Goal: Task Accomplishment & Management: Manage account settings

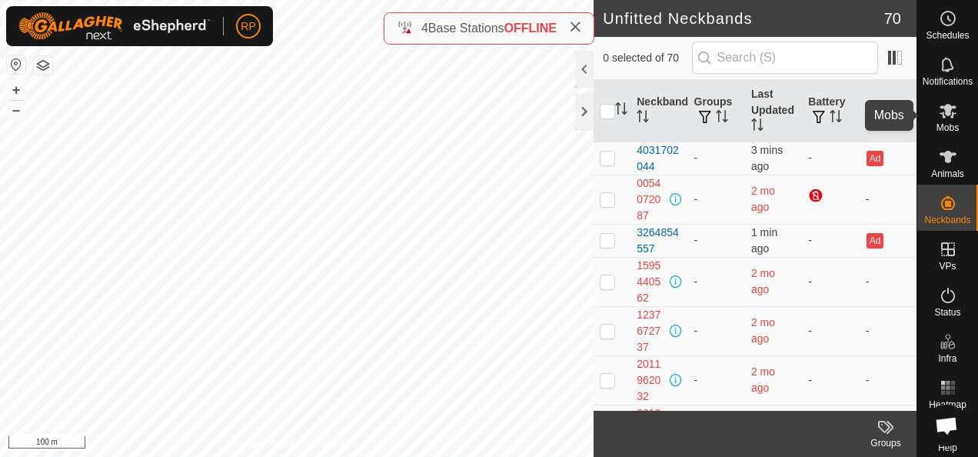
click at [944, 108] on icon at bounding box center [948, 111] width 17 height 15
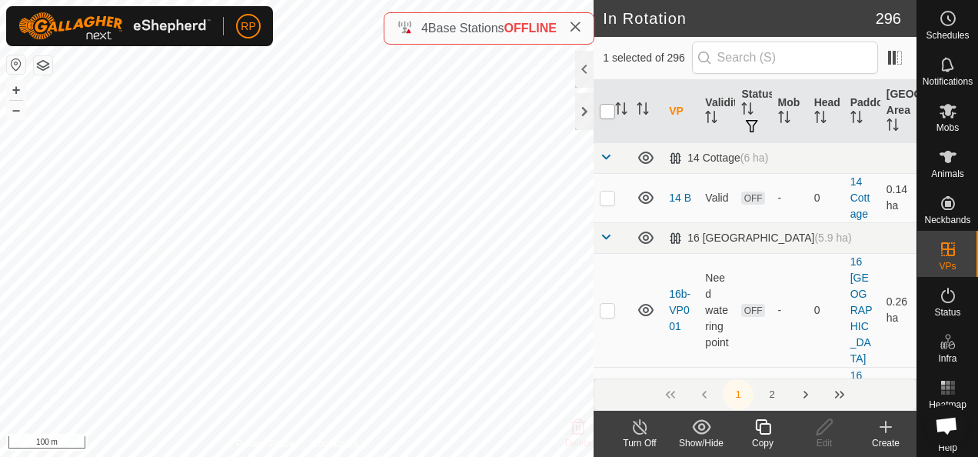
click at [603, 110] on input "checkbox" at bounding box center [607, 111] width 15 height 15
checkbox input "true"
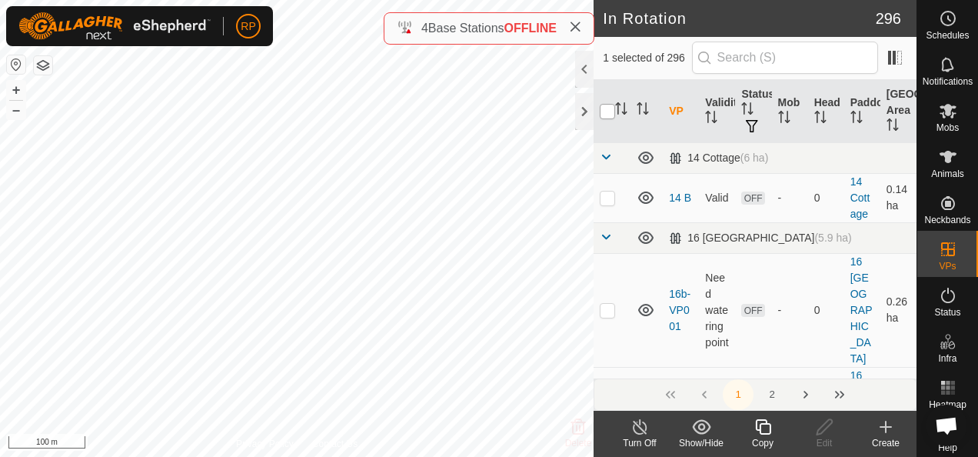
checkbox input "true"
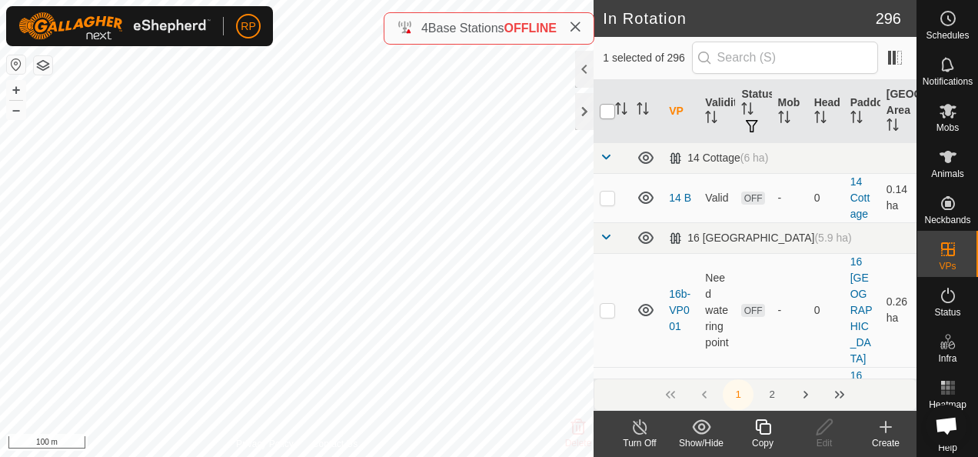
checkbox input "true"
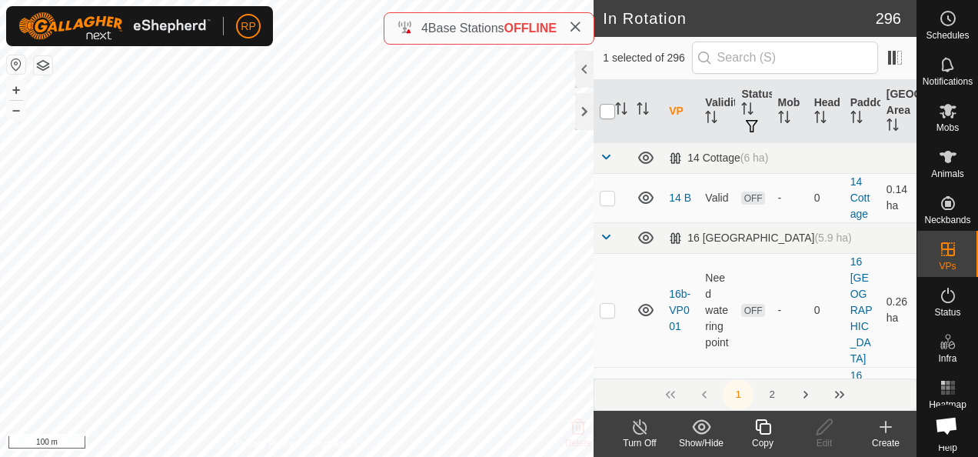
checkbox input "true"
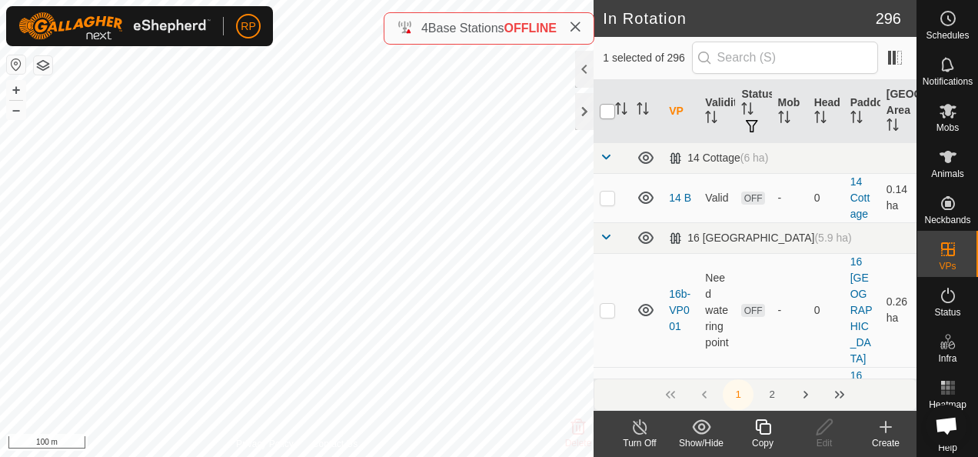
checkbox input "true"
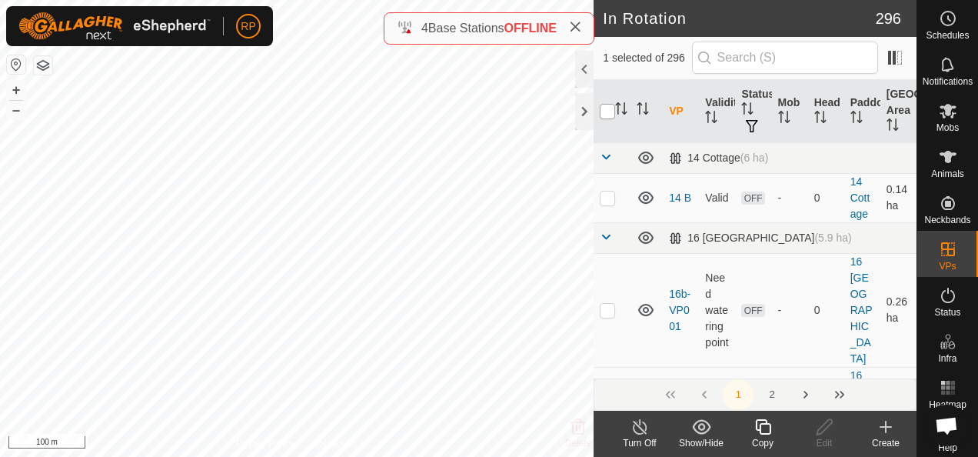
checkbox input "true"
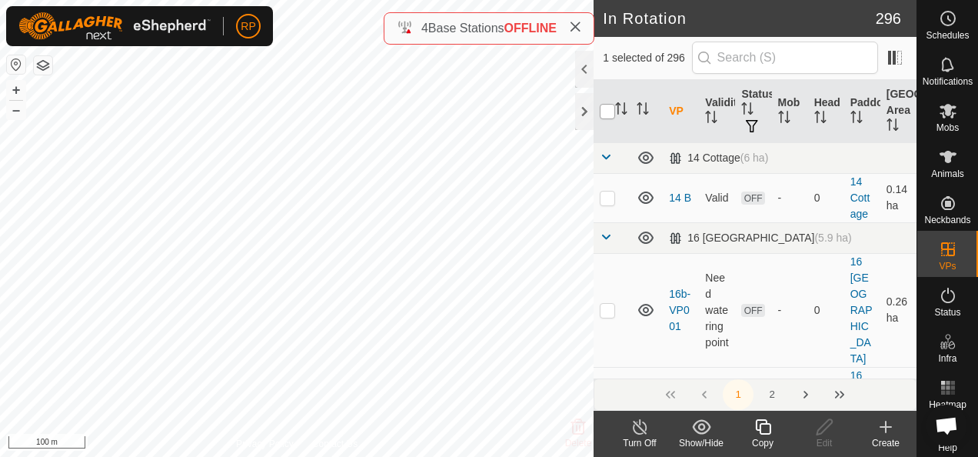
checkbox input "true"
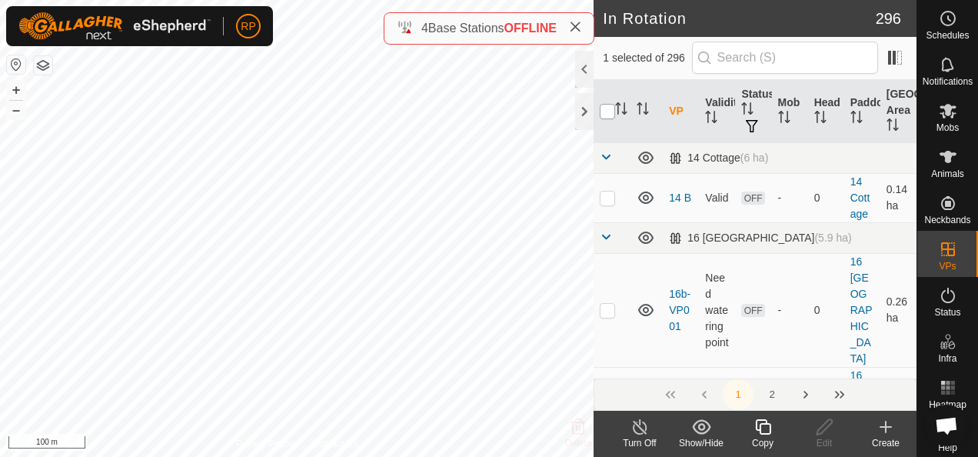
checkbox input "true"
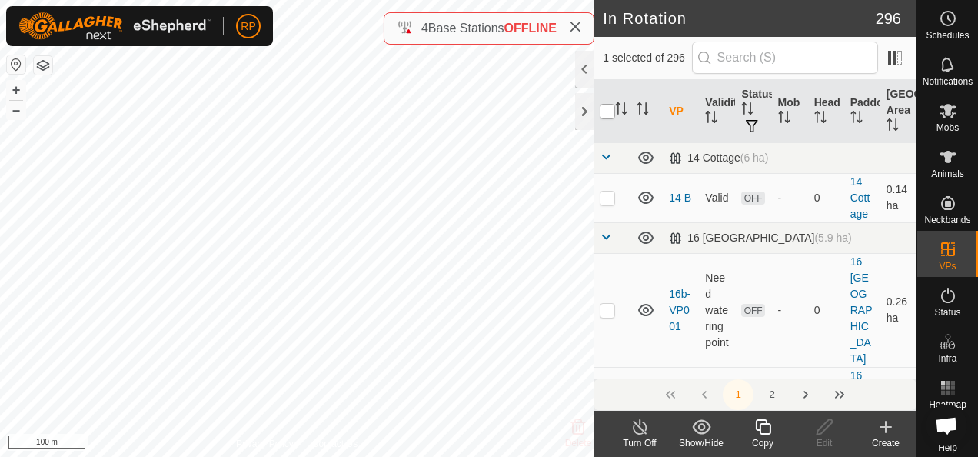
checkbox input "true"
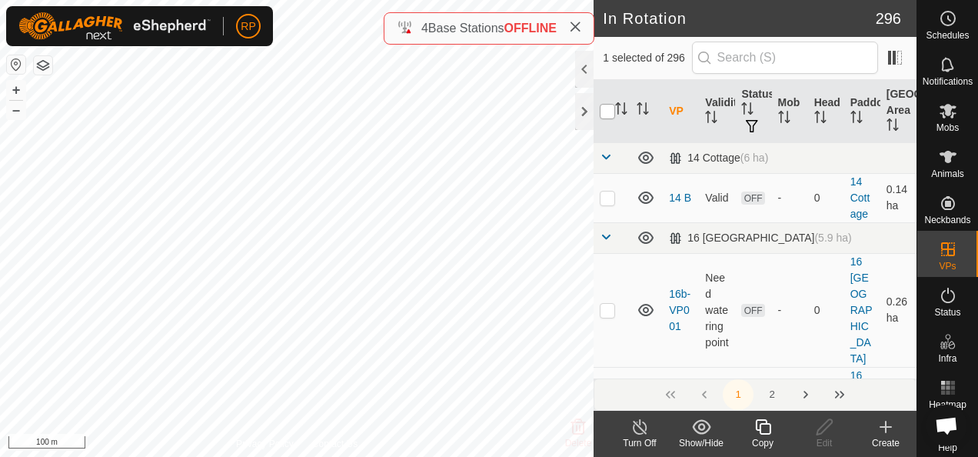
checkbox input "true"
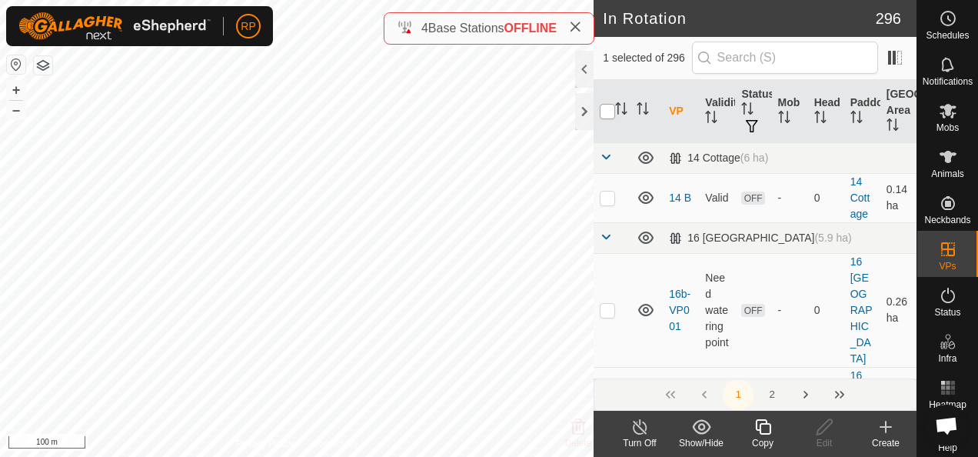
checkbox input "true"
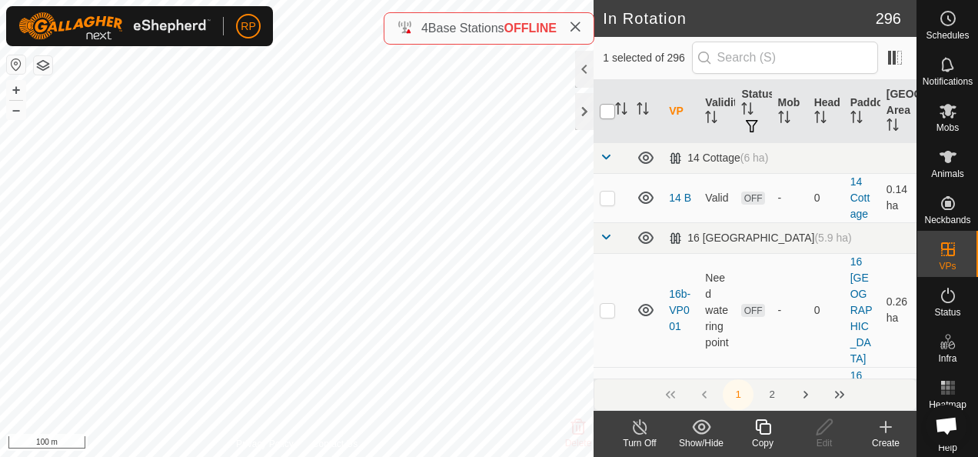
checkbox input "true"
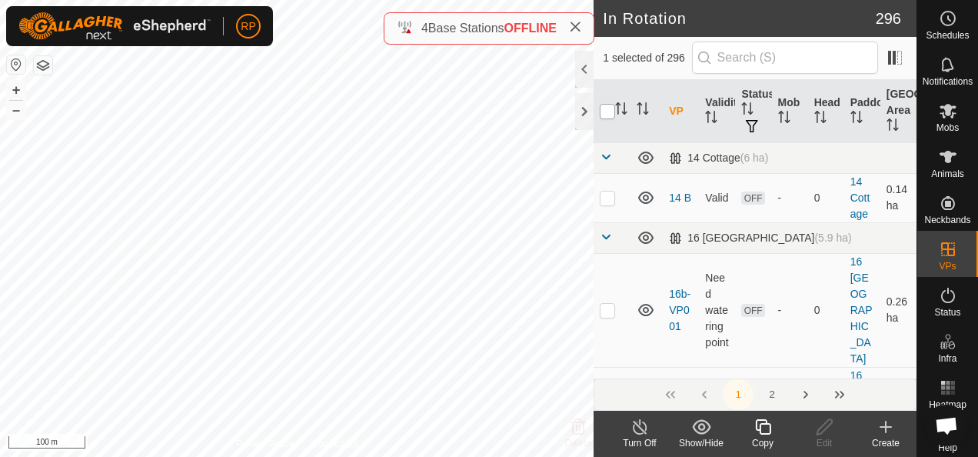
checkbox input "true"
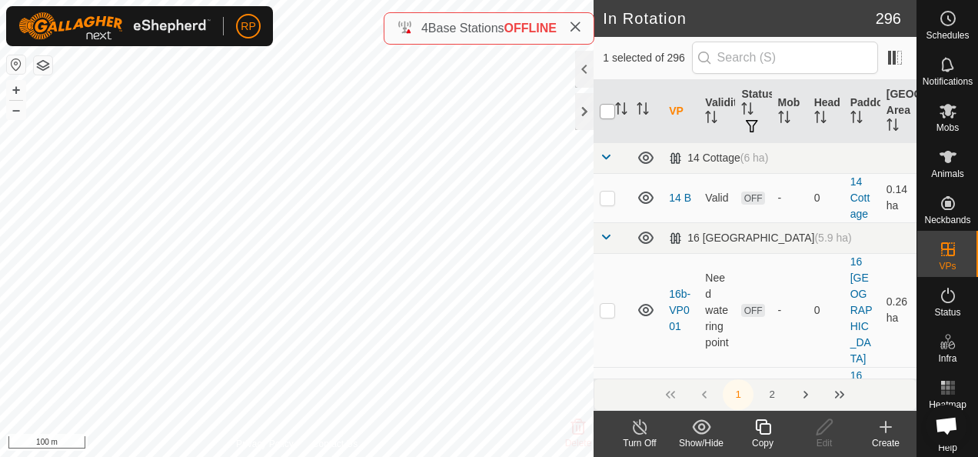
checkbox input "true"
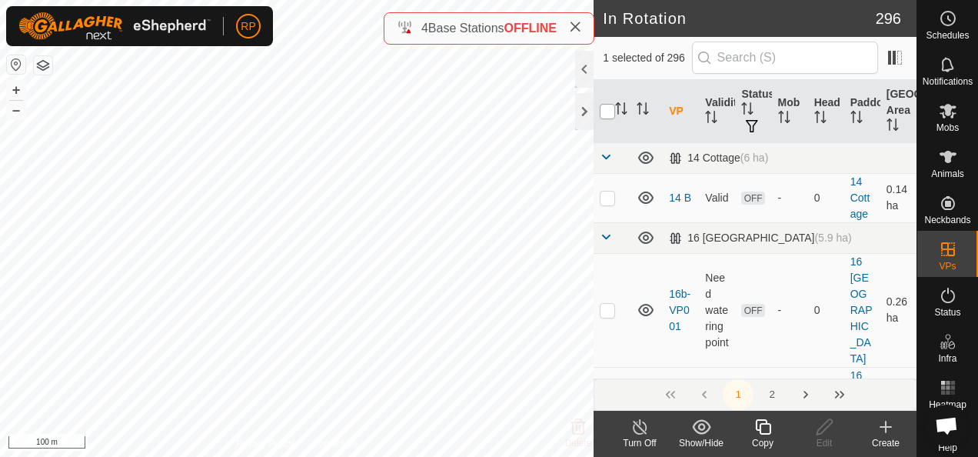
checkbox input "true"
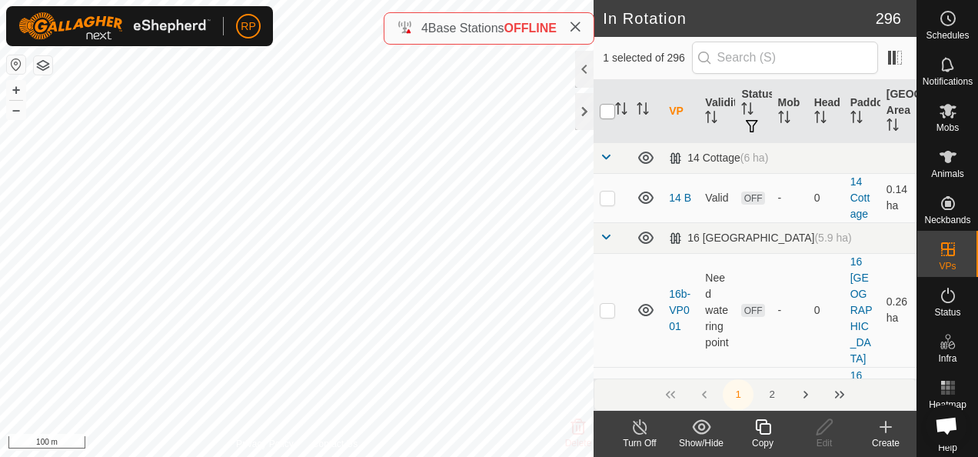
checkbox input "true"
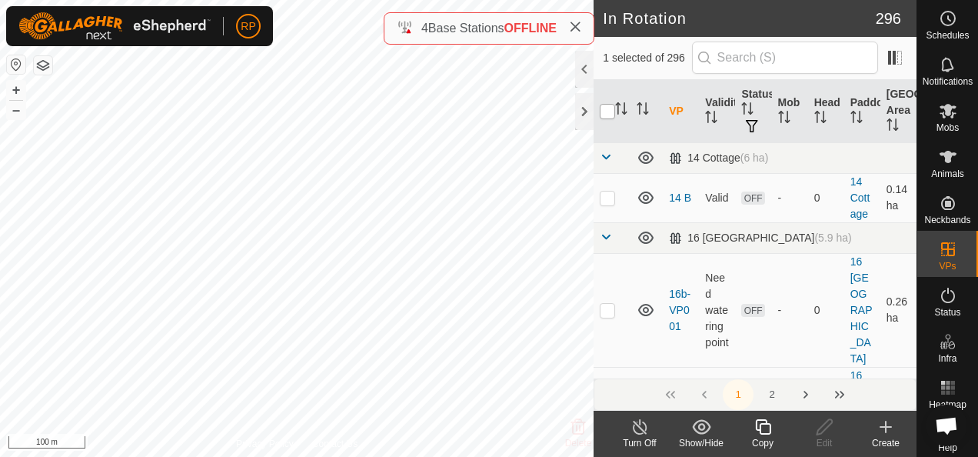
checkbox input "true"
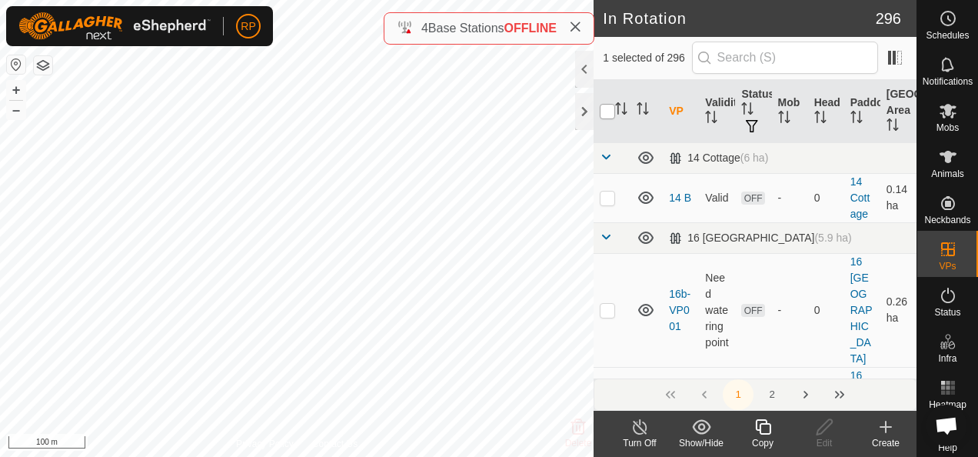
checkbox input "true"
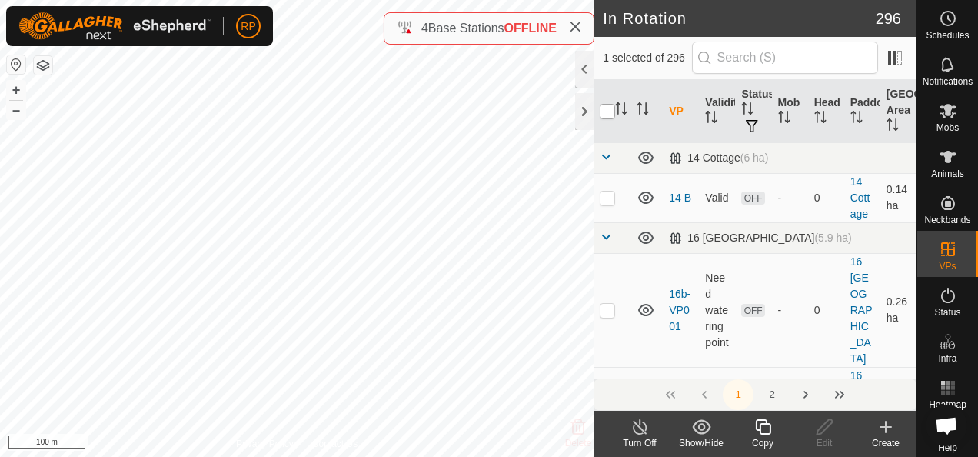
checkbox input "true"
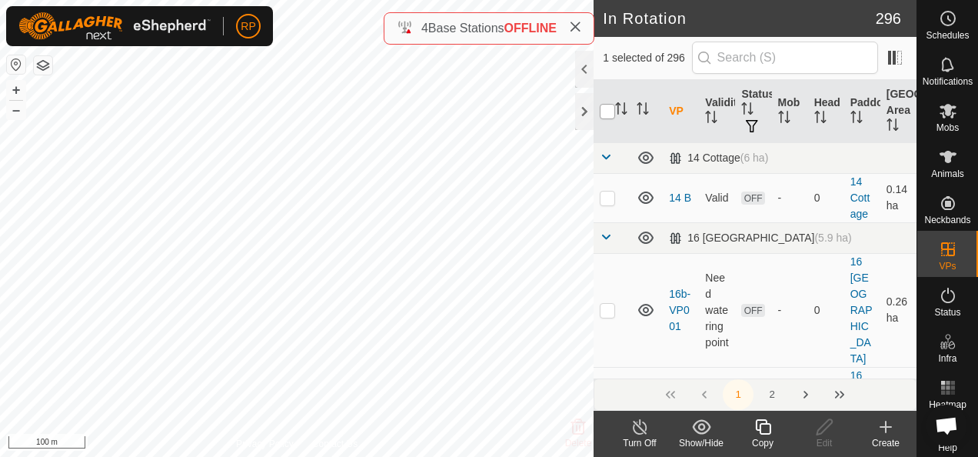
checkbox input "true"
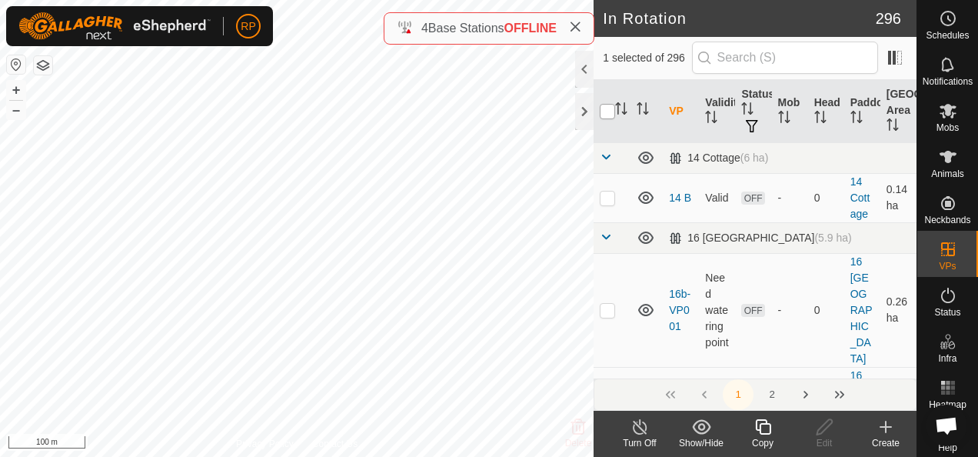
checkbox input "true"
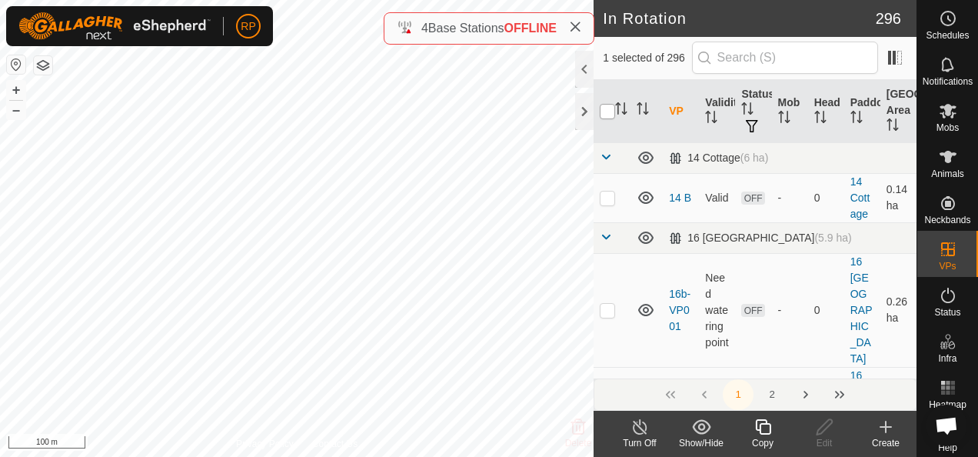
checkbox input "true"
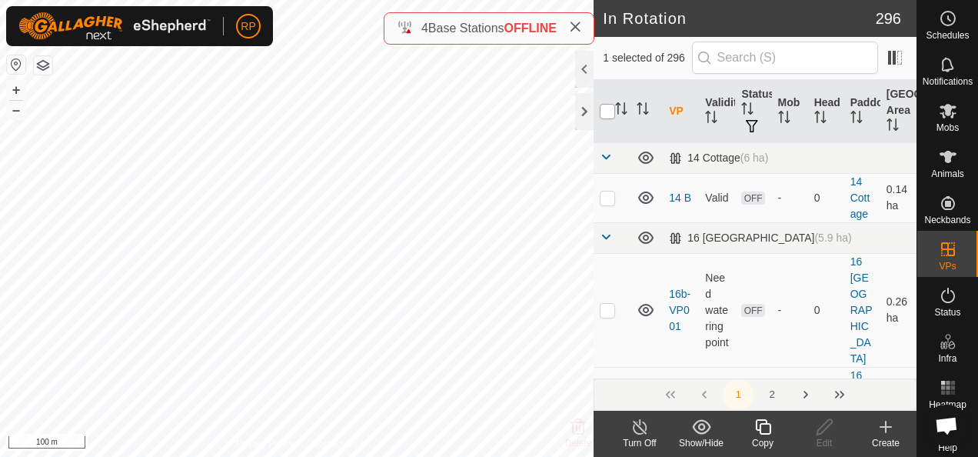
checkbox input "true"
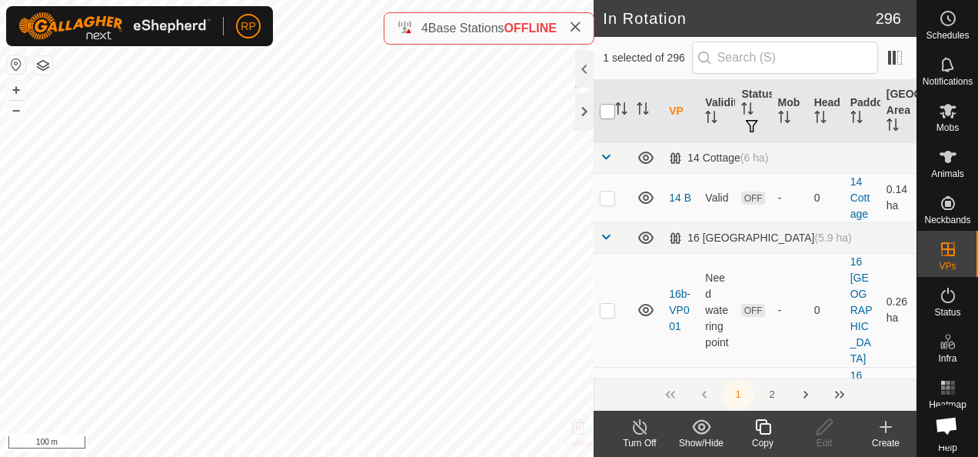
checkbox input "true"
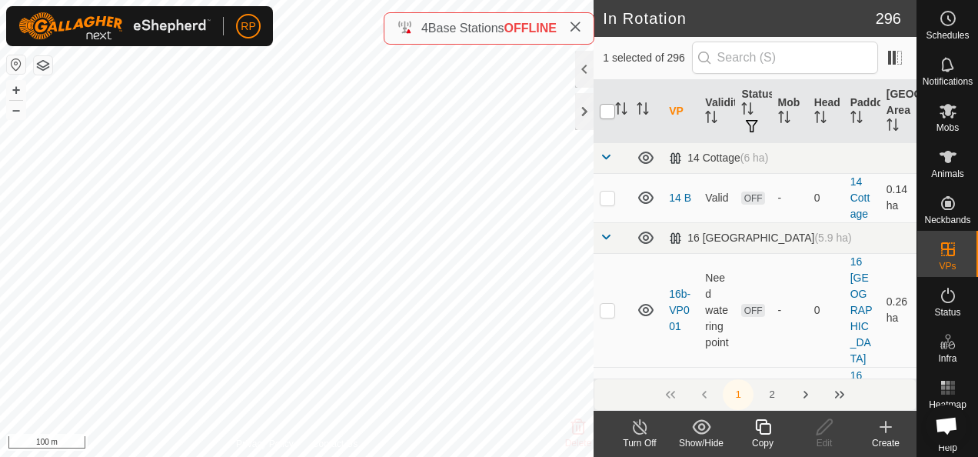
checkbox input "true"
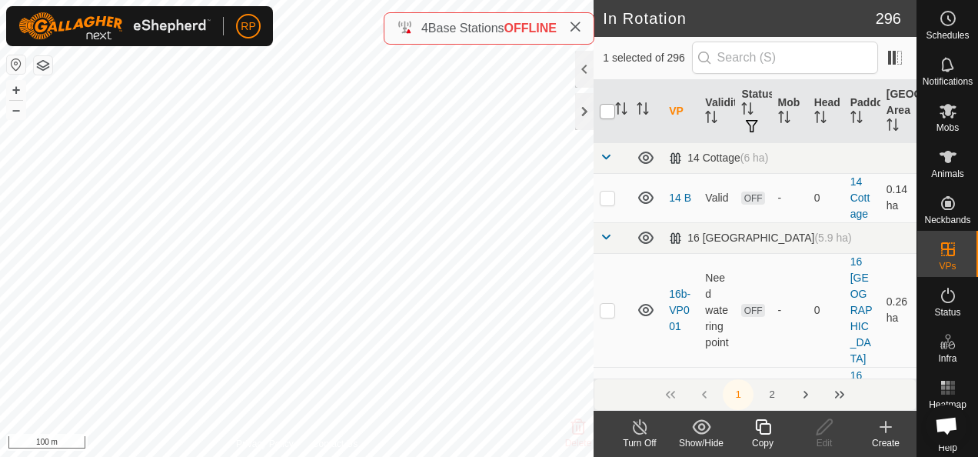
checkbox input "true"
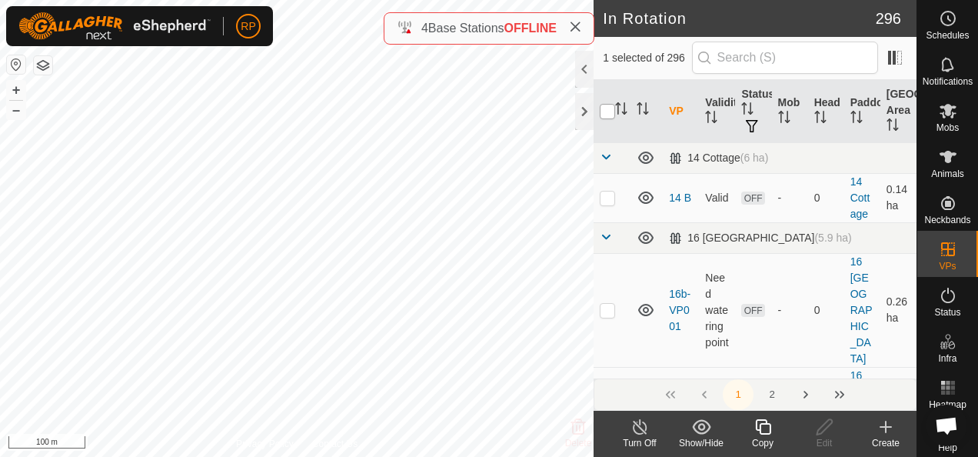
checkbox input "true"
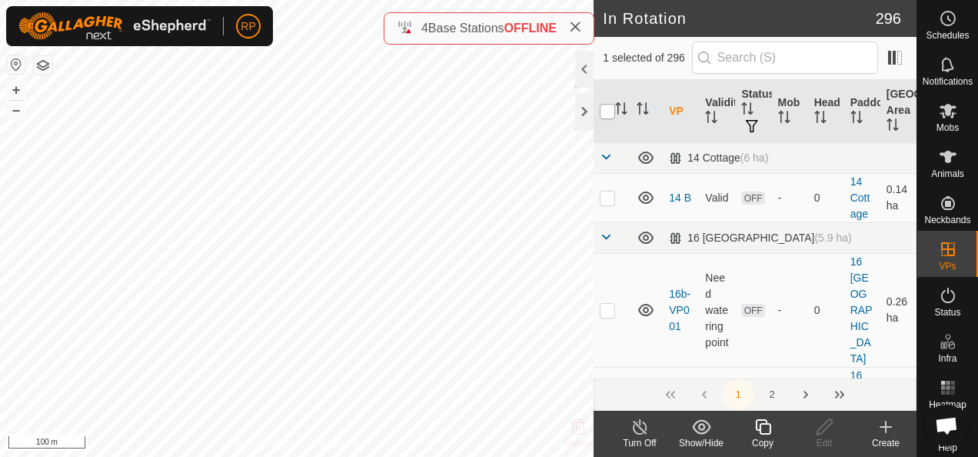
checkbox input "true"
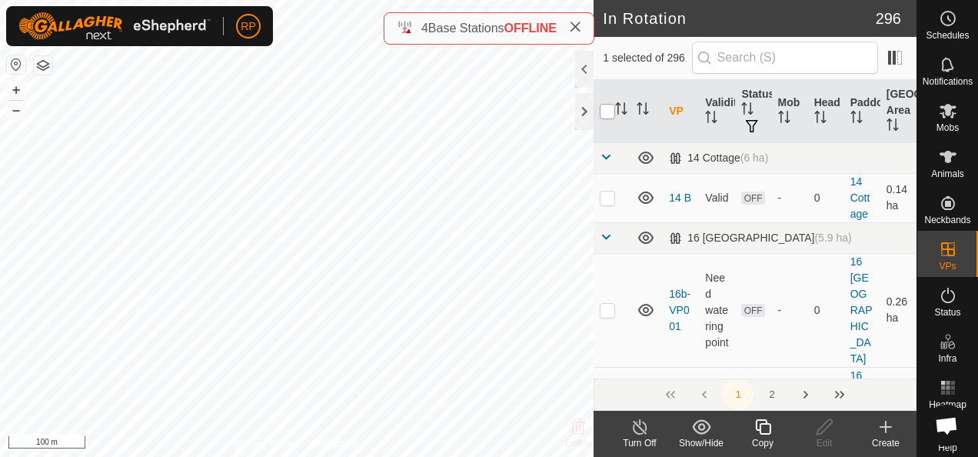
checkbox input "true"
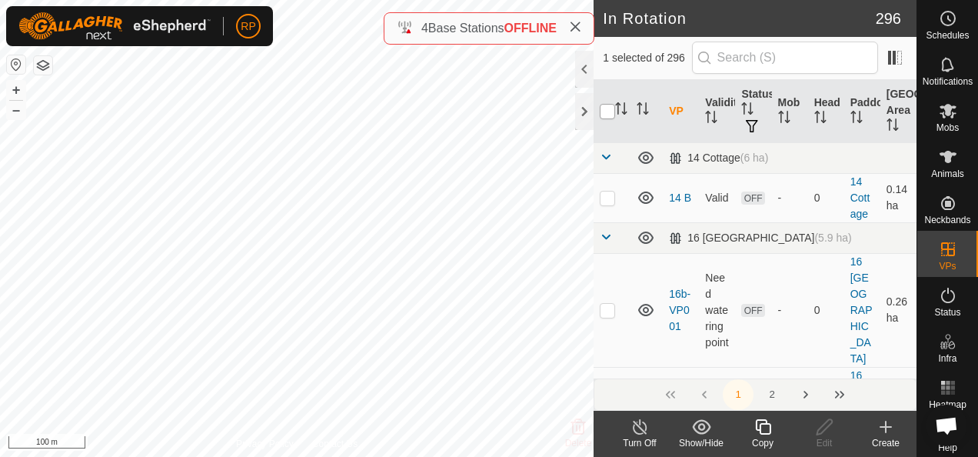
checkbox input "true"
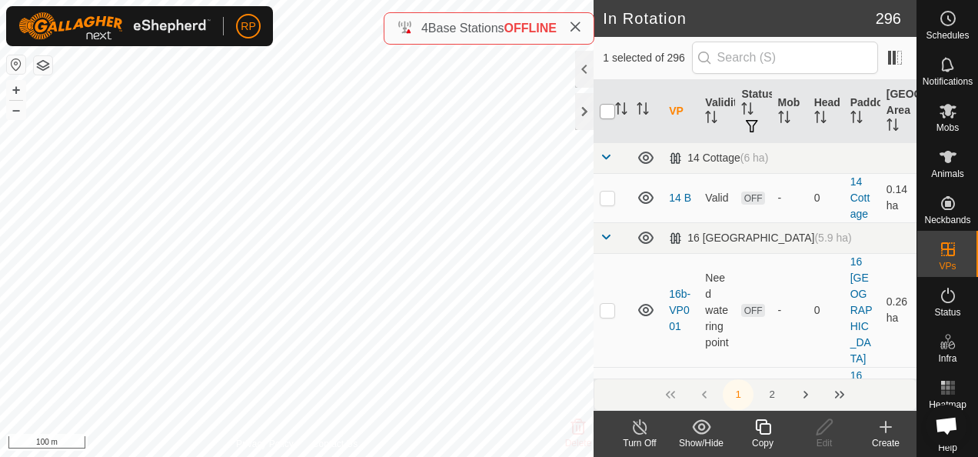
checkbox input "true"
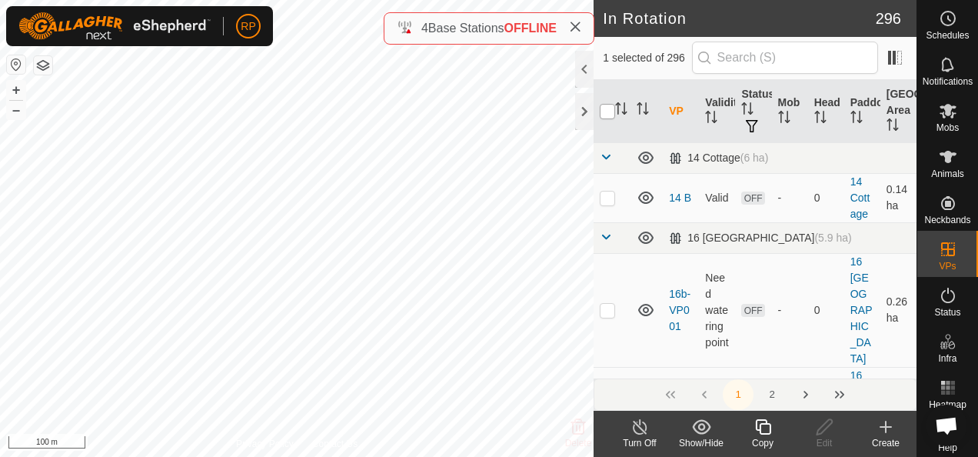
checkbox input "true"
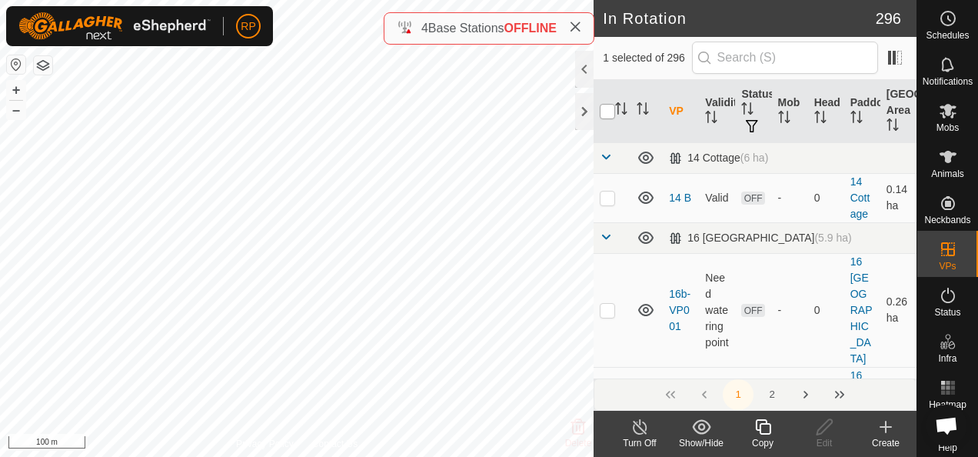
checkbox input "true"
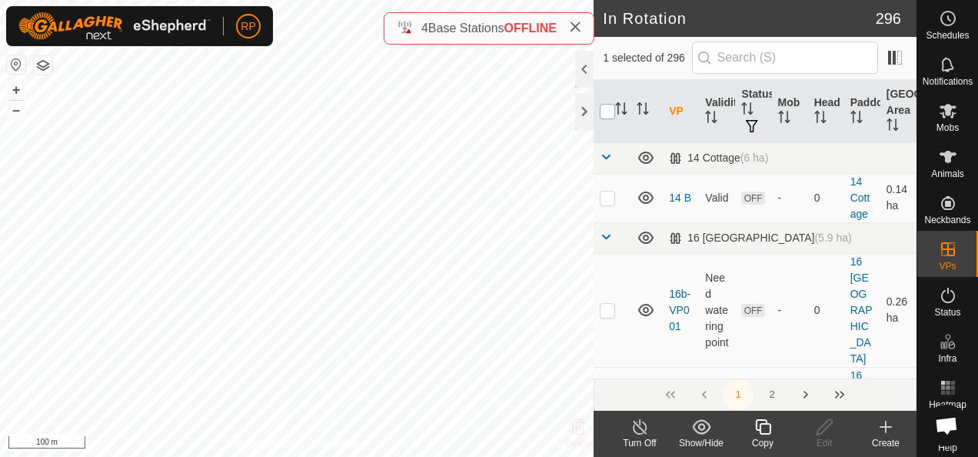
checkbox input "true"
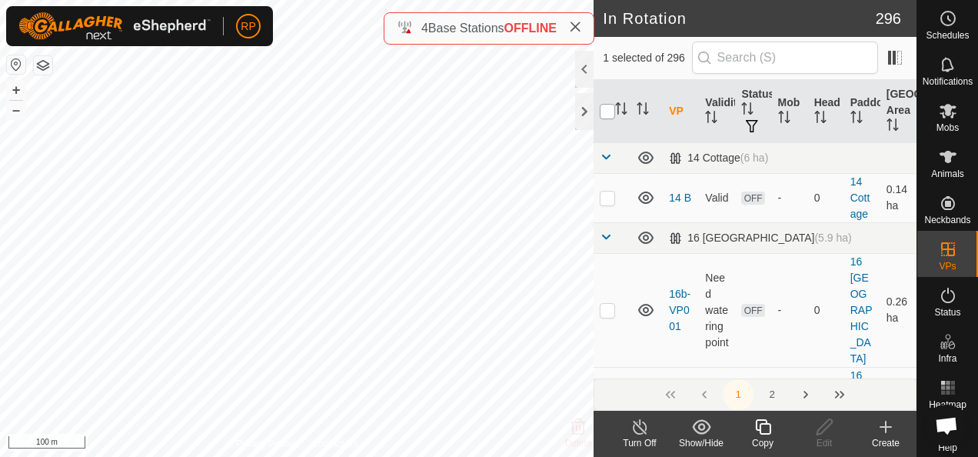
checkbox input "true"
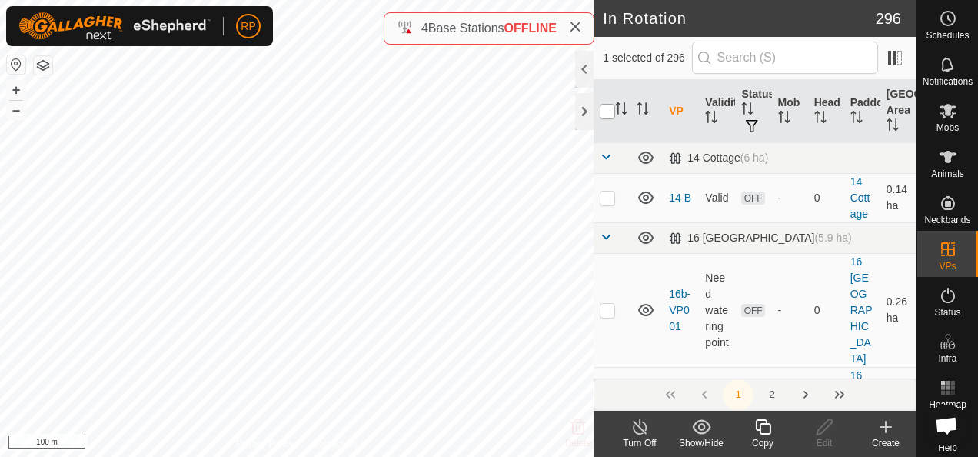
checkbox input "true"
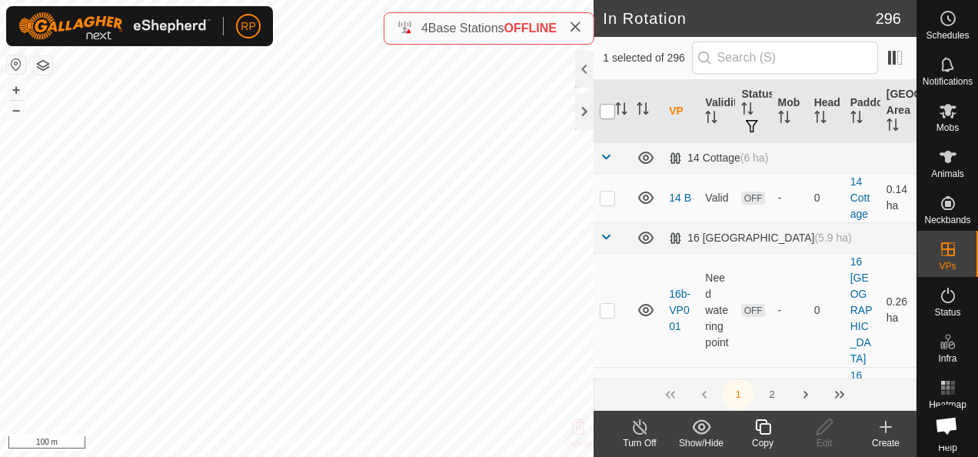
checkbox input "true"
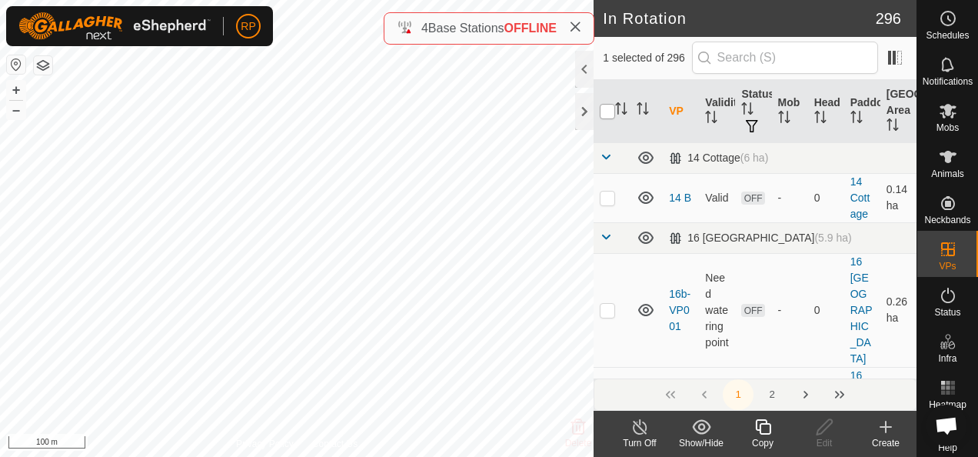
checkbox input "true"
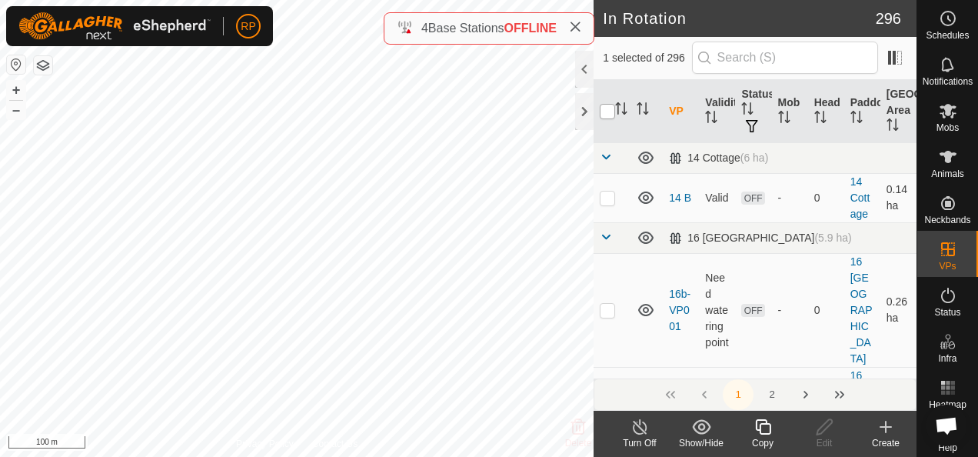
checkbox input "true"
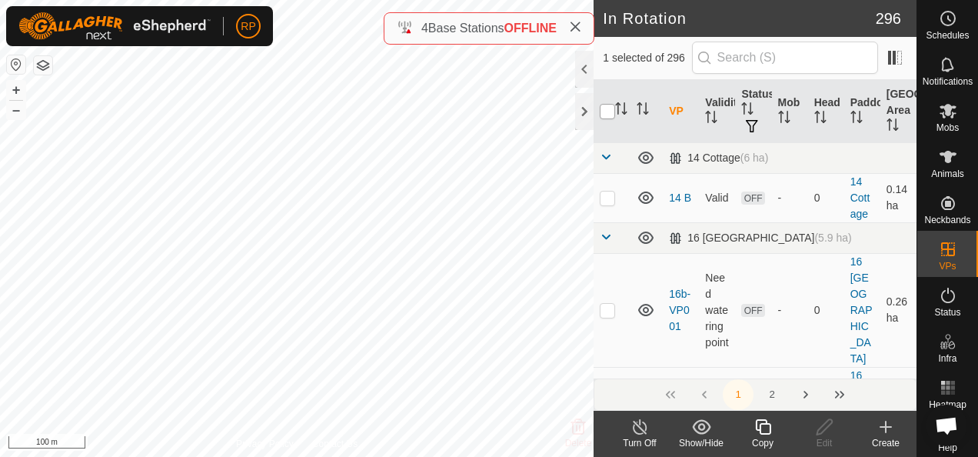
checkbox input "true"
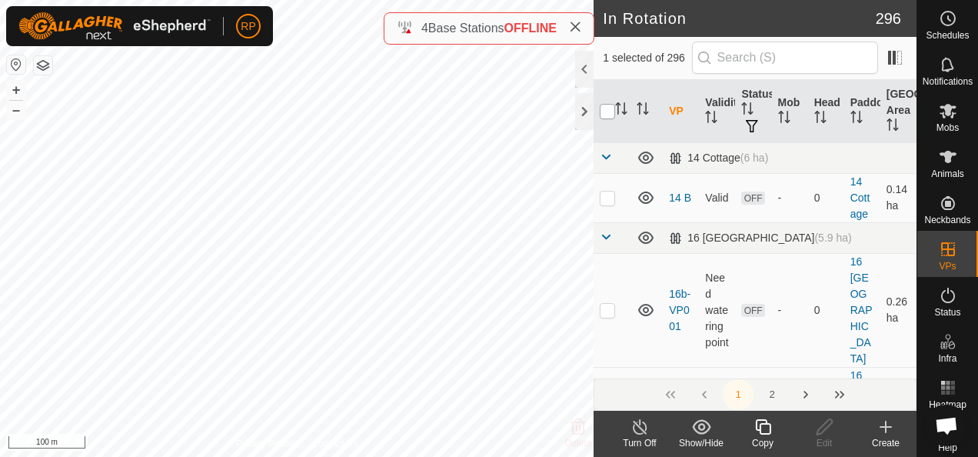
checkbox input "true"
click at [603, 110] on input "checkbox" at bounding box center [607, 111] width 15 height 15
click at [763, 428] on icon at bounding box center [763, 427] width 19 height 18
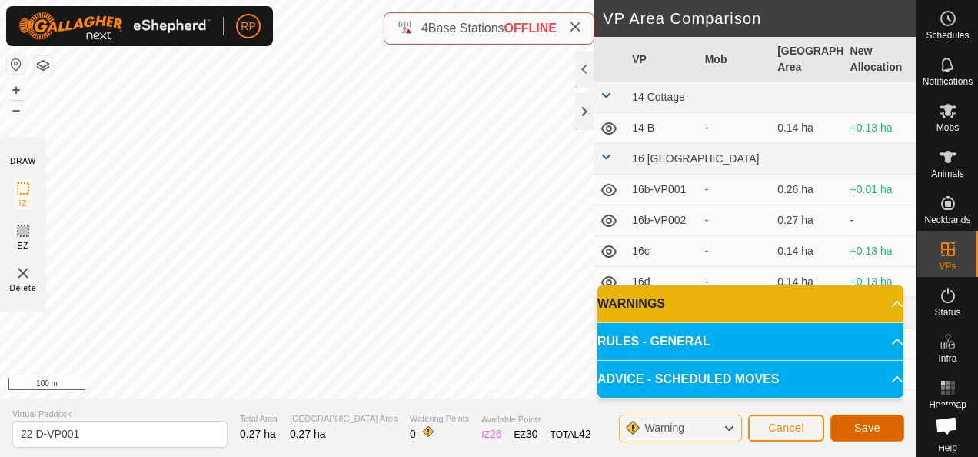
click at [854, 431] on button "Save" at bounding box center [868, 428] width 74 height 27
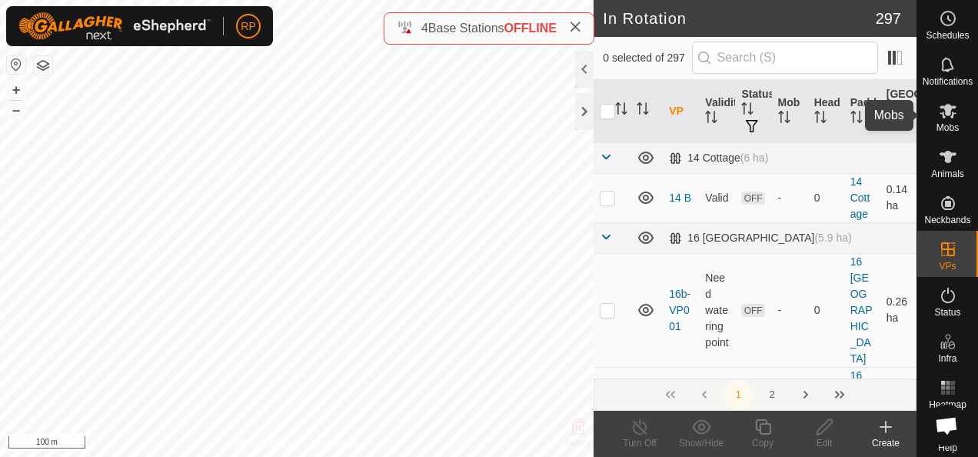
click at [944, 111] on icon at bounding box center [948, 111] width 17 height 15
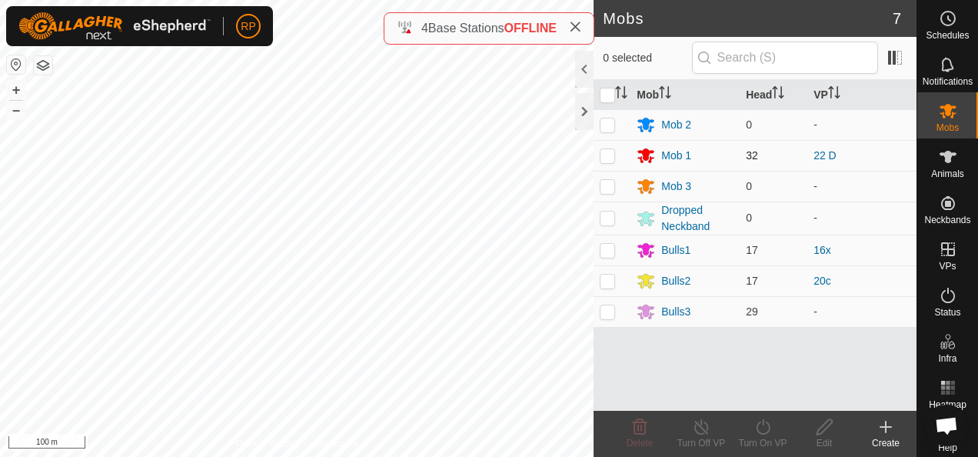
click at [608, 154] on p-checkbox at bounding box center [607, 155] width 15 height 12
click at [606, 155] on p-checkbox at bounding box center [607, 155] width 15 height 12
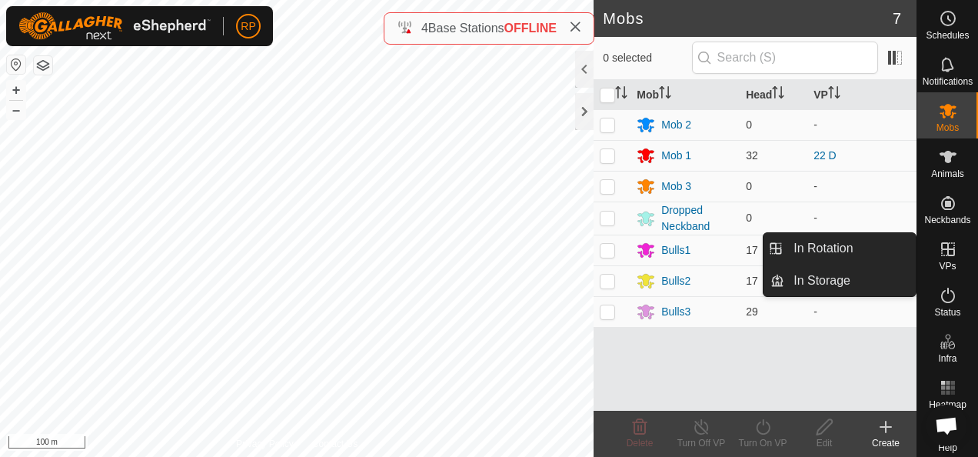
click at [941, 248] on icon at bounding box center [948, 249] width 14 height 14
click at [841, 245] on link "In Rotation" at bounding box center [850, 248] width 132 height 31
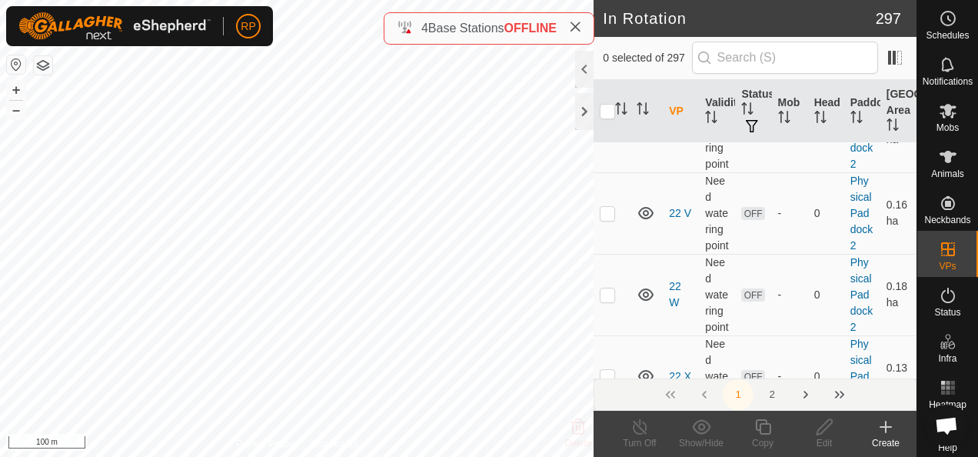
scroll to position [7229, 0]
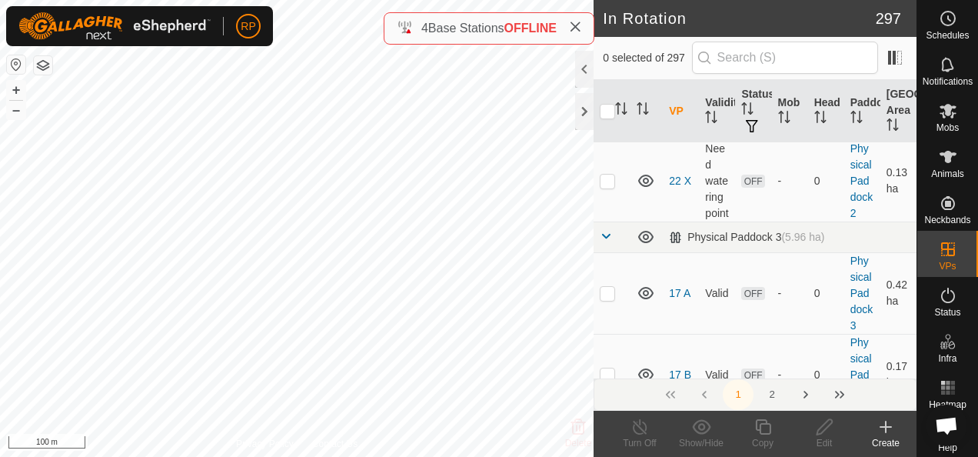
scroll to position [7537, 0]
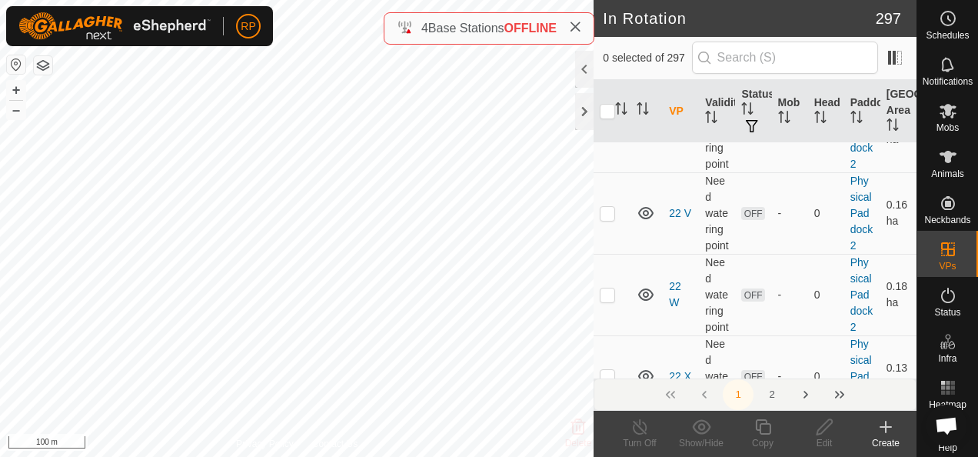
scroll to position [7306, 0]
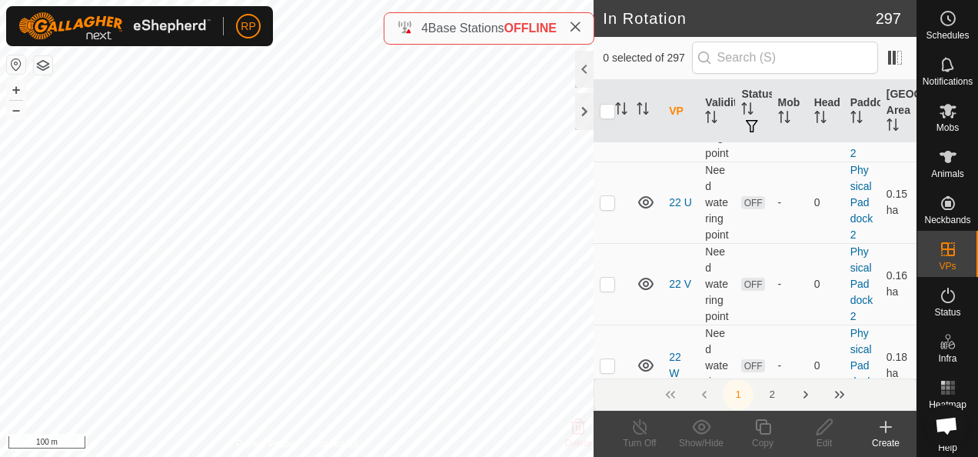
scroll to position [7229, 0]
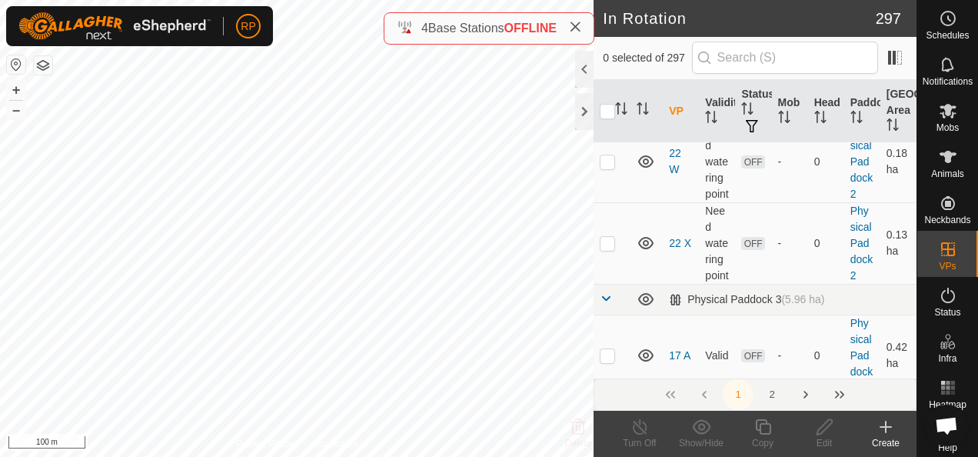
scroll to position [7460, 0]
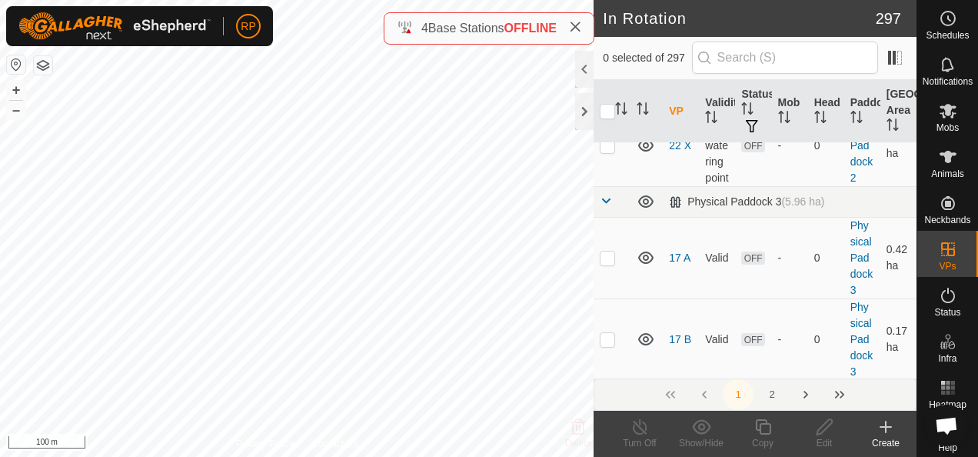
scroll to position [7614, 0]
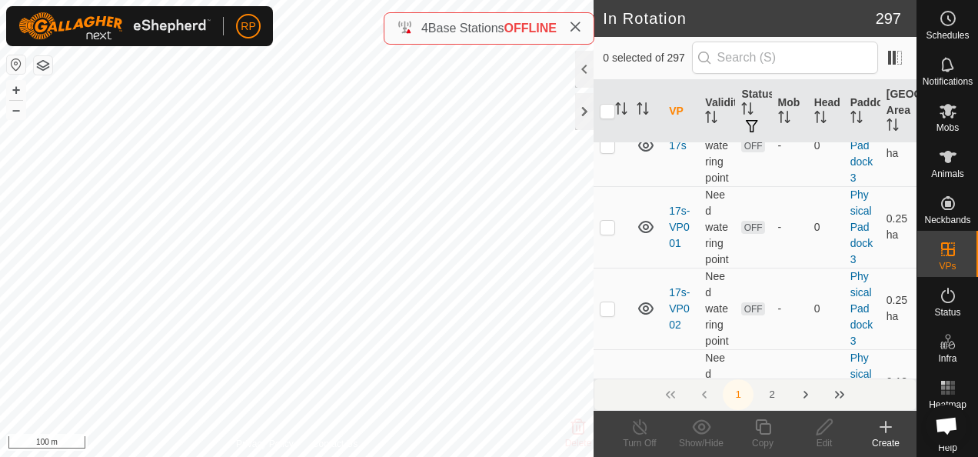
scroll to position [9844, 0]
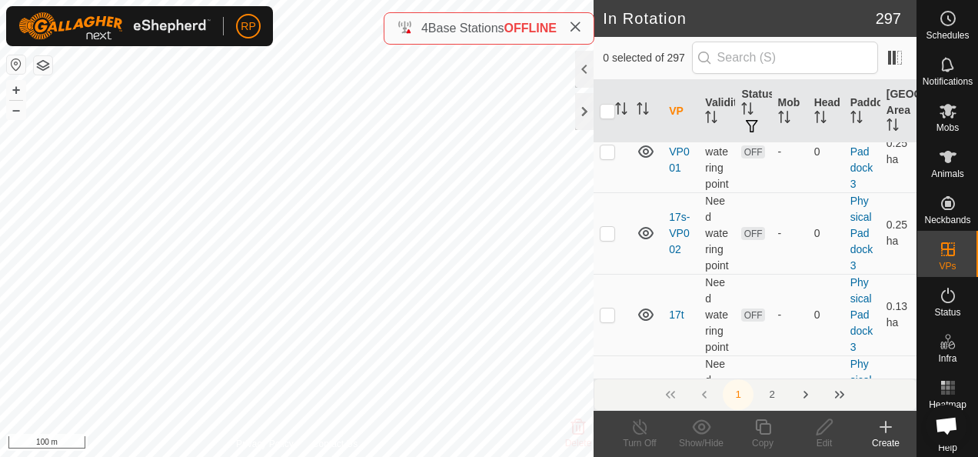
click at [942, 114] on icon at bounding box center [948, 111] width 17 height 15
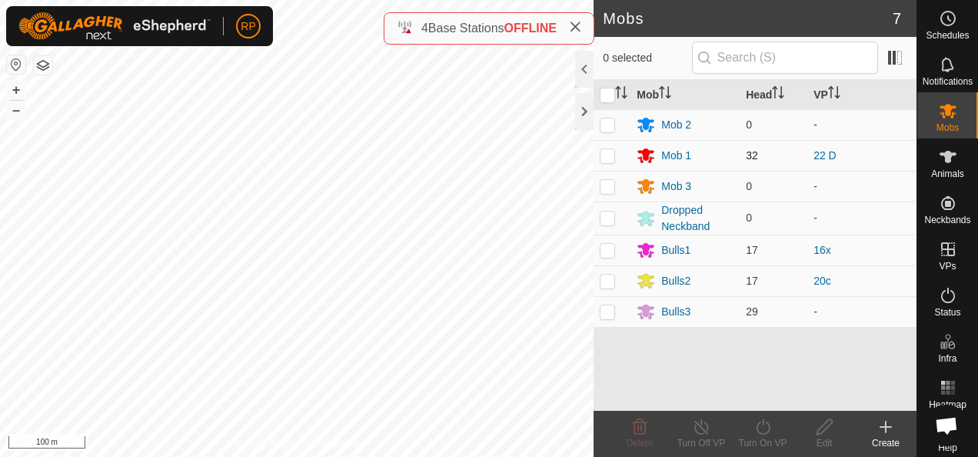
click at [613, 154] on p-checkbox at bounding box center [607, 155] width 15 height 12
click at [764, 425] on icon at bounding box center [763, 427] width 19 height 18
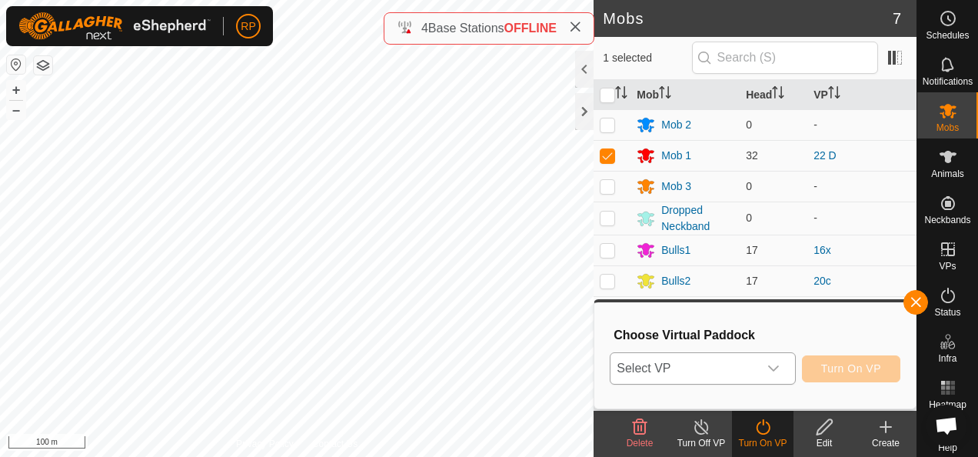
click at [721, 373] on span "Select VP" at bounding box center [684, 368] width 147 height 31
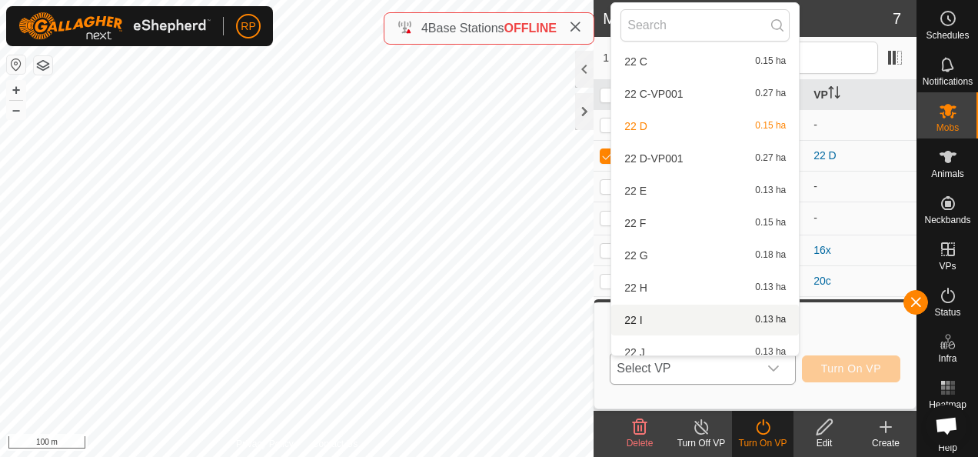
scroll to position [2330, 0]
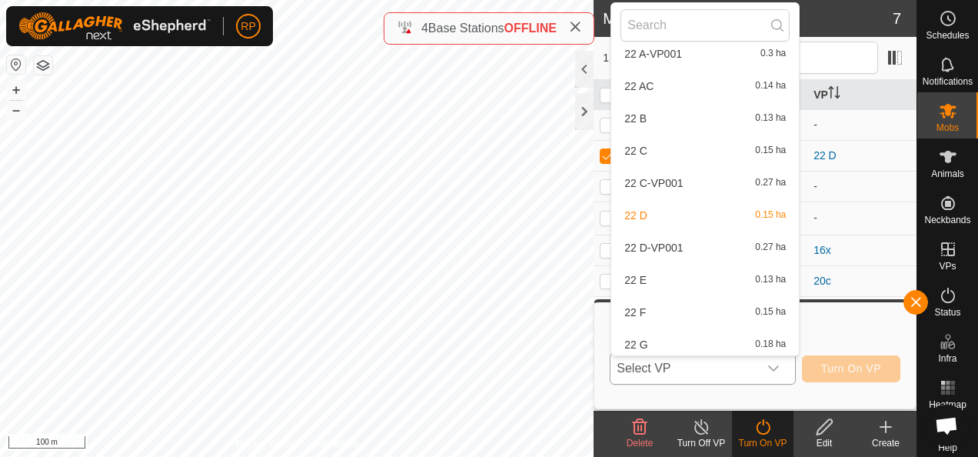
click at [660, 245] on li "22 D-VP001 0.27 ha" at bounding box center [705, 247] width 188 height 31
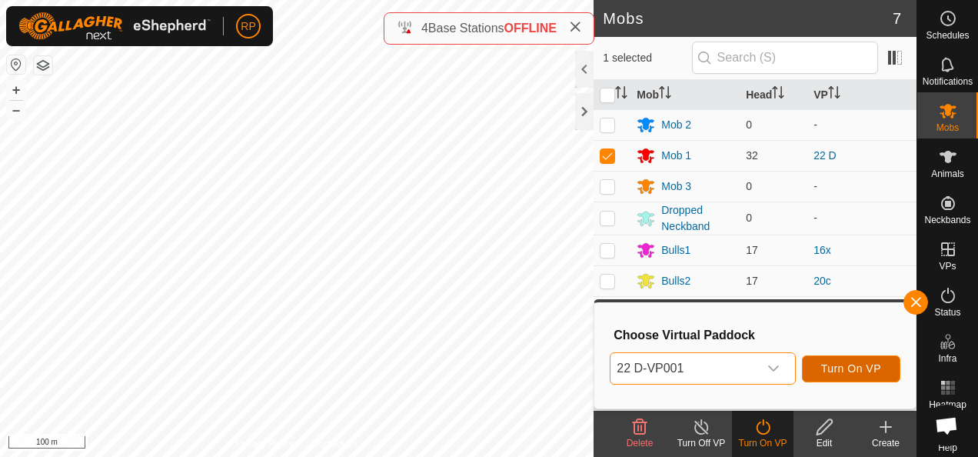
click at [841, 372] on span "Turn On VP" at bounding box center [851, 368] width 60 height 12
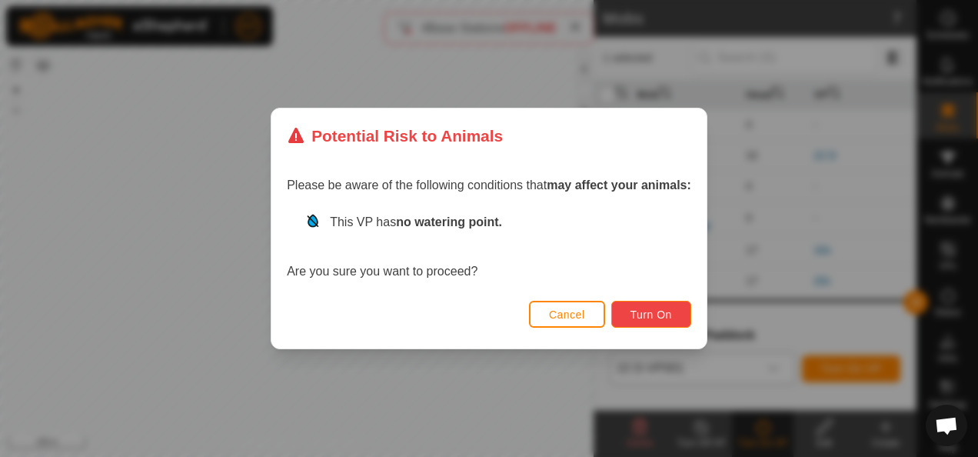
click at [664, 313] on span "Turn On" at bounding box center [652, 314] width 42 height 12
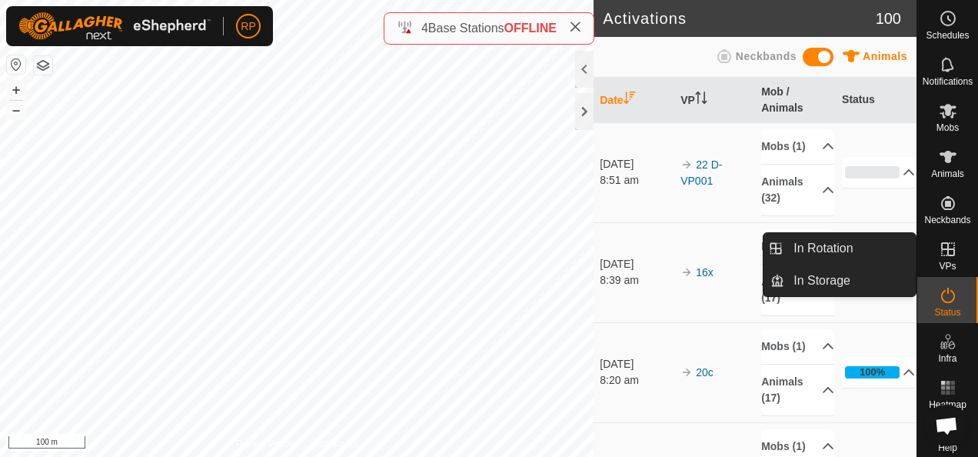
click at [944, 245] on icon at bounding box center [948, 249] width 18 height 18
click at [806, 248] on link "In Rotation" at bounding box center [850, 248] width 132 height 31
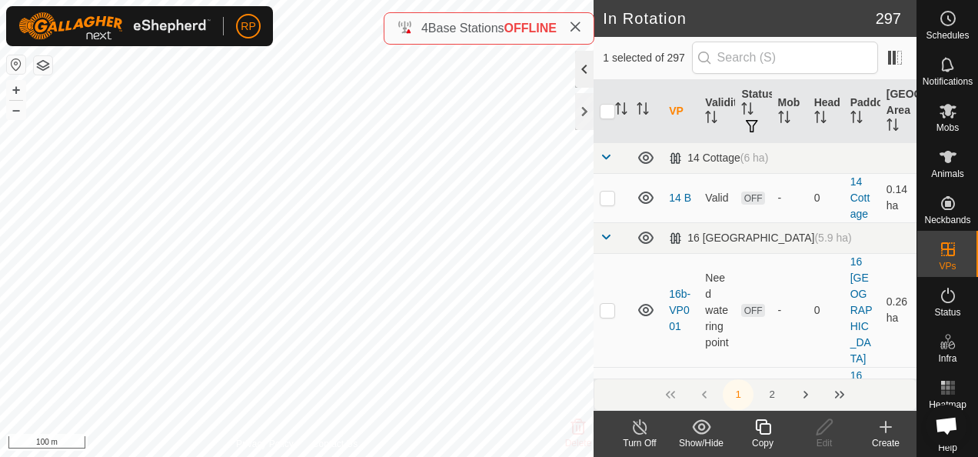
click at [581, 66] on div at bounding box center [584, 69] width 18 height 37
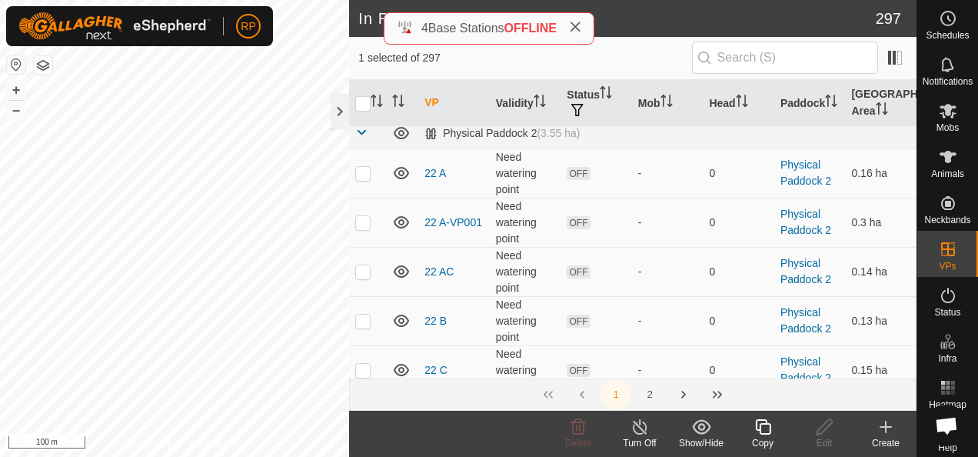
scroll to position [3076, 0]
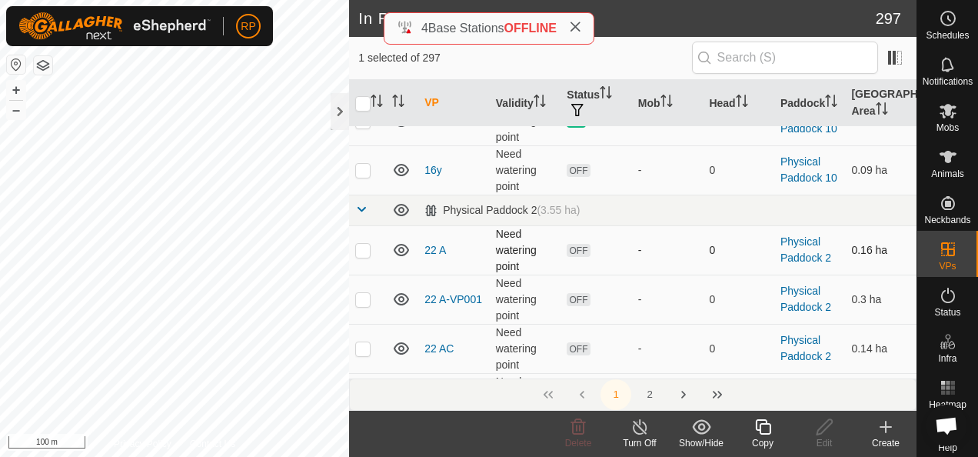
click at [361, 244] on p-checkbox at bounding box center [362, 250] width 15 height 12
drag, startPoint x: 574, startPoint y: 314, endPoint x: 656, endPoint y: 345, distance: 87.1
click at [361, 244] on p-checkbox at bounding box center [362, 250] width 15 height 12
click at [363, 342] on p-checkbox at bounding box center [362, 348] width 15 height 12
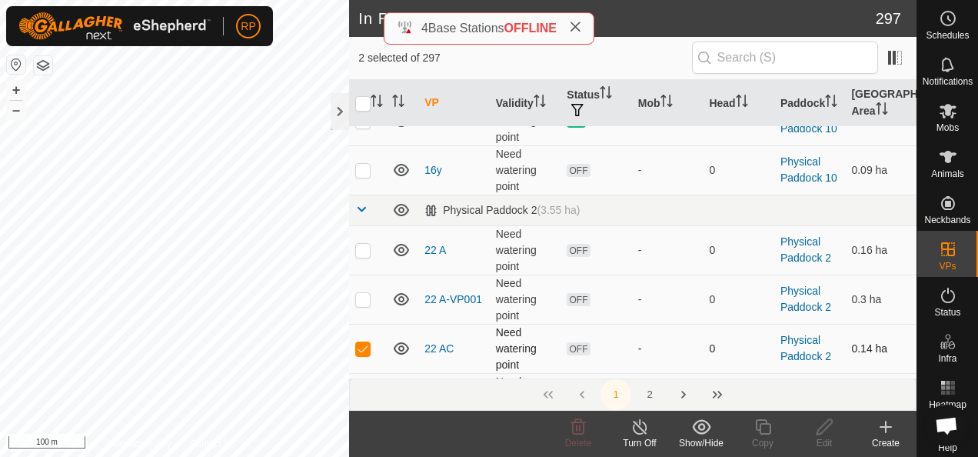
click at [363, 342] on p-checkbox at bounding box center [362, 348] width 15 height 12
click at [363, 391] on p-checkbox at bounding box center [362, 397] width 15 height 12
click at [365, 391] on p-checkbox at bounding box center [362, 397] width 15 height 12
click at [824, 431] on icon at bounding box center [824, 427] width 19 height 18
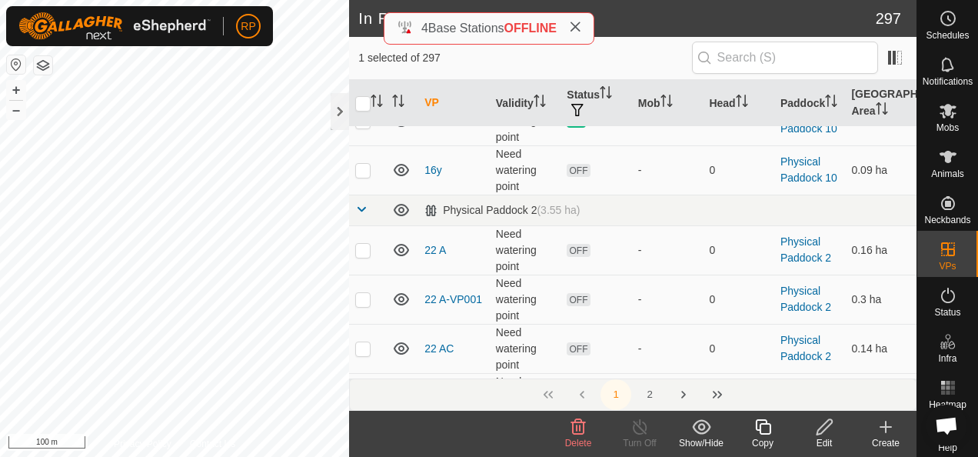
click at [821, 430] on icon at bounding box center [824, 427] width 19 height 18
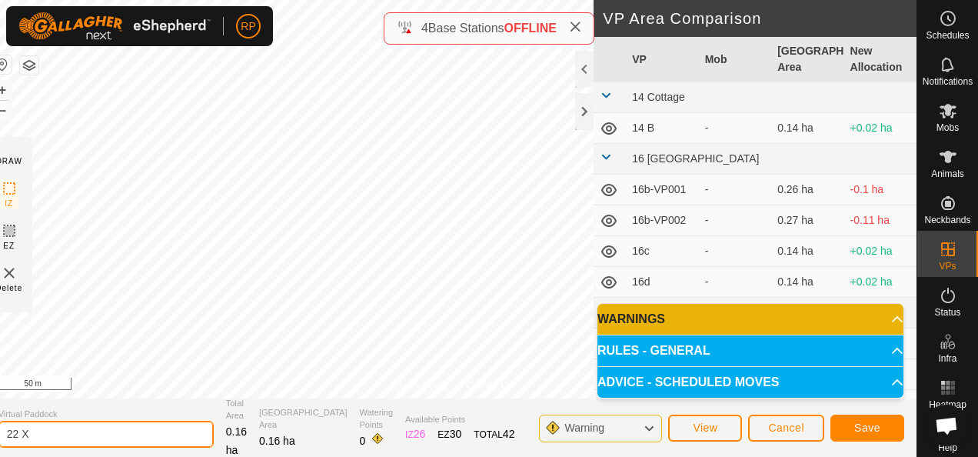
click at [55, 431] on input "22 X" at bounding box center [105, 434] width 215 height 27
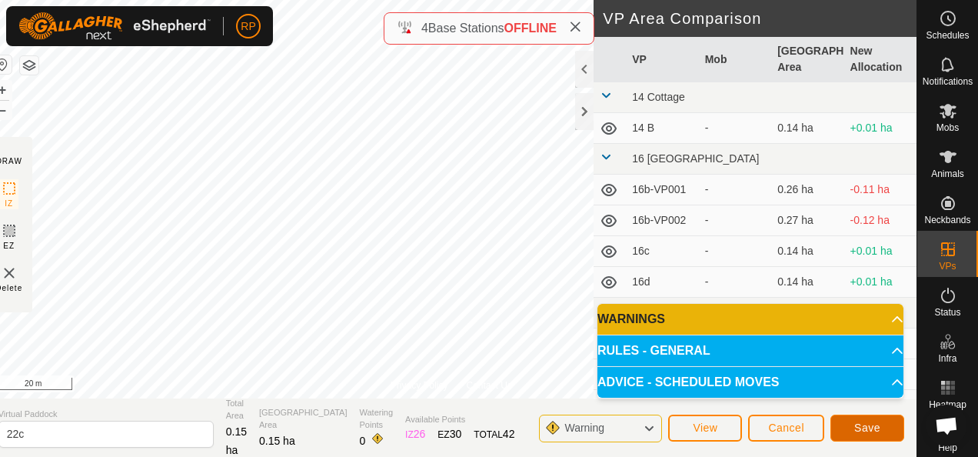
click at [874, 433] on span "Save" at bounding box center [867, 427] width 26 height 12
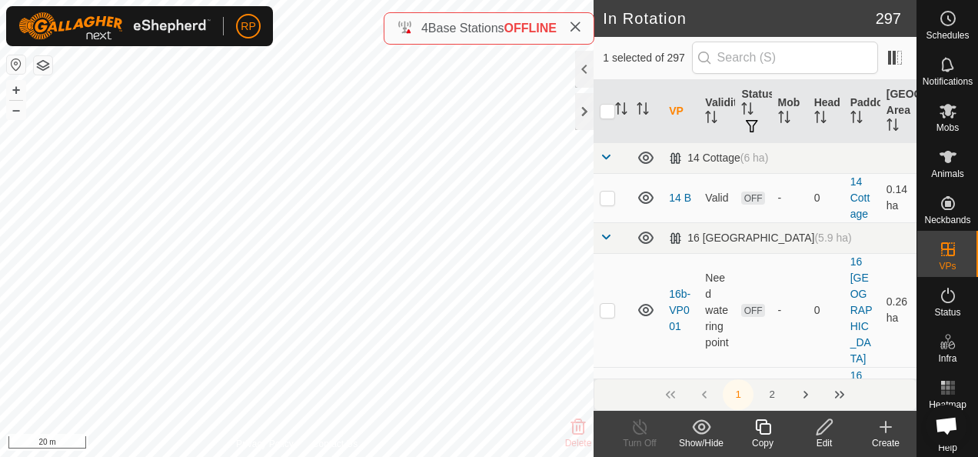
click at [826, 425] on icon at bounding box center [824, 427] width 19 height 18
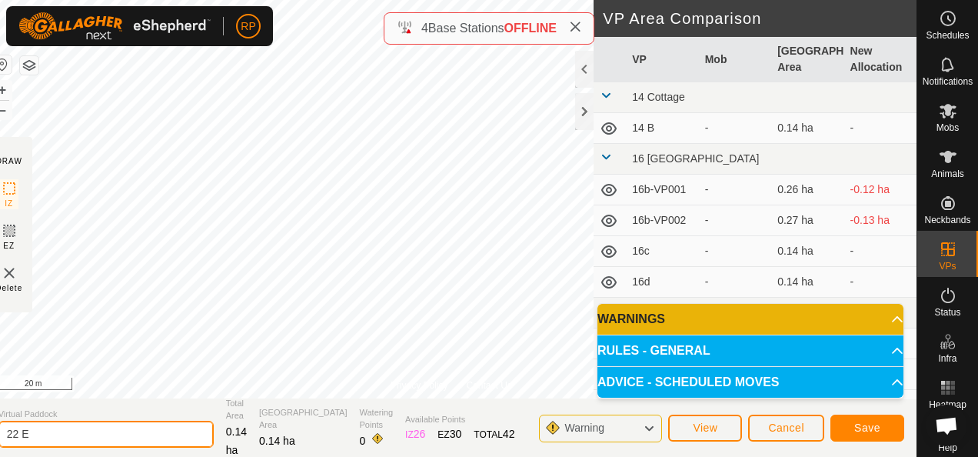
click at [51, 438] on input "22 E" at bounding box center [105, 434] width 215 height 27
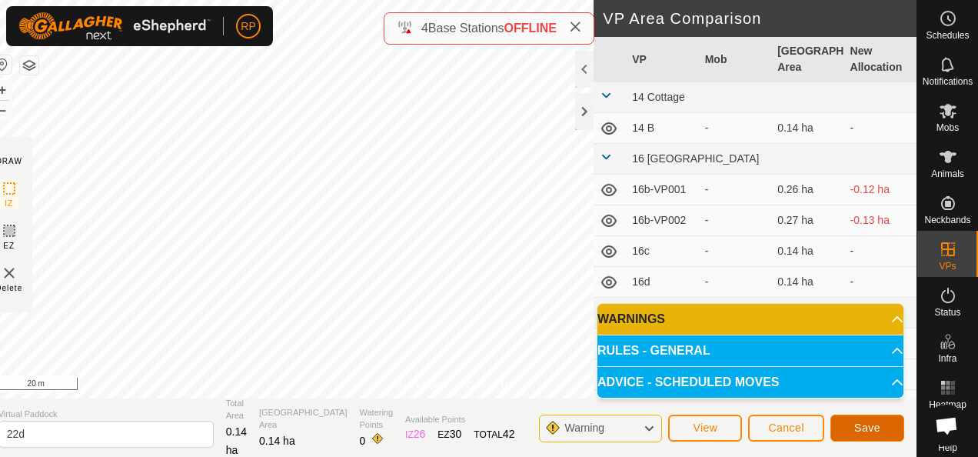
click at [868, 431] on span "Save" at bounding box center [867, 427] width 26 height 12
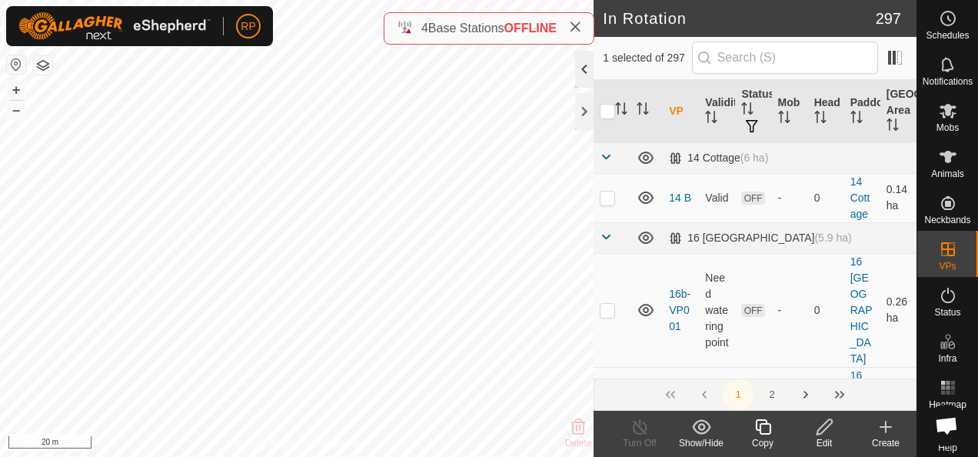
click at [586, 66] on div at bounding box center [584, 69] width 18 height 37
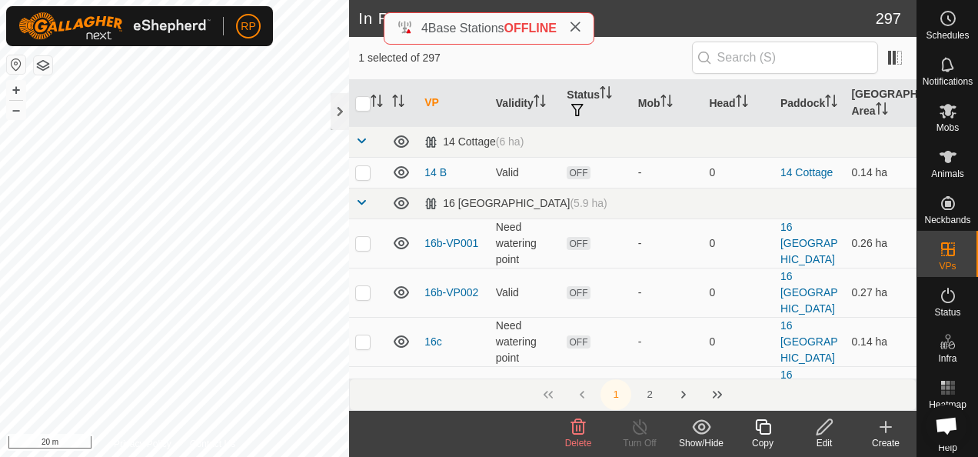
click at [577, 428] on icon at bounding box center [578, 426] width 15 height 15
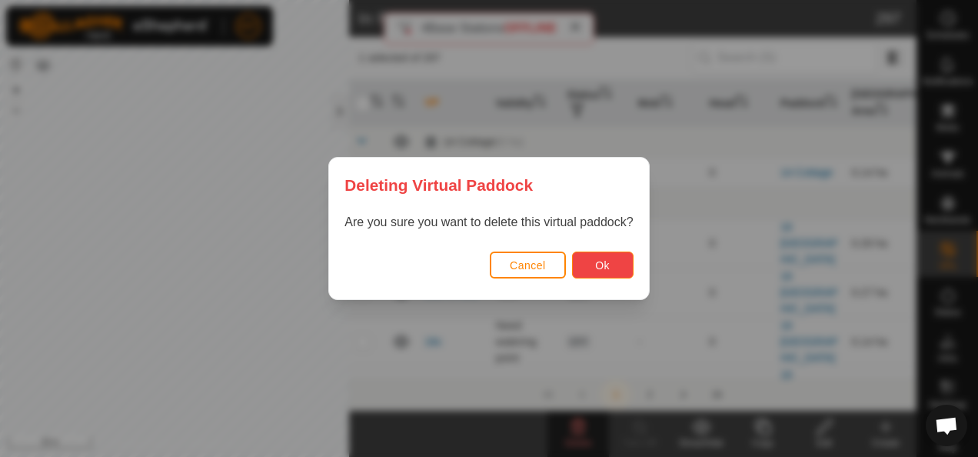
click at [604, 268] on span "Ok" at bounding box center [602, 265] width 15 height 12
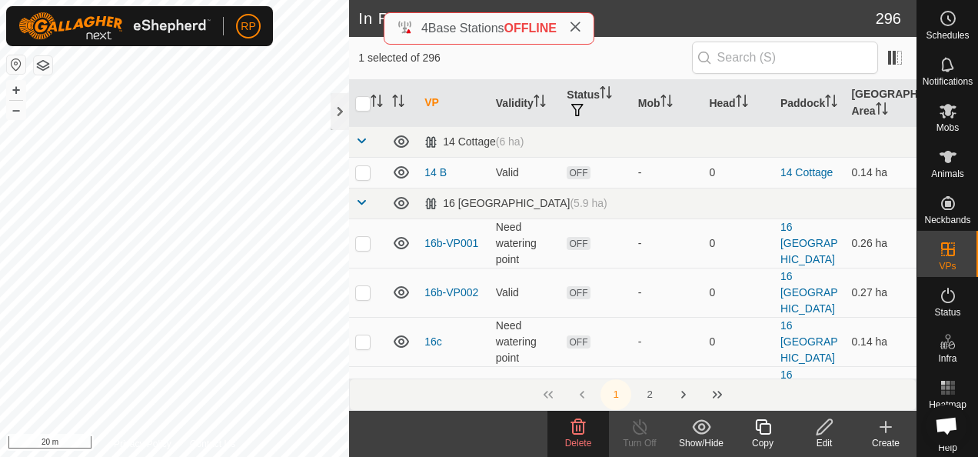
click at [576, 432] on icon at bounding box center [578, 427] width 18 height 18
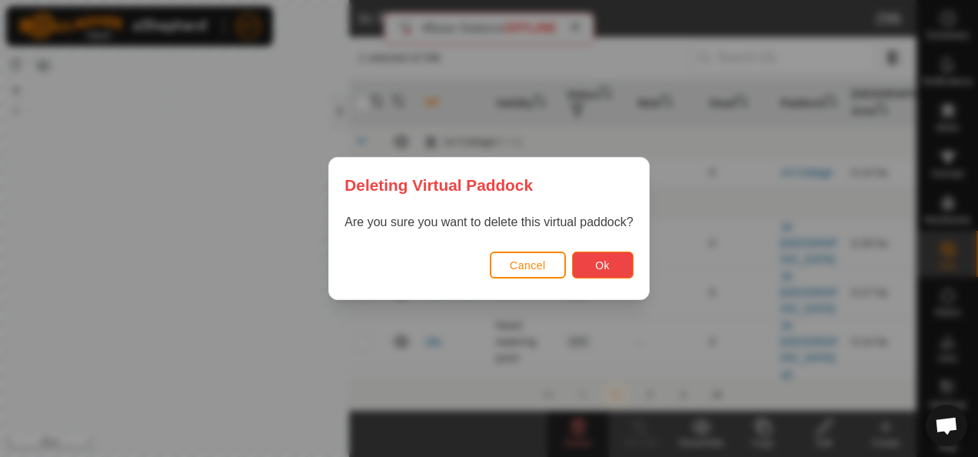
click at [595, 258] on button "Ok" at bounding box center [603, 264] width 62 height 27
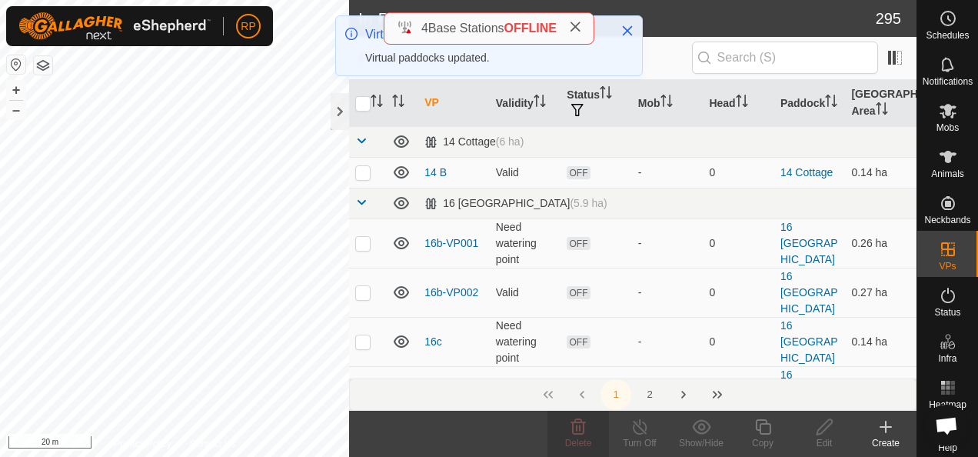
click at [883, 428] on icon at bounding box center [886, 427] width 18 height 18
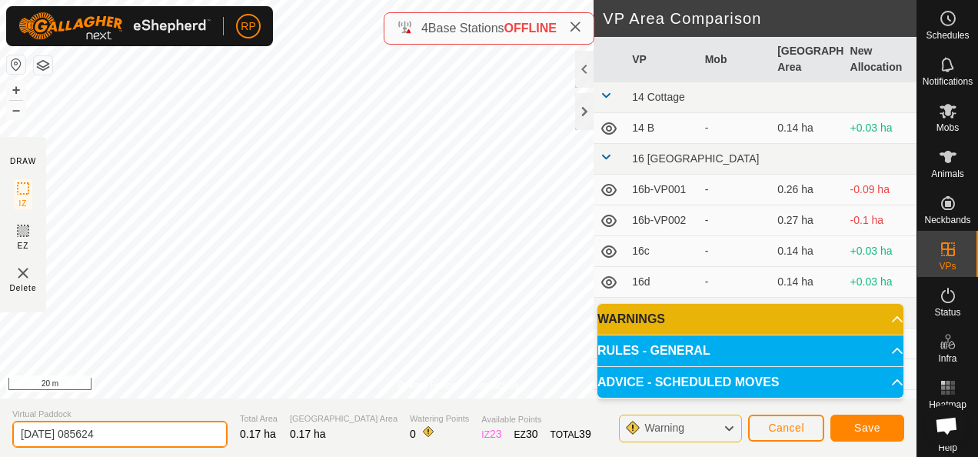
click at [119, 436] on input "[DATE] 085624" at bounding box center [119, 434] width 215 height 27
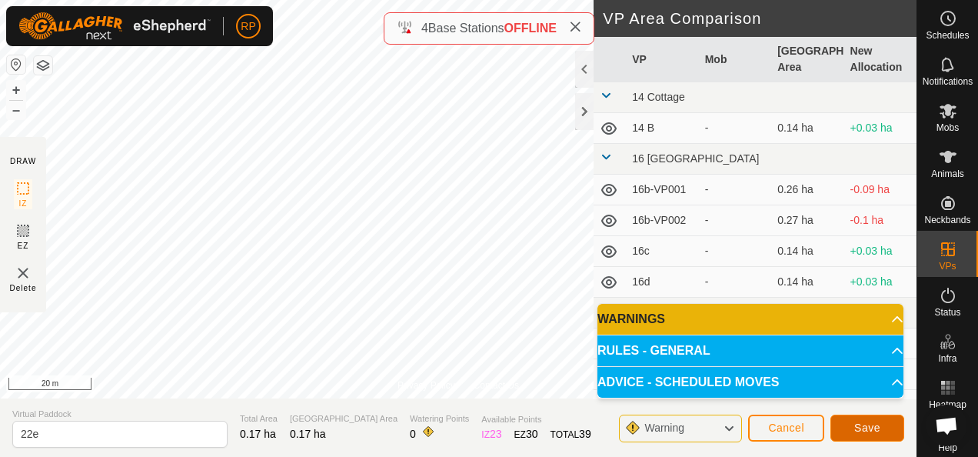
click at [868, 427] on span "Save" at bounding box center [867, 427] width 26 height 12
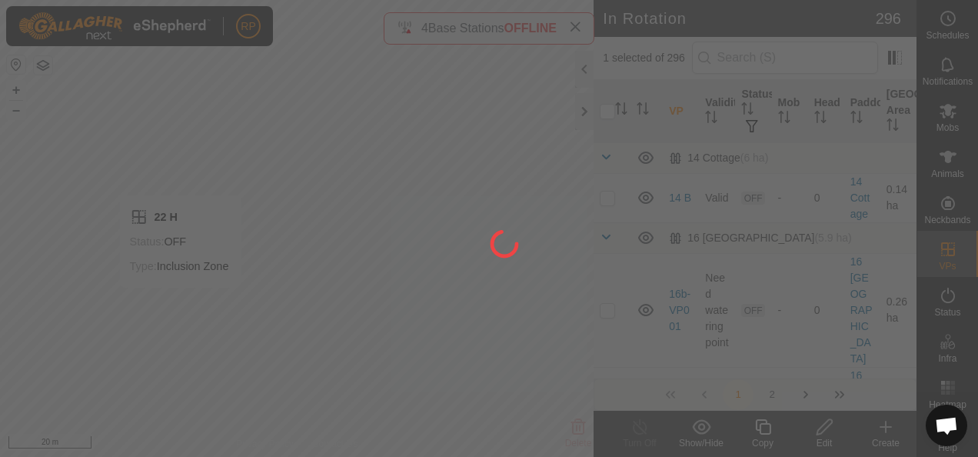
click at [584, 63] on div at bounding box center [489, 228] width 978 height 457
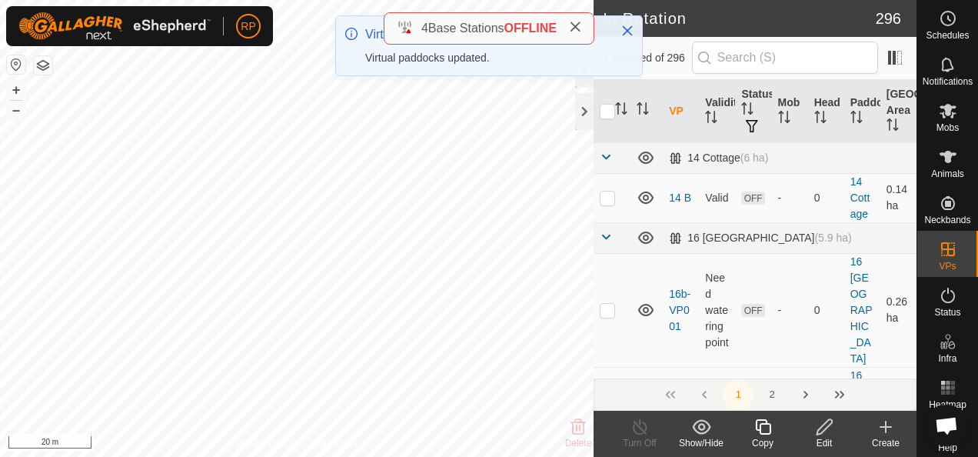
click at [586, 81] on div "Virtual Paddocks Virtual paddocks updated." at bounding box center [489, 51] width 308 height 73
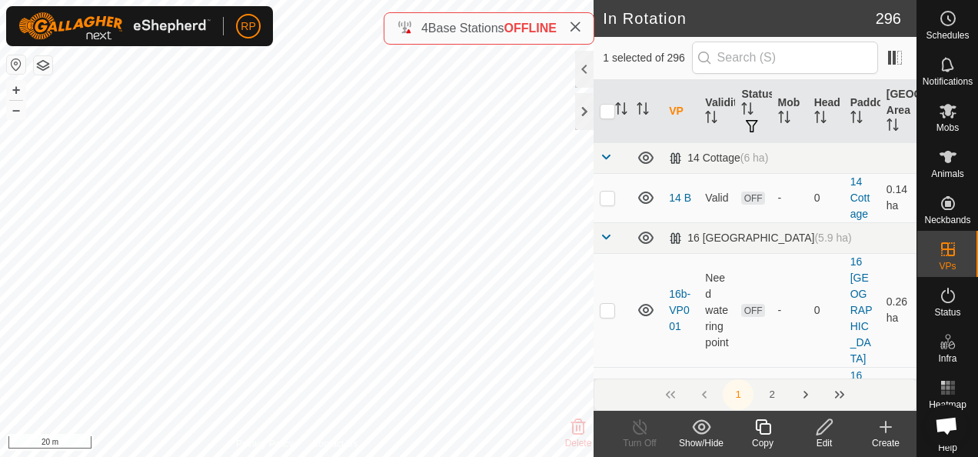
click at [583, 68] on div at bounding box center [584, 69] width 18 height 37
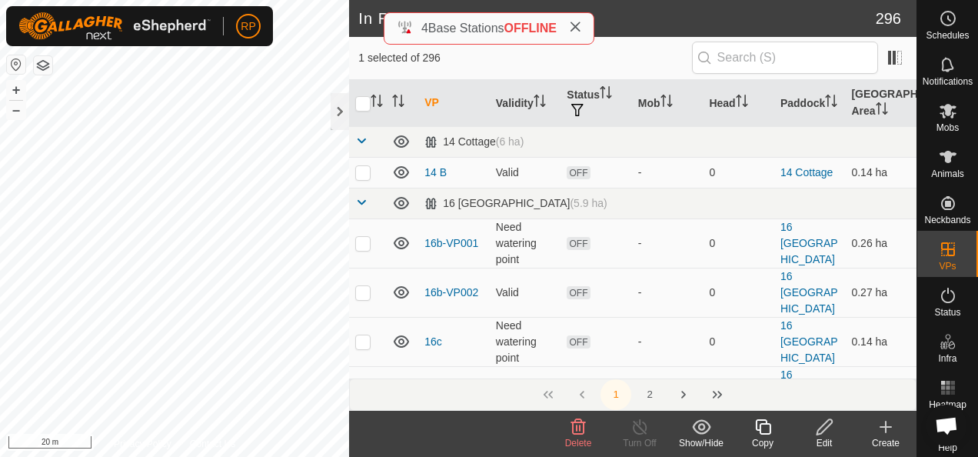
click at [574, 431] on icon at bounding box center [578, 427] width 18 height 18
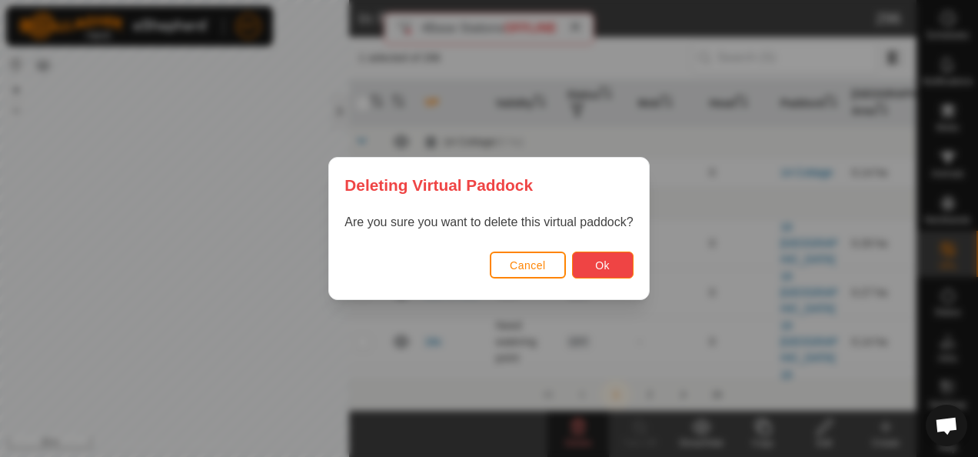
click at [598, 264] on span "Ok" at bounding box center [602, 265] width 15 height 12
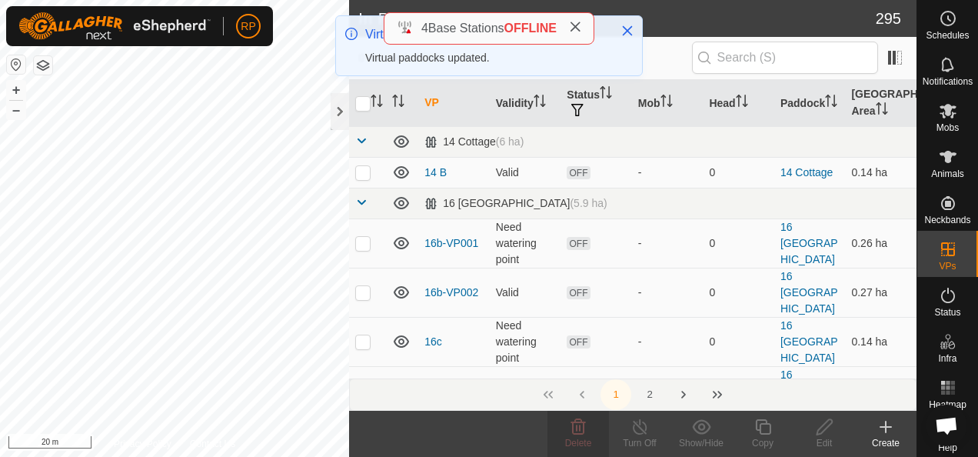
click at [888, 427] on icon at bounding box center [886, 427] width 11 height 0
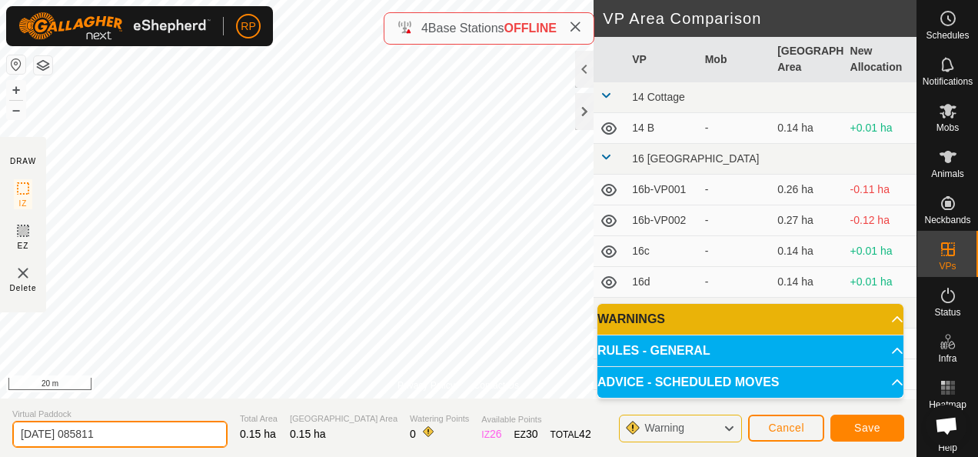
click at [118, 436] on input "[DATE] 085811" at bounding box center [119, 434] width 215 height 27
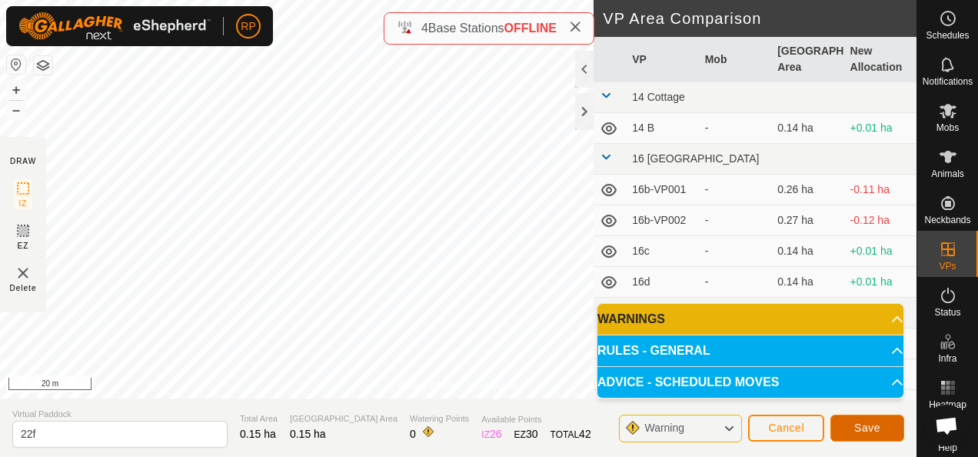
click at [874, 426] on span "Save" at bounding box center [867, 427] width 26 height 12
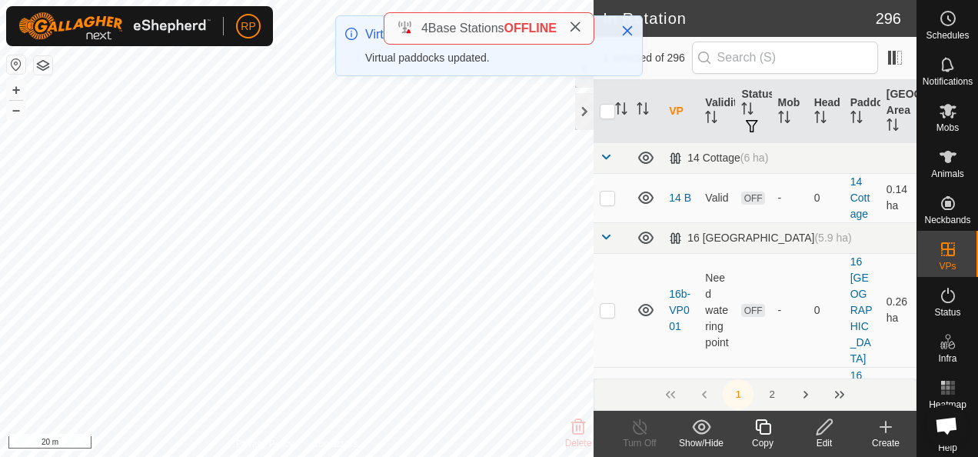
click at [822, 431] on icon at bounding box center [824, 426] width 15 height 15
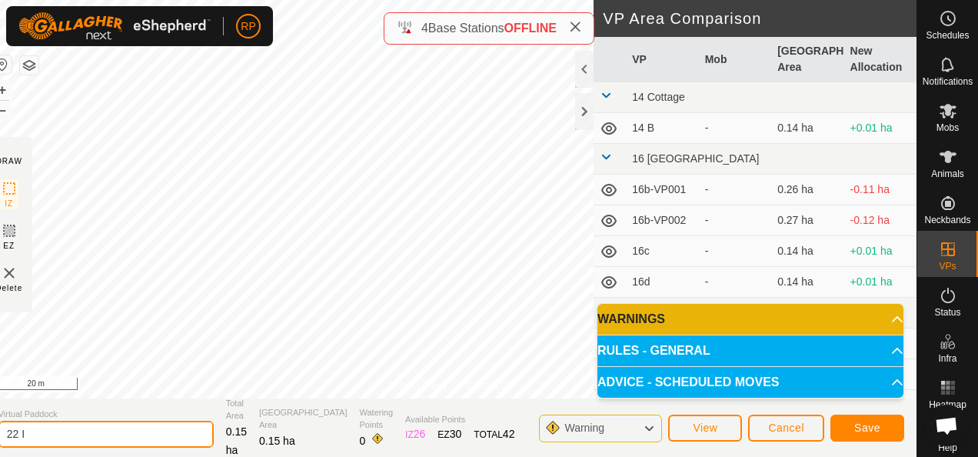
click at [58, 434] on input "22 I" at bounding box center [105, 434] width 215 height 27
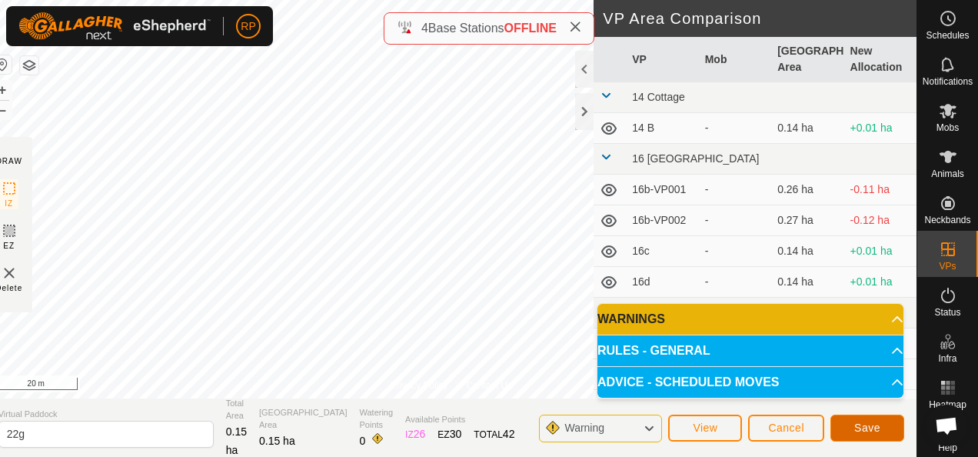
click at [861, 431] on span "Save" at bounding box center [867, 427] width 26 height 12
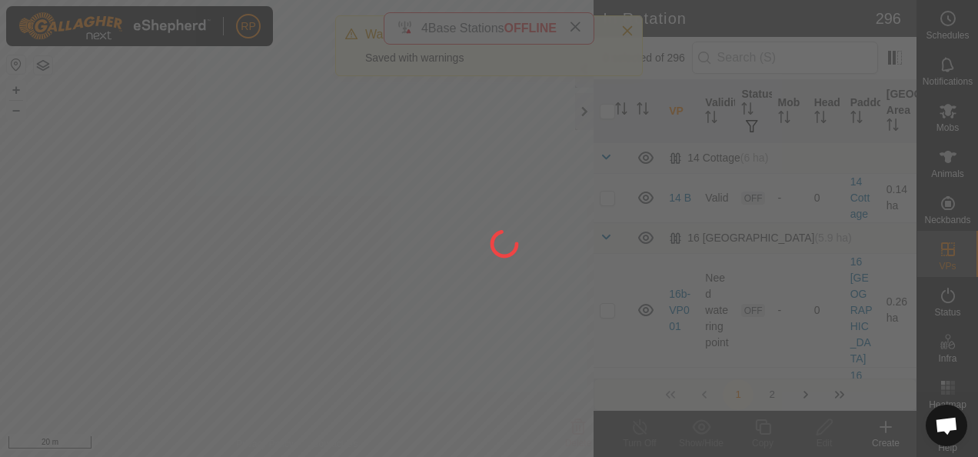
drag, startPoint x: 198, startPoint y: 358, endPoint x: 216, endPoint y: 367, distance: 19.6
click at [216, 367] on div at bounding box center [489, 228] width 978 height 457
click at [205, 378] on div at bounding box center [489, 228] width 978 height 457
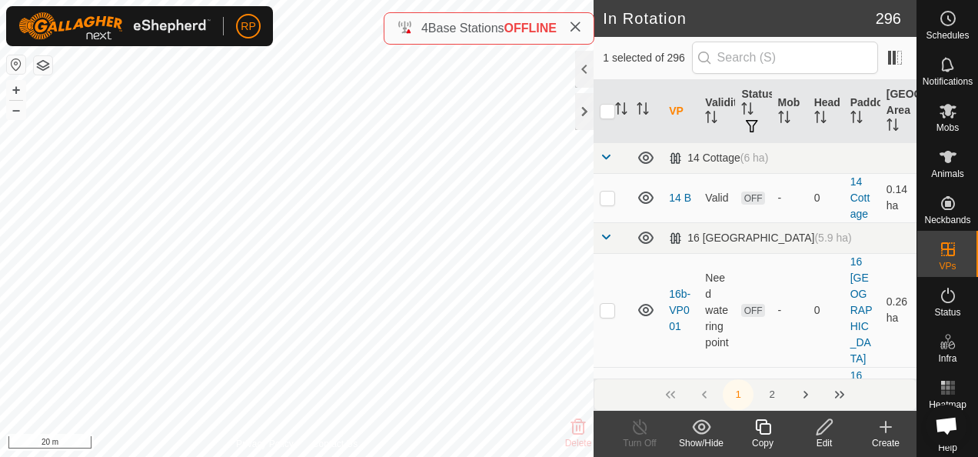
click at [821, 429] on icon at bounding box center [824, 427] width 19 height 18
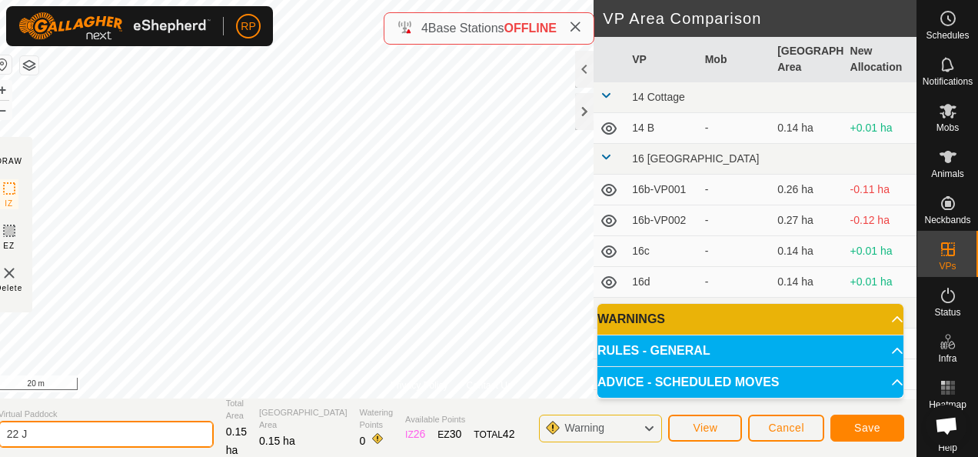
click at [49, 435] on input "22 J" at bounding box center [105, 434] width 215 height 27
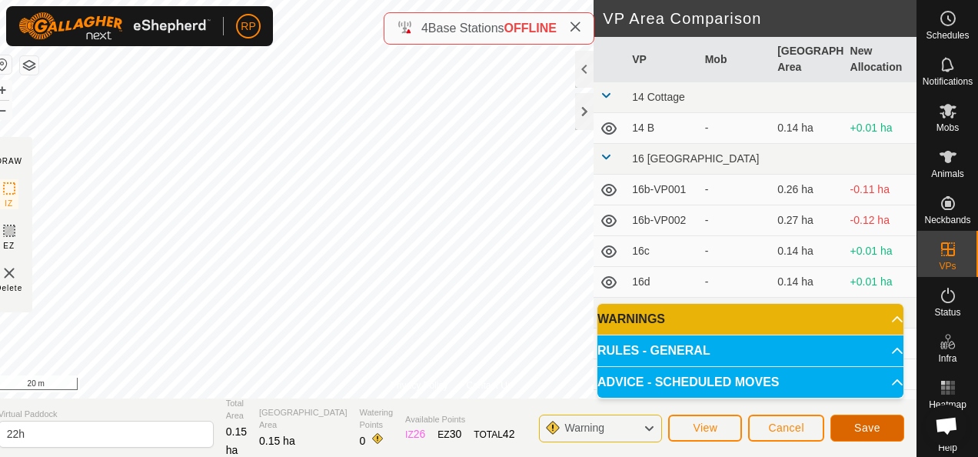
click at [878, 426] on span "Save" at bounding box center [867, 427] width 26 height 12
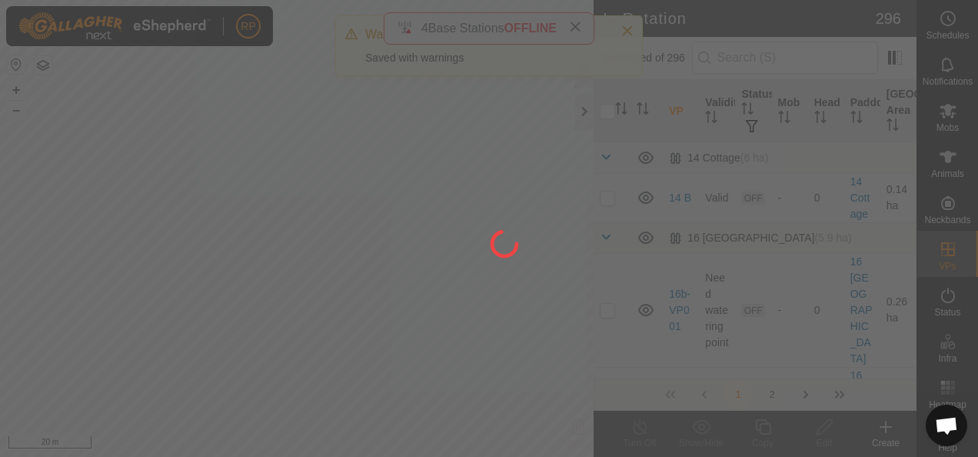
drag, startPoint x: 235, startPoint y: 352, endPoint x: 349, endPoint y: 286, distance: 131.6
click at [349, 286] on div at bounding box center [489, 228] width 978 height 457
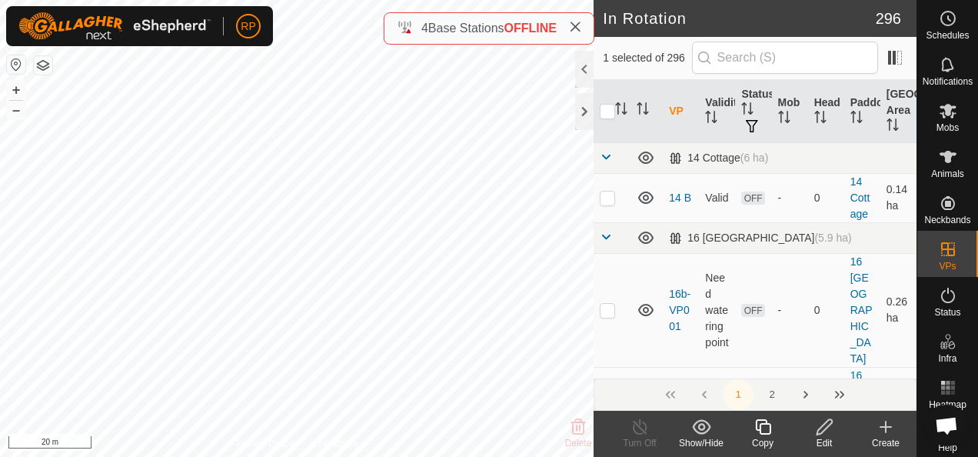
click at [818, 429] on icon at bounding box center [824, 426] width 15 height 15
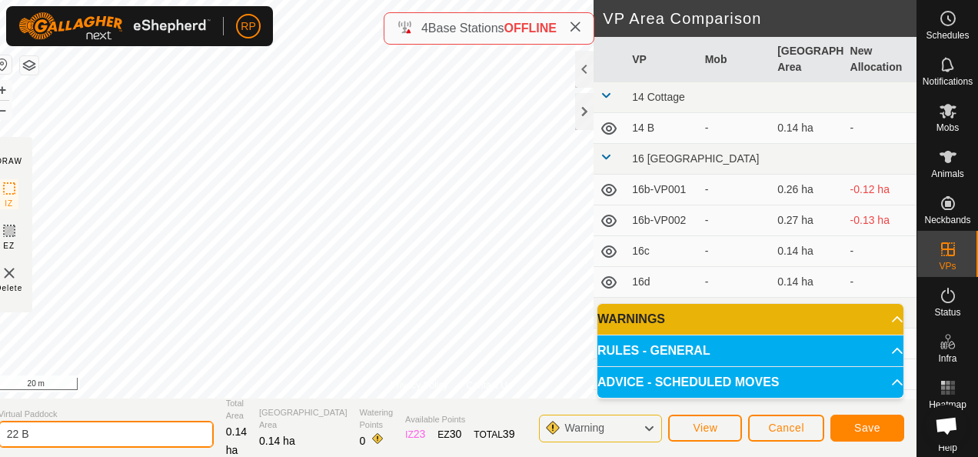
click at [58, 435] on input "22 B" at bounding box center [105, 434] width 215 height 27
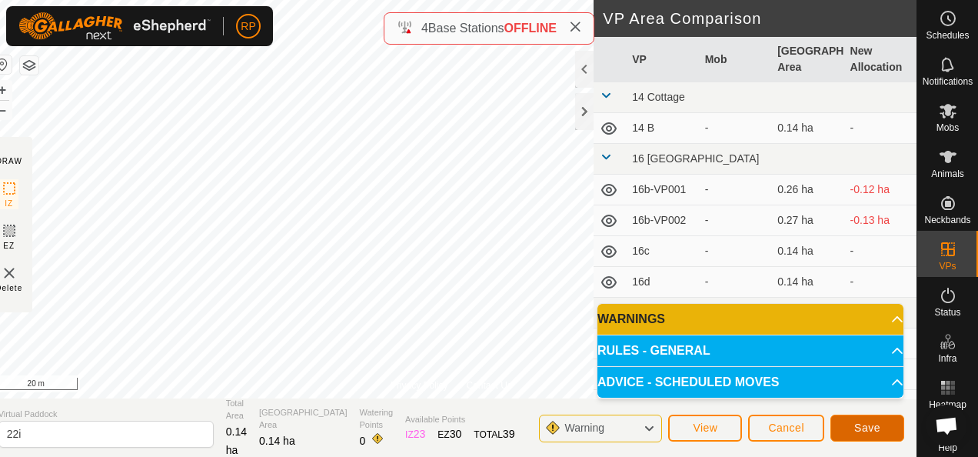
click at [873, 426] on span "Save" at bounding box center [867, 427] width 26 height 12
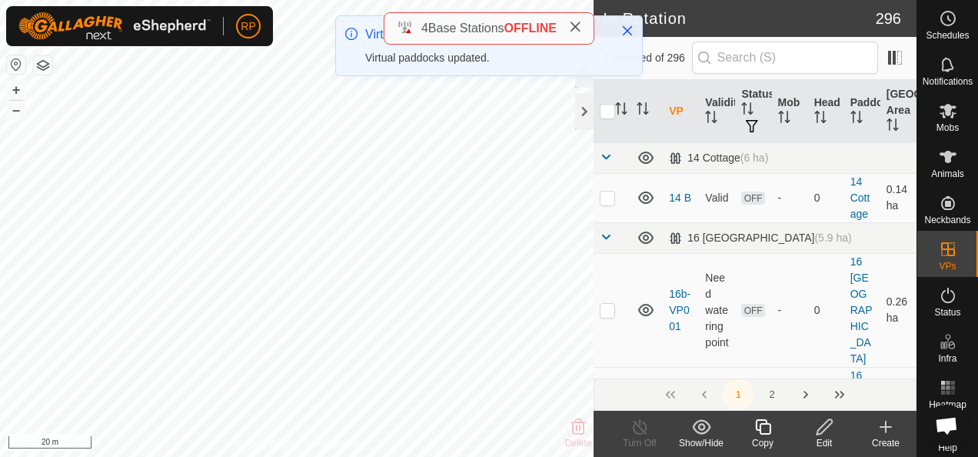
click at [581, 82] on div "Virtual Paddocks Virtual paddocks updated." at bounding box center [489, 51] width 308 height 73
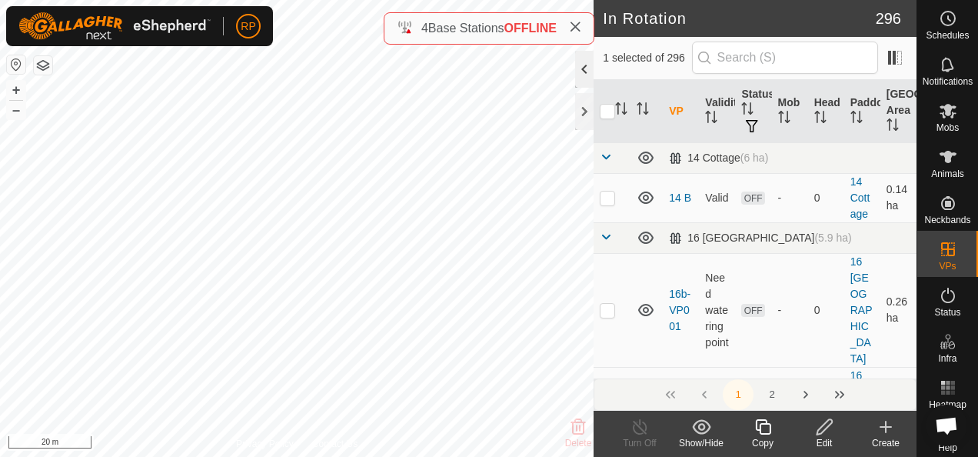
click at [584, 65] on div at bounding box center [584, 69] width 18 height 37
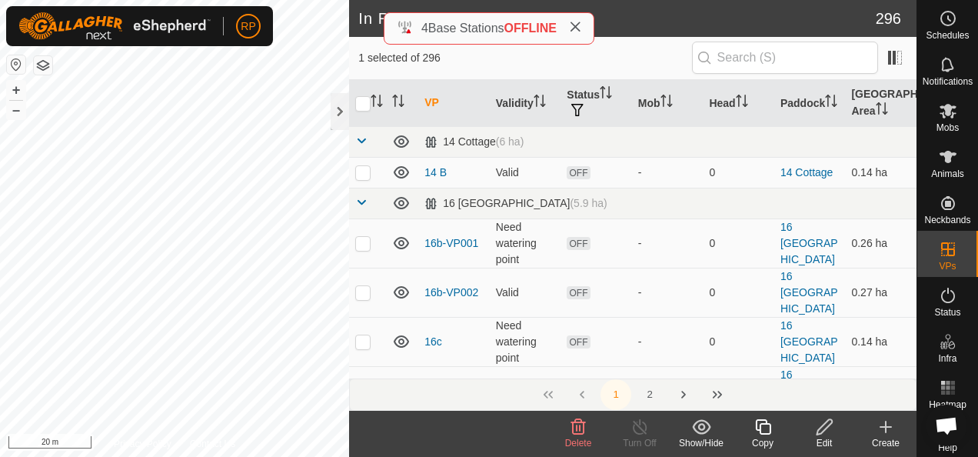
click at [581, 429] on icon at bounding box center [578, 427] width 18 height 18
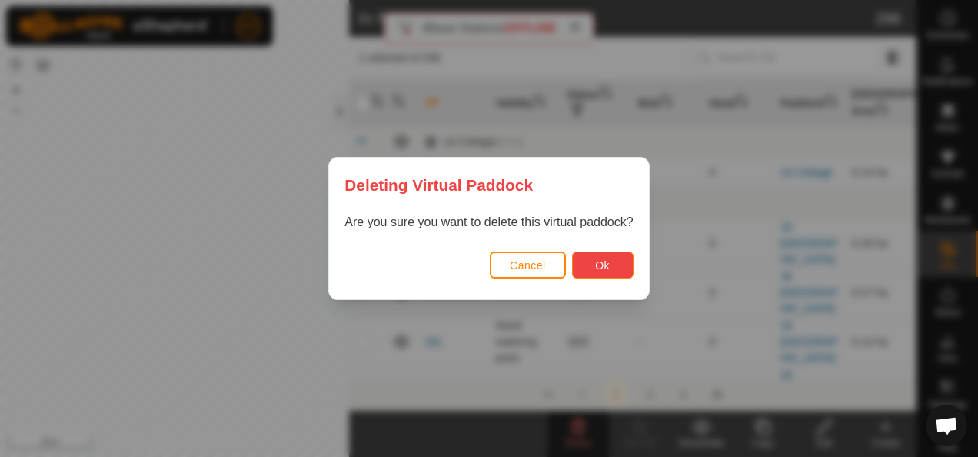
click at [598, 264] on span "Ok" at bounding box center [602, 265] width 15 height 12
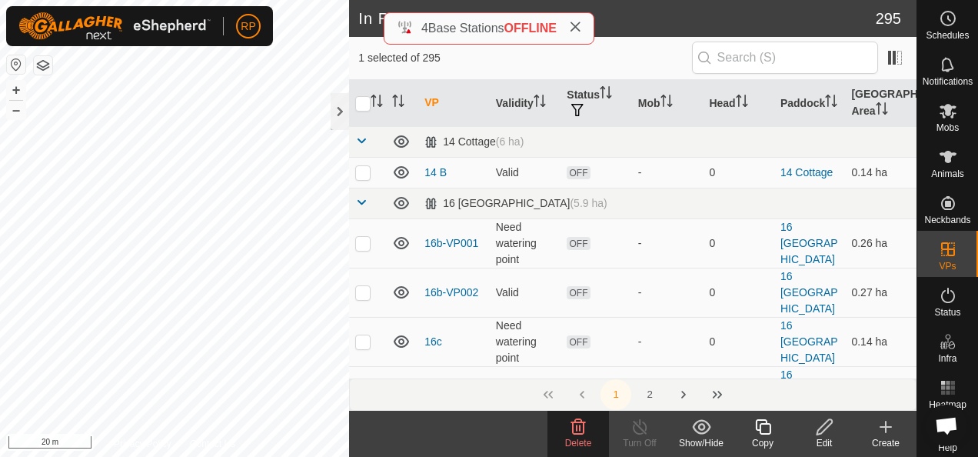
click at [574, 431] on icon at bounding box center [578, 426] width 15 height 15
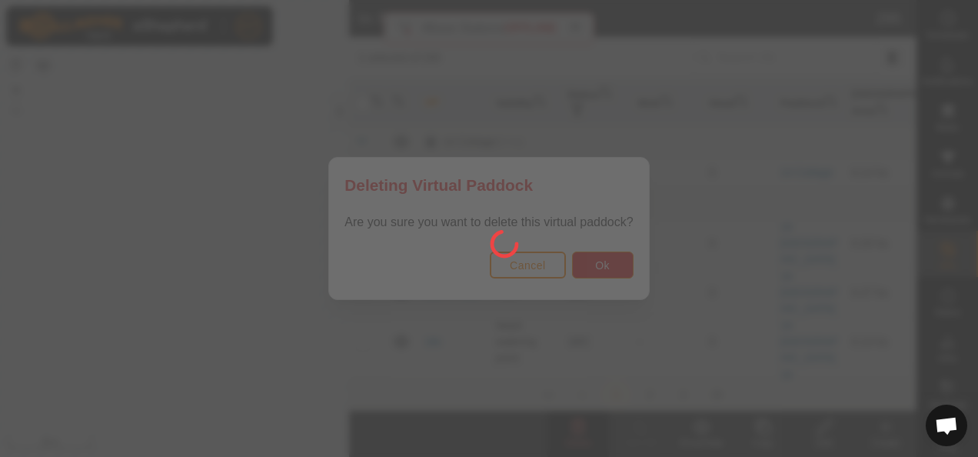
click at [600, 270] on div at bounding box center [489, 228] width 978 height 457
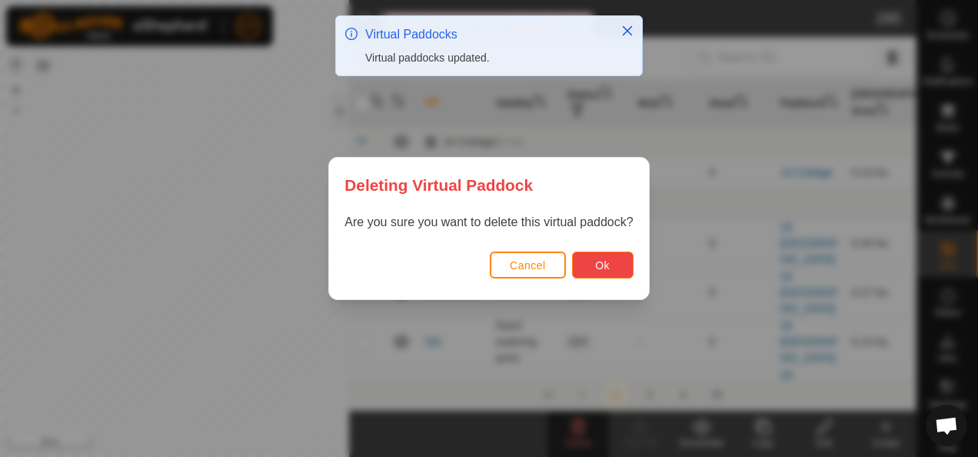
click at [601, 271] on span "Ok" at bounding box center [602, 265] width 15 height 12
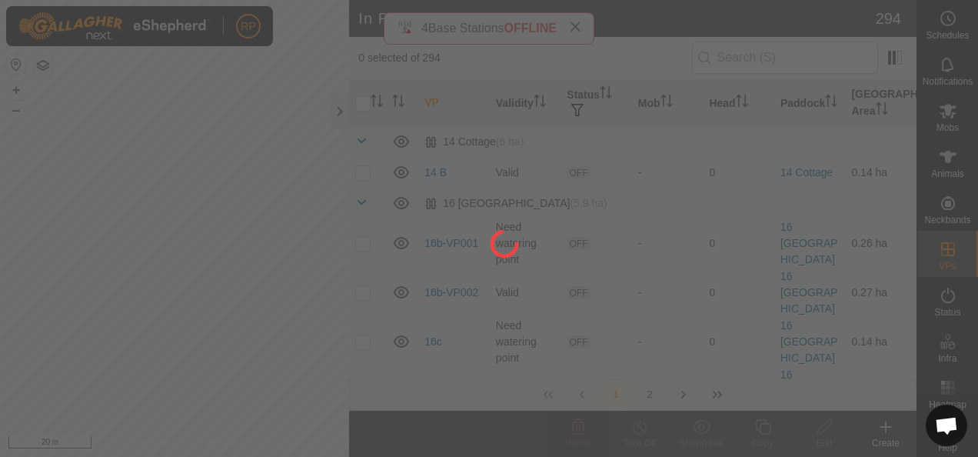
click at [78, 324] on div "RP Schedules Notifications Mobs Animals Neckbands VPs Status Infra Heatmap Help…" at bounding box center [489, 228] width 978 height 457
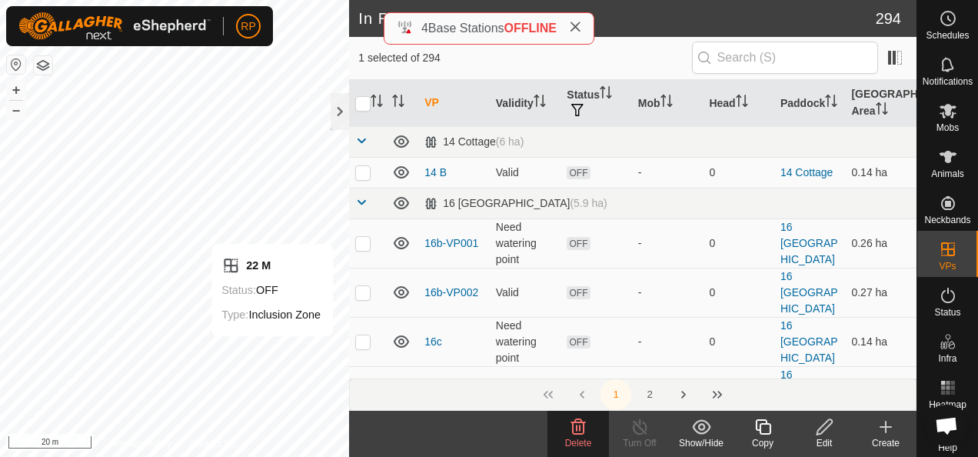
click at [581, 432] on icon at bounding box center [578, 427] width 18 height 18
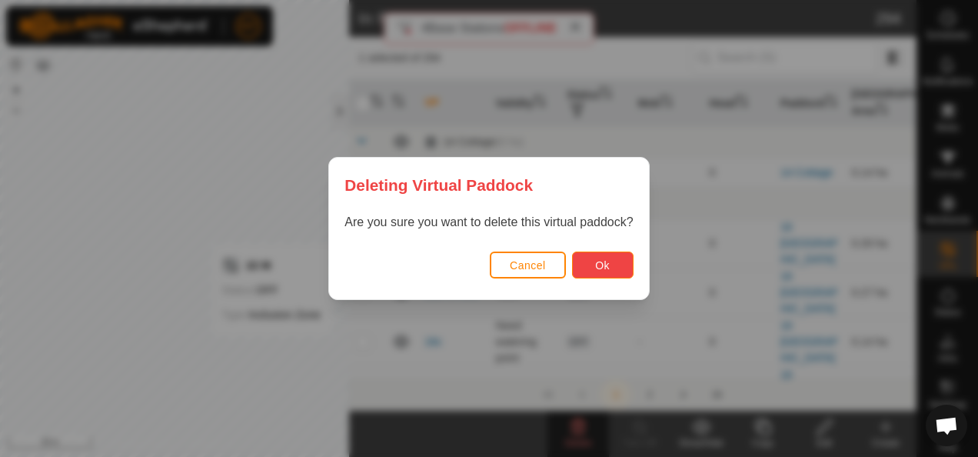
click at [611, 271] on button "Ok" at bounding box center [603, 264] width 62 height 27
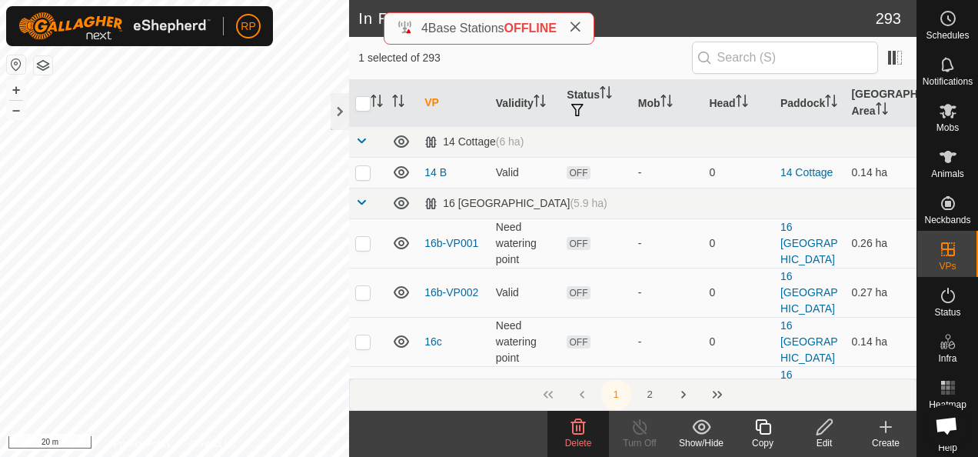
click at [580, 428] on icon at bounding box center [578, 426] width 15 height 15
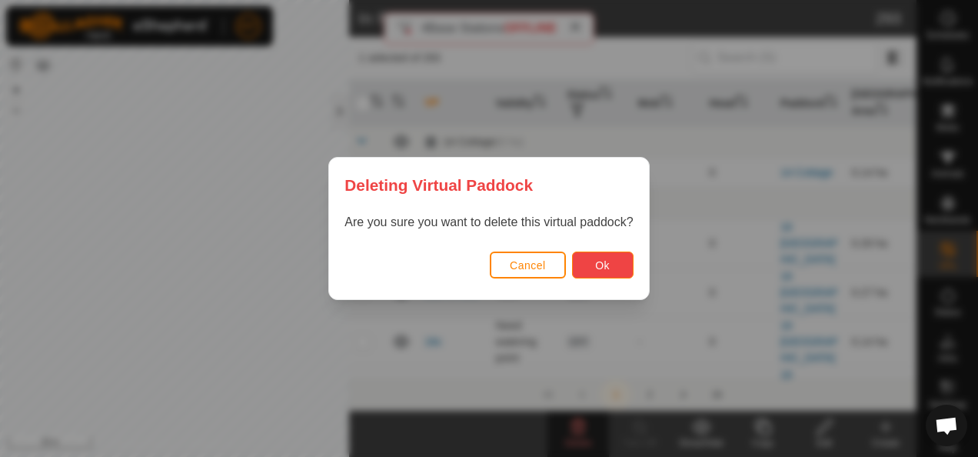
click at [608, 259] on span "Ok" at bounding box center [602, 265] width 15 height 12
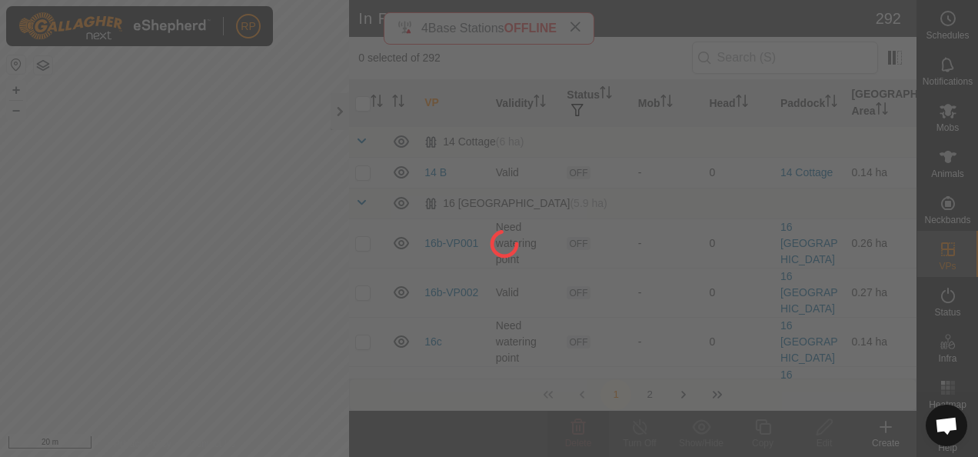
drag, startPoint x: 175, startPoint y: 281, endPoint x: 97, endPoint y: 264, distance: 79.5
click at [97, 263] on div at bounding box center [489, 228] width 978 height 457
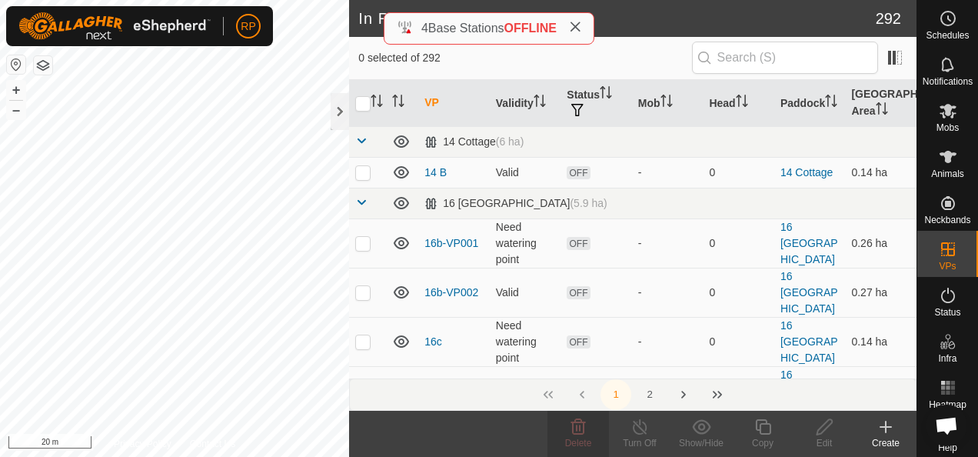
click at [886, 427] on icon at bounding box center [886, 427] width 11 height 0
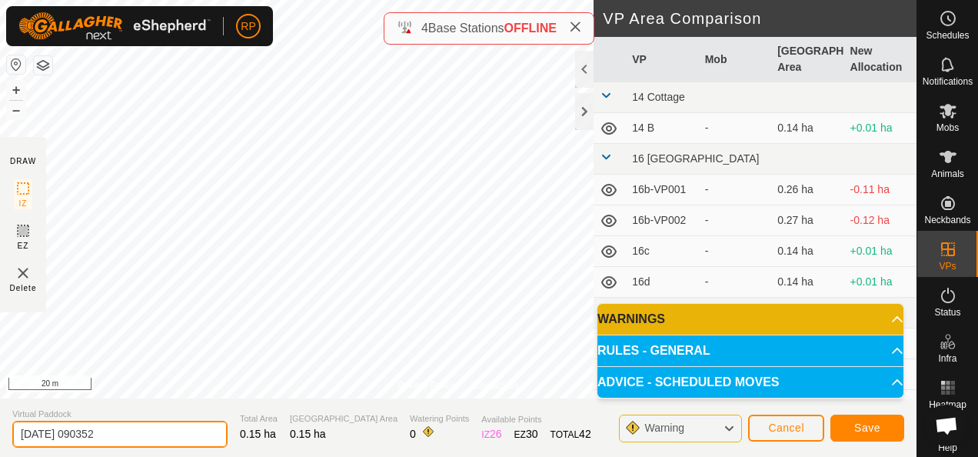
click at [143, 428] on input "[DATE] 090352" at bounding box center [119, 434] width 215 height 27
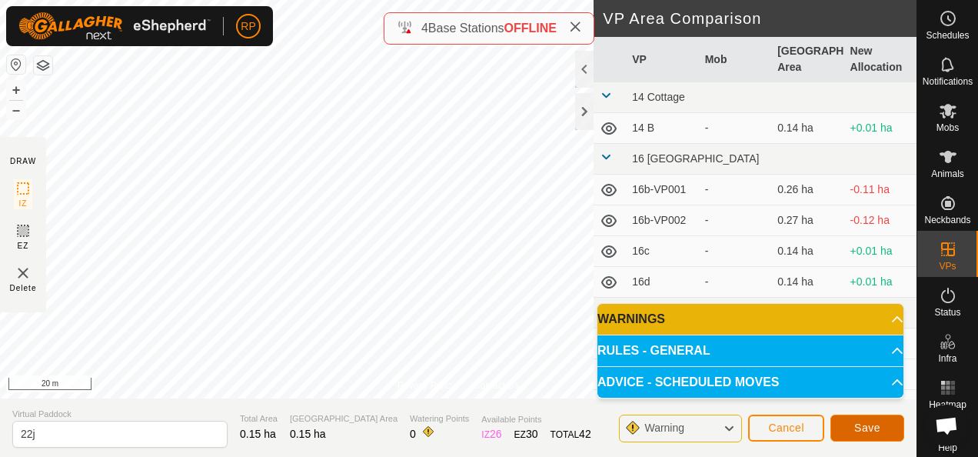
click at [881, 430] on button "Save" at bounding box center [868, 428] width 74 height 27
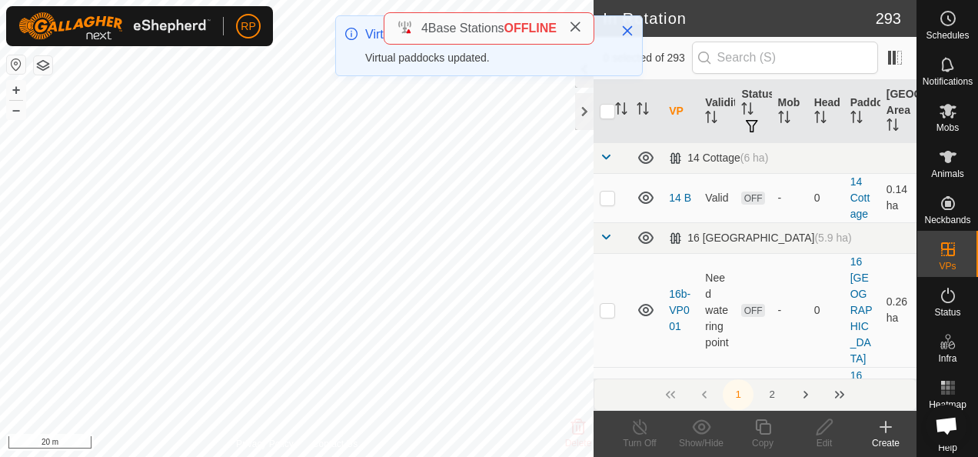
click at [886, 424] on icon at bounding box center [886, 426] width 0 height 11
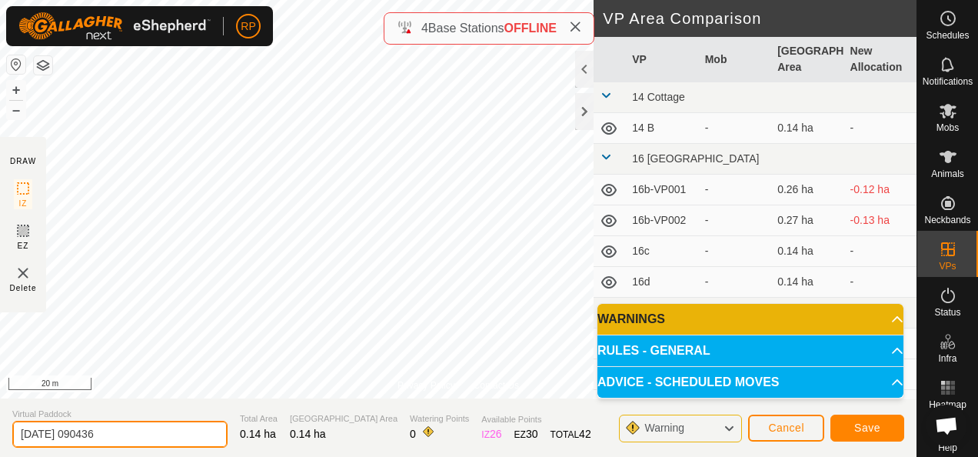
click at [127, 436] on input "[DATE] 090436" at bounding box center [119, 434] width 215 height 27
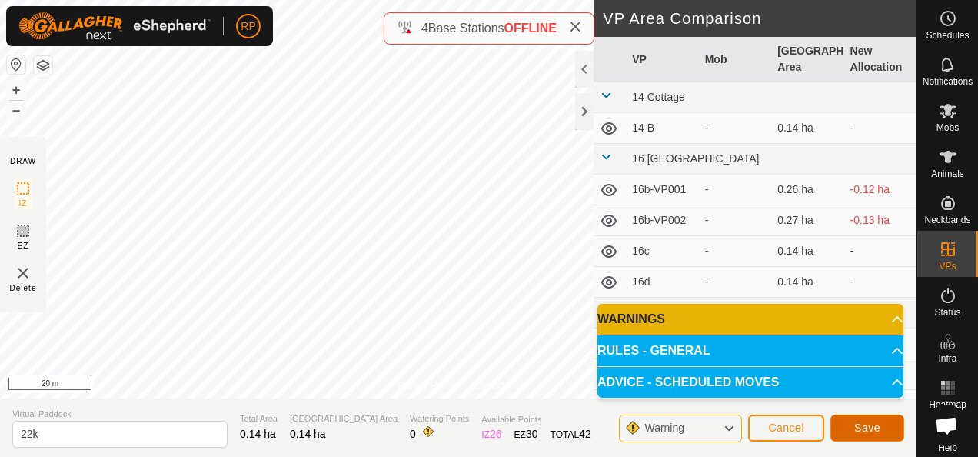
click at [865, 432] on span "Save" at bounding box center [867, 427] width 26 height 12
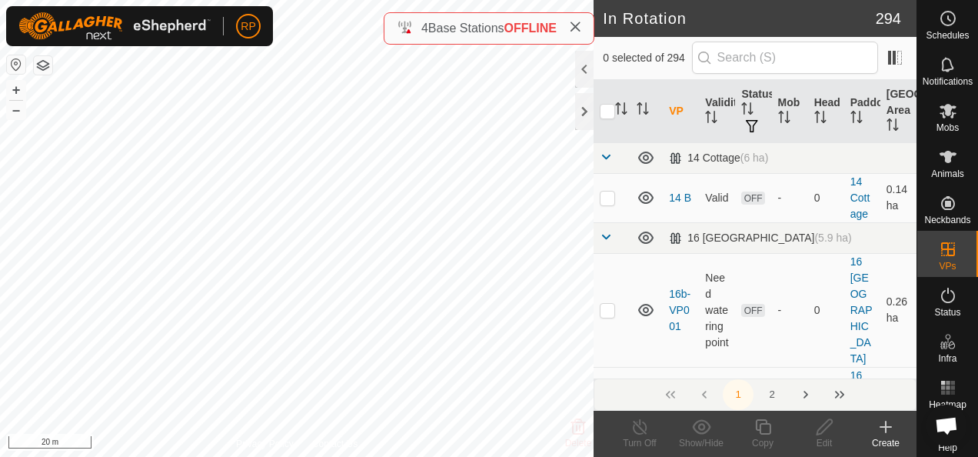
click at [886, 425] on icon at bounding box center [886, 426] width 0 height 11
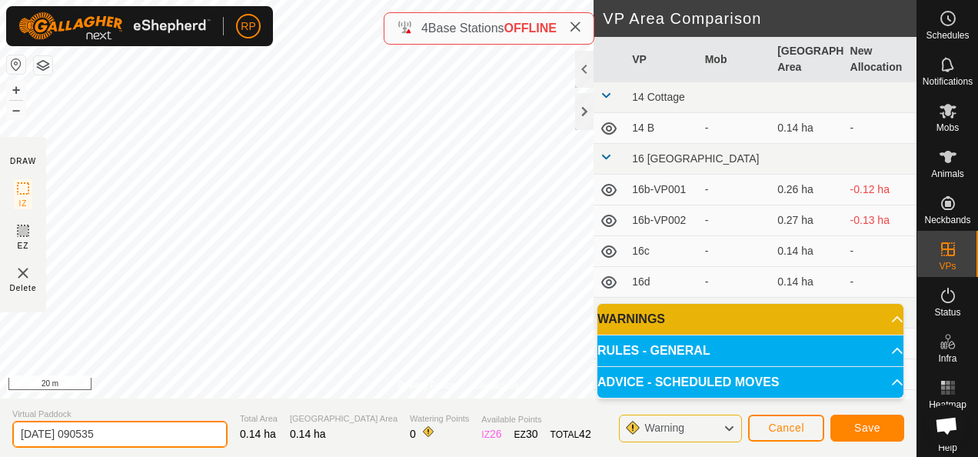
click at [128, 429] on input "[DATE] 090535" at bounding box center [119, 434] width 215 height 27
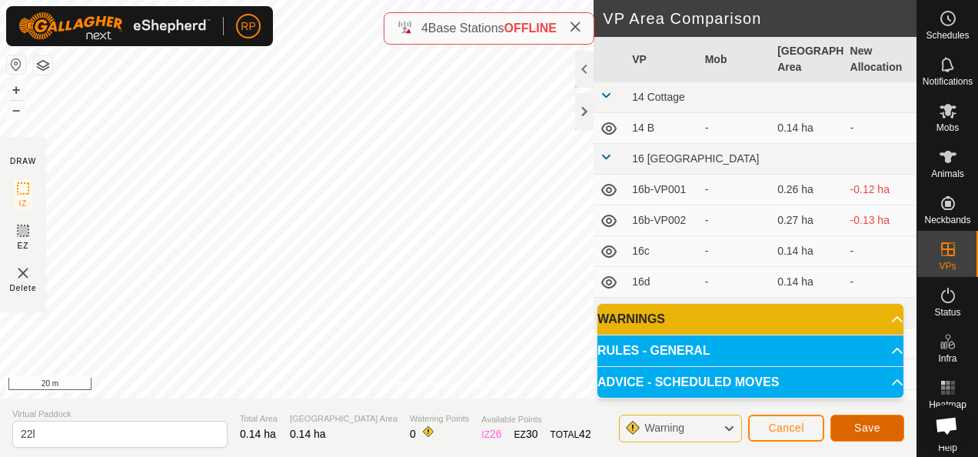
click at [871, 428] on span "Save" at bounding box center [867, 427] width 26 height 12
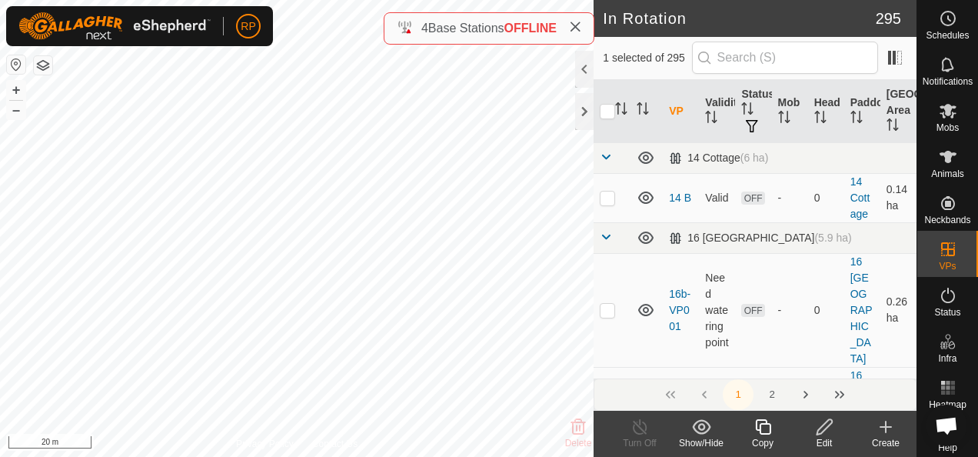
click at [584, 63] on div at bounding box center [584, 69] width 18 height 37
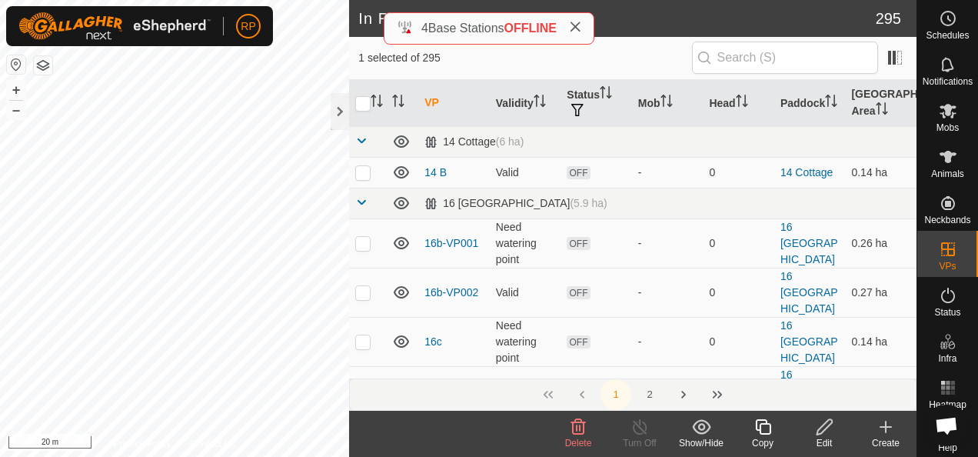
click at [577, 431] on icon at bounding box center [578, 427] width 18 height 18
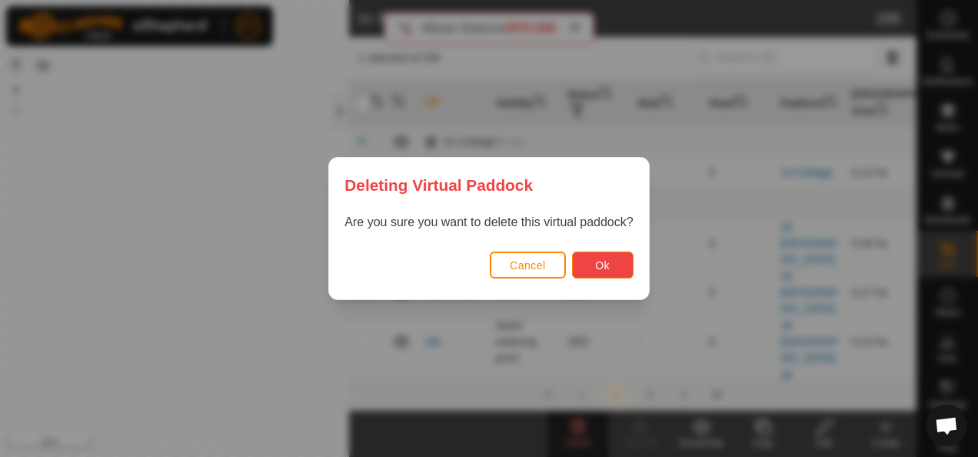
click at [604, 266] on span "Ok" at bounding box center [602, 265] width 15 height 12
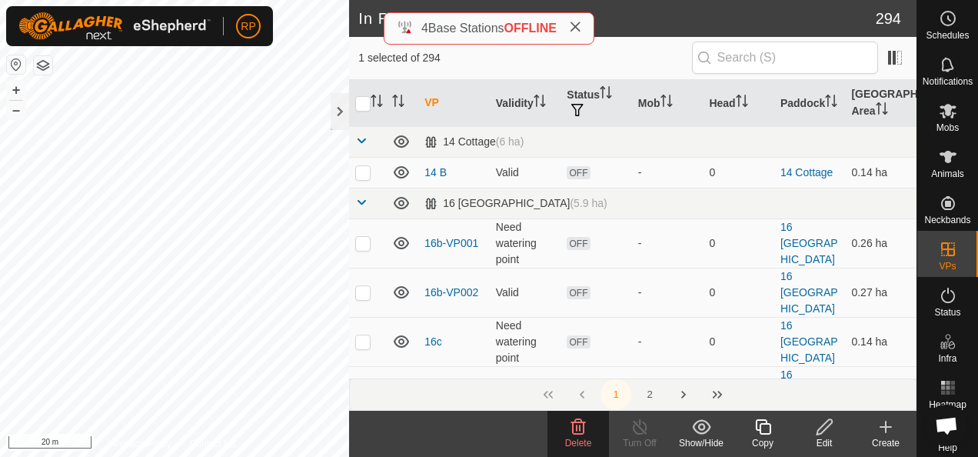
click at [580, 429] on icon at bounding box center [578, 426] width 15 height 15
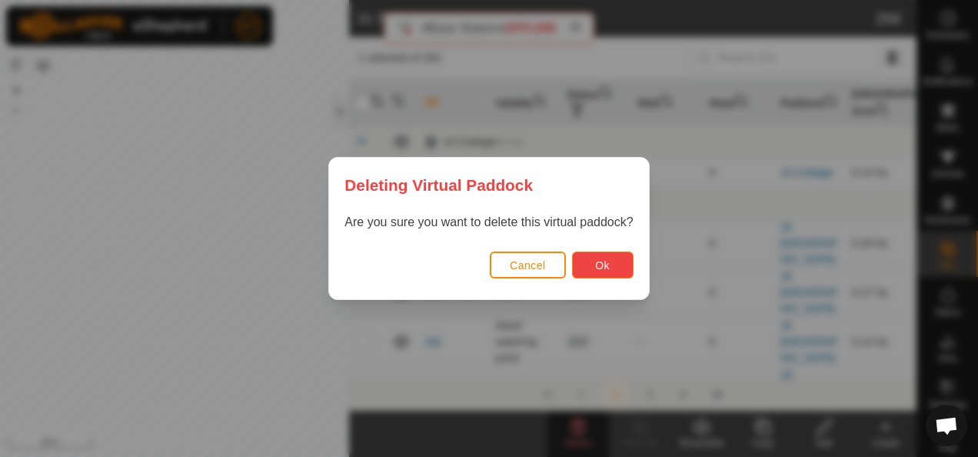
click at [604, 272] on button "Ok" at bounding box center [603, 264] width 62 height 27
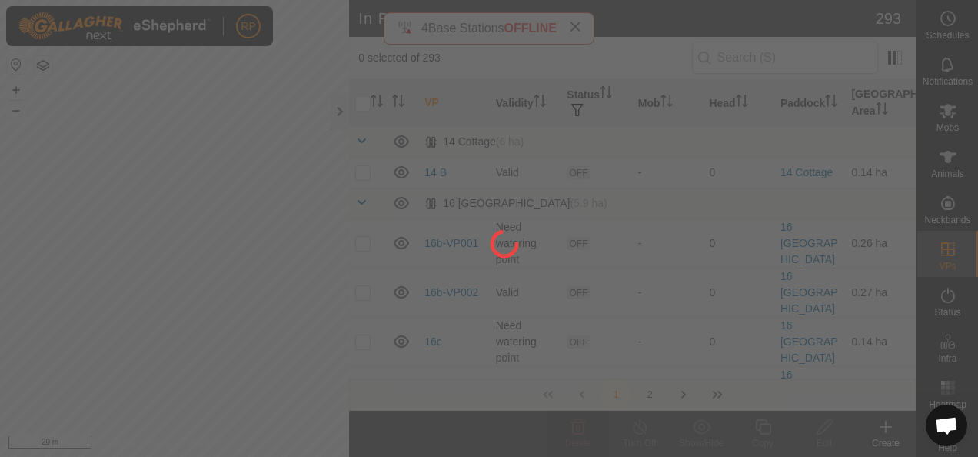
click at [29, 282] on div at bounding box center [489, 228] width 978 height 457
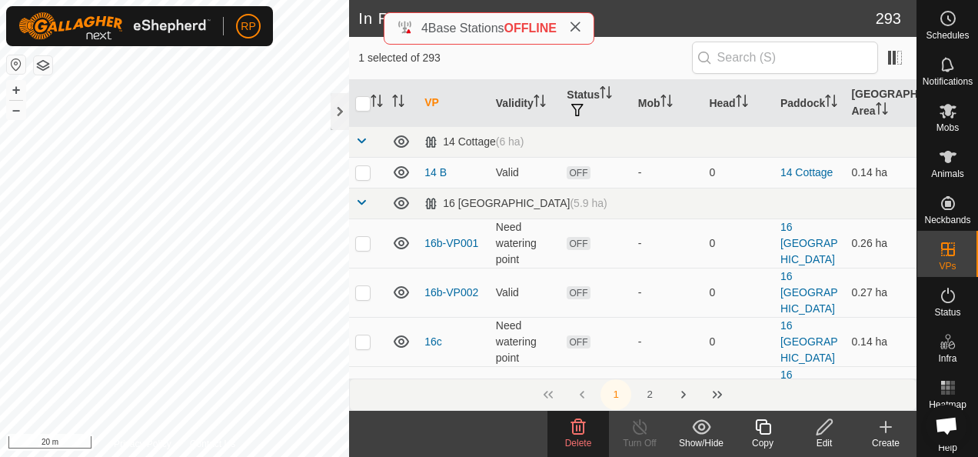
click at [578, 431] on icon at bounding box center [578, 427] width 18 height 18
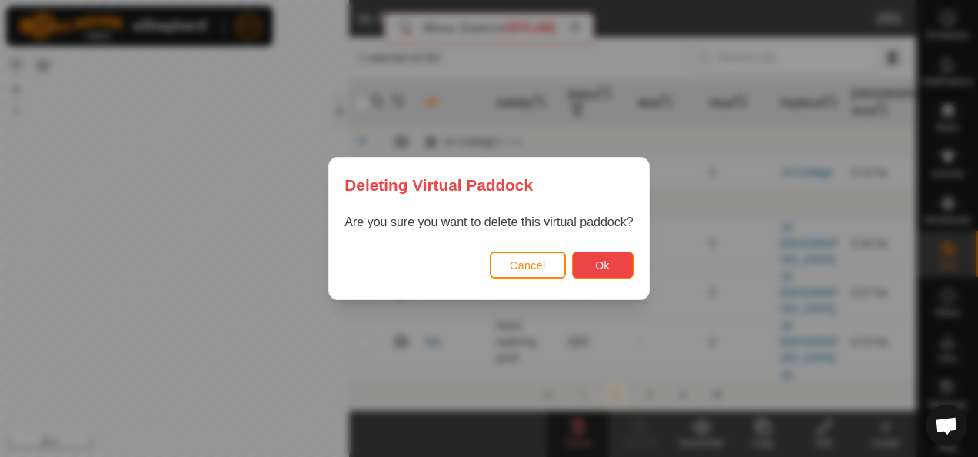
click at [605, 265] on span "Ok" at bounding box center [602, 265] width 15 height 12
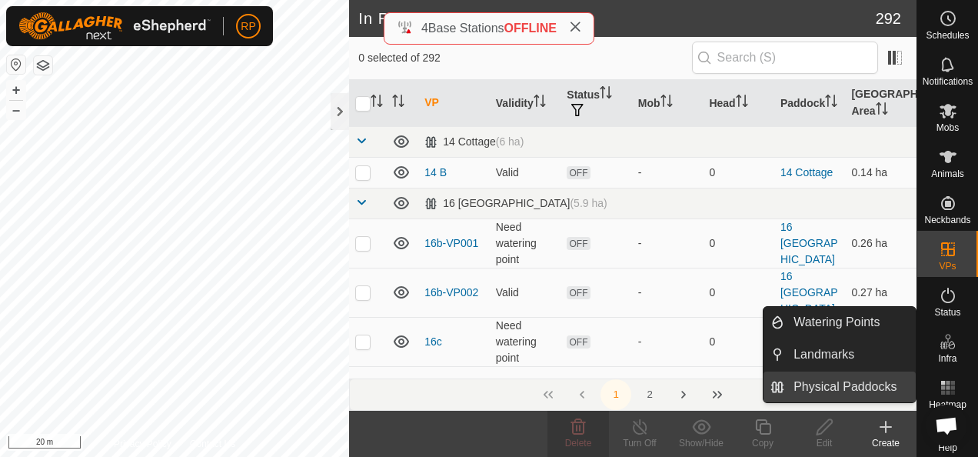
click at [832, 387] on link "Physical Paddocks" at bounding box center [850, 386] width 132 height 31
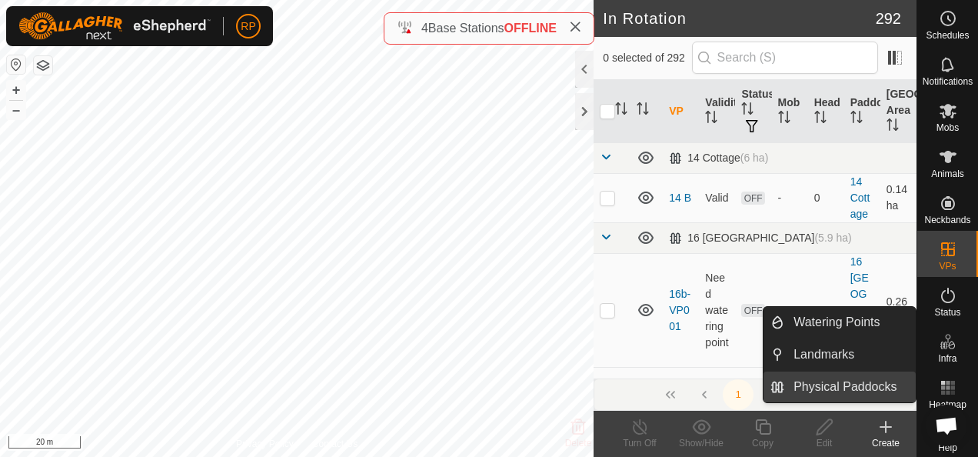
click at [835, 384] on link "Physical Paddocks" at bounding box center [850, 386] width 132 height 31
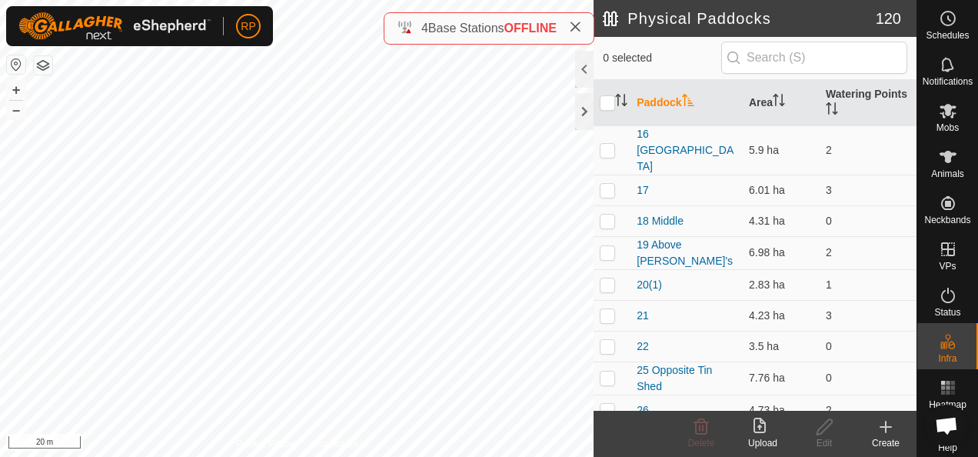
scroll to position [231, 0]
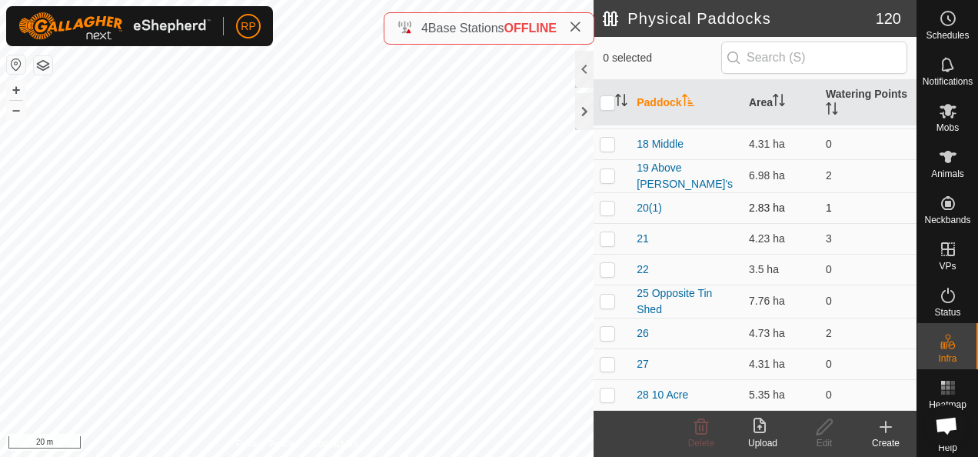
click at [606, 201] on p-checkbox at bounding box center [607, 207] width 15 height 12
click at [823, 428] on icon at bounding box center [824, 427] width 19 height 18
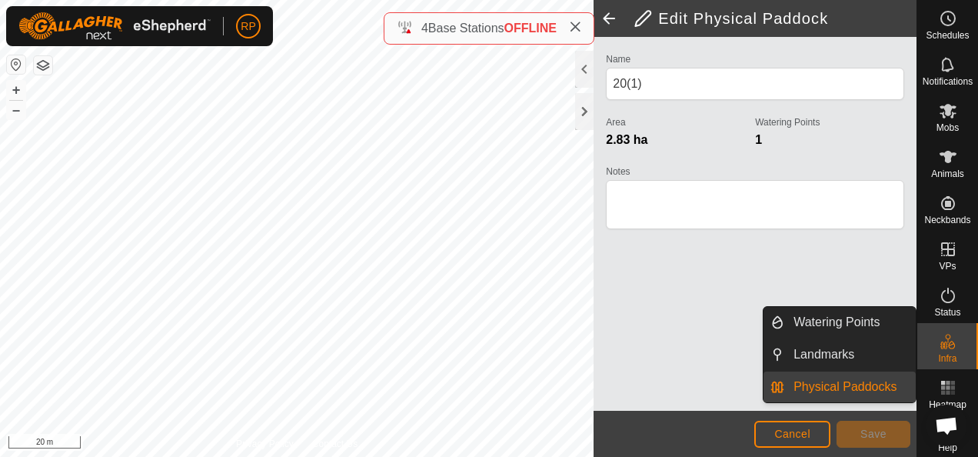
click at [844, 381] on link "Physical Paddocks" at bounding box center [850, 386] width 132 height 31
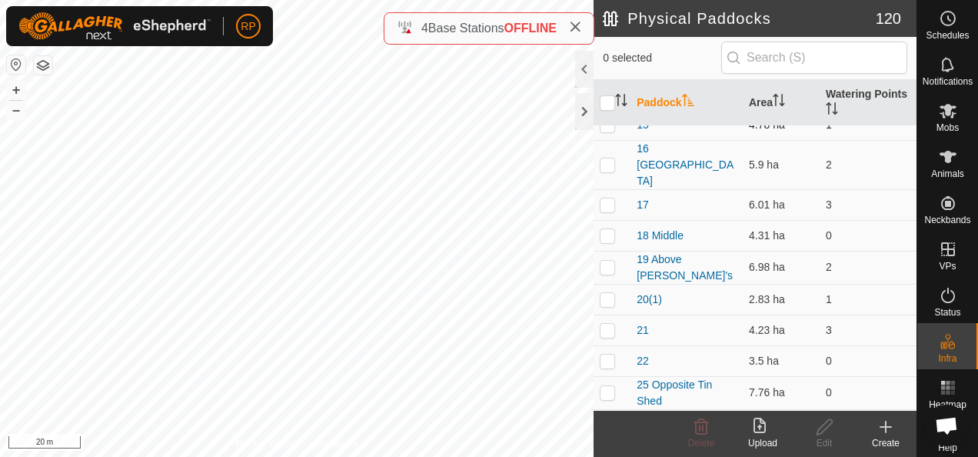
scroll to position [154, 0]
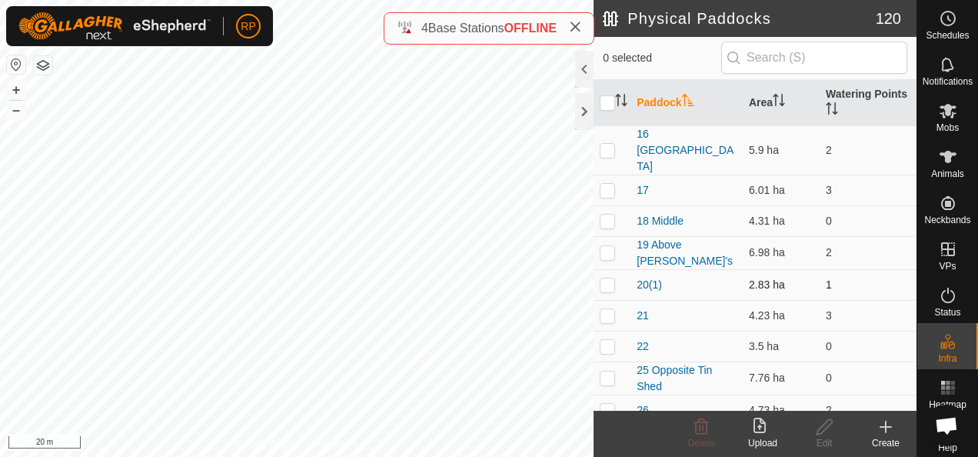
click at [606, 278] on p-checkbox at bounding box center [607, 284] width 15 height 12
click at [823, 431] on icon at bounding box center [824, 426] width 15 height 15
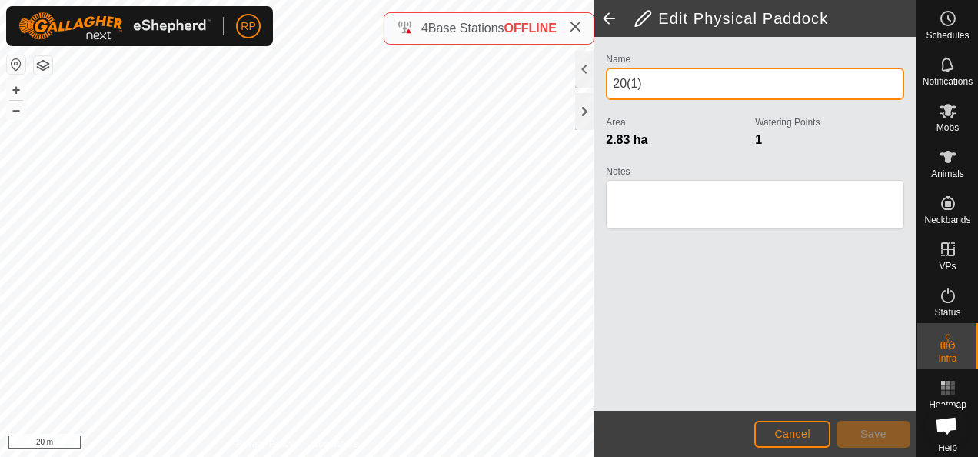
click at [648, 80] on input "20(1)" at bounding box center [755, 84] width 298 height 32
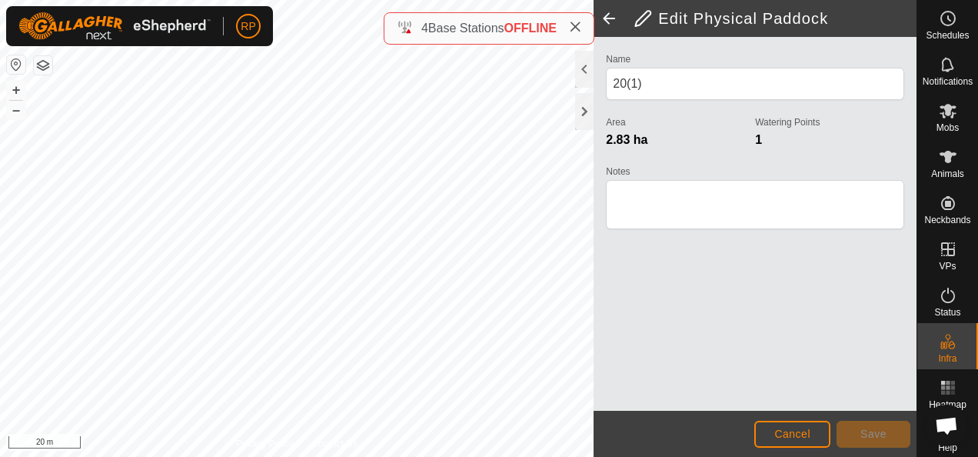
click at [609, 16] on span at bounding box center [609, 18] width 31 height 37
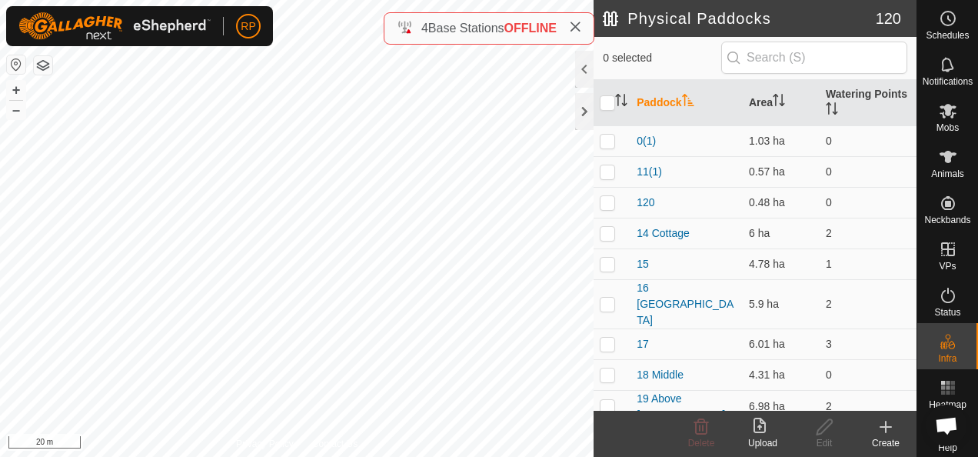
click at [608, 16] on h2 "Physical Paddocks" at bounding box center [739, 18] width 272 height 18
click at [578, 65] on div at bounding box center [584, 69] width 18 height 37
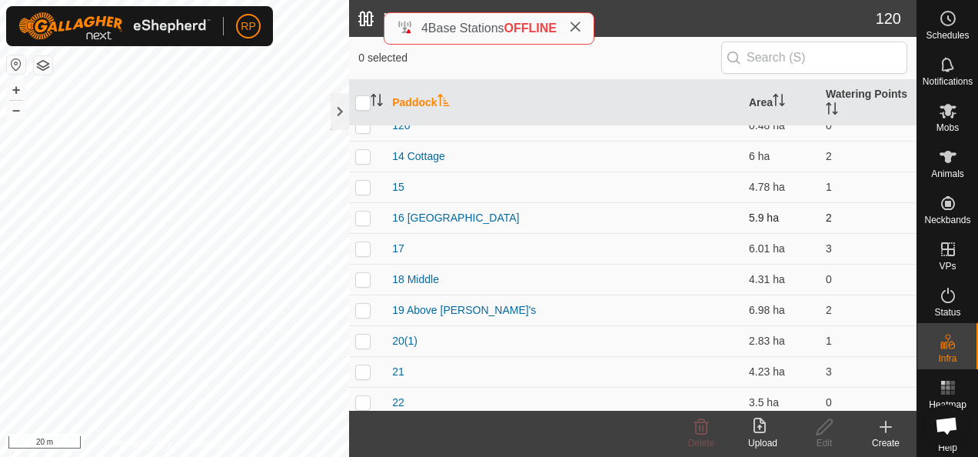
scroll to position [154, 0]
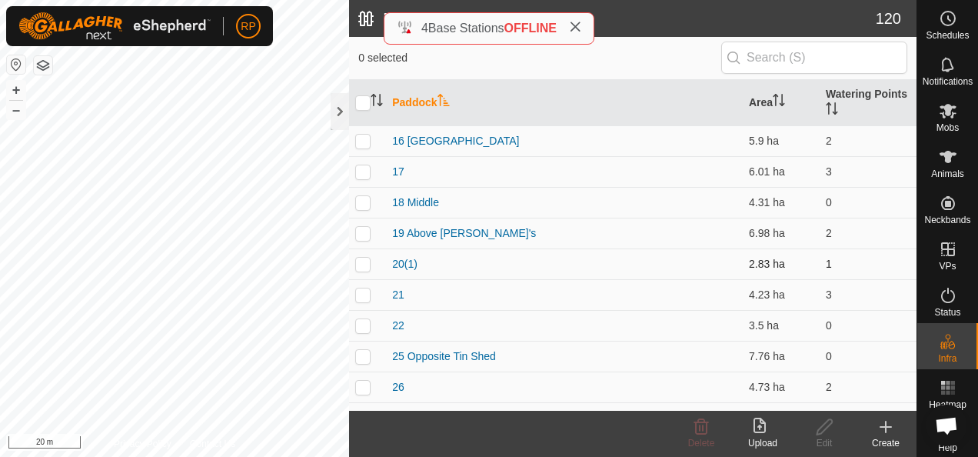
click at [363, 261] on p-checkbox at bounding box center [362, 264] width 15 height 12
click at [821, 429] on icon at bounding box center [824, 427] width 19 height 18
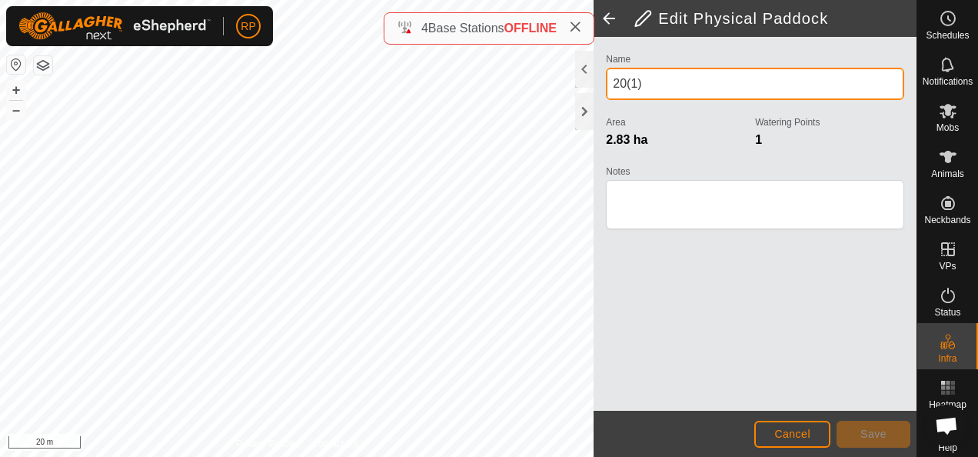
click at [649, 82] on input "20(1)" at bounding box center [755, 84] width 298 height 32
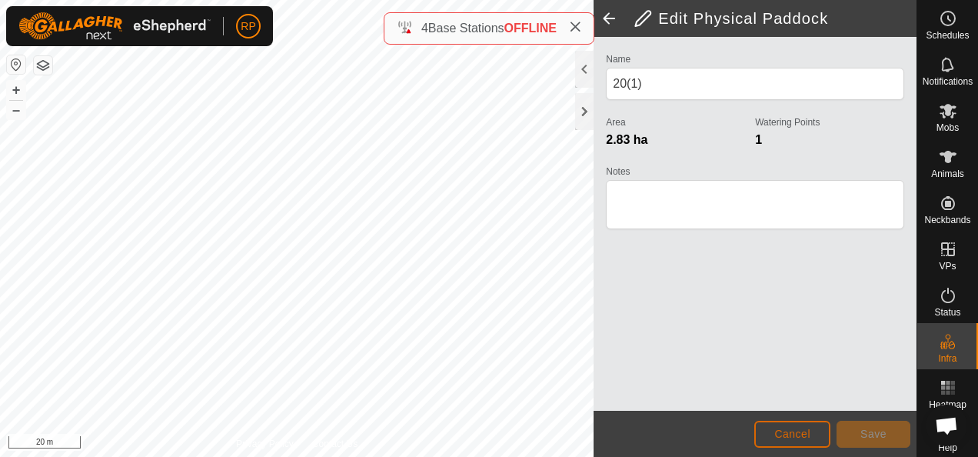
click at [764, 439] on button "Cancel" at bounding box center [792, 434] width 76 height 27
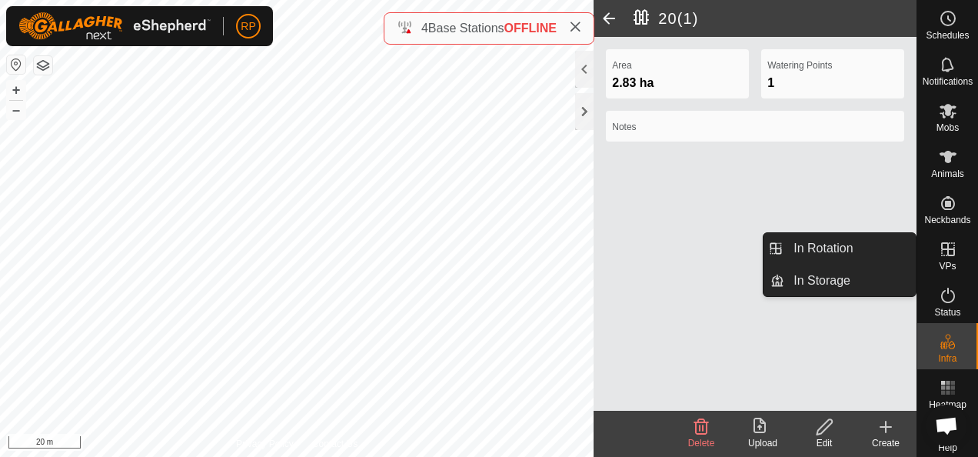
click at [941, 251] on icon at bounding box center [948, 249] width 18 height 18
click at [803, 248] on link "In Rotation" at bounding box center [850, 248] width 132 height 31
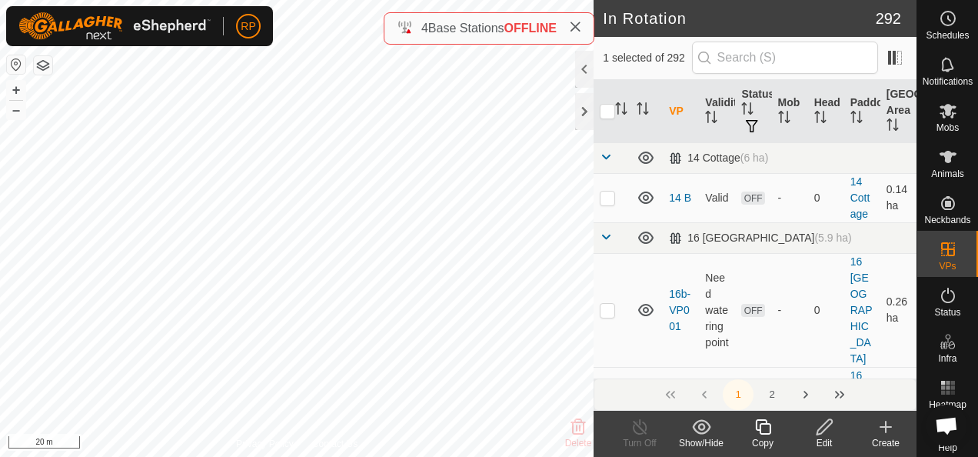
click at [762, 429] on icon at bounding box center [763, 427] width 19 height 18
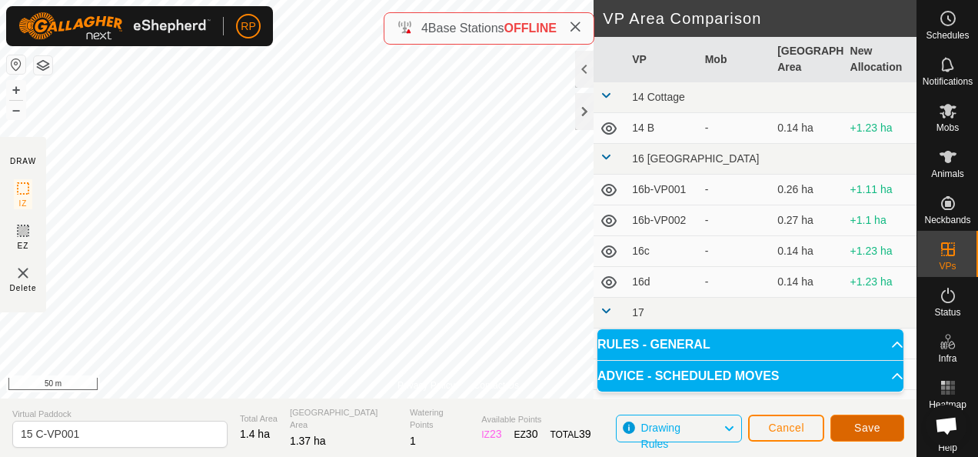
click at [867, 429] on span "Save" at bounding box center [867, 427] width 26 height 12
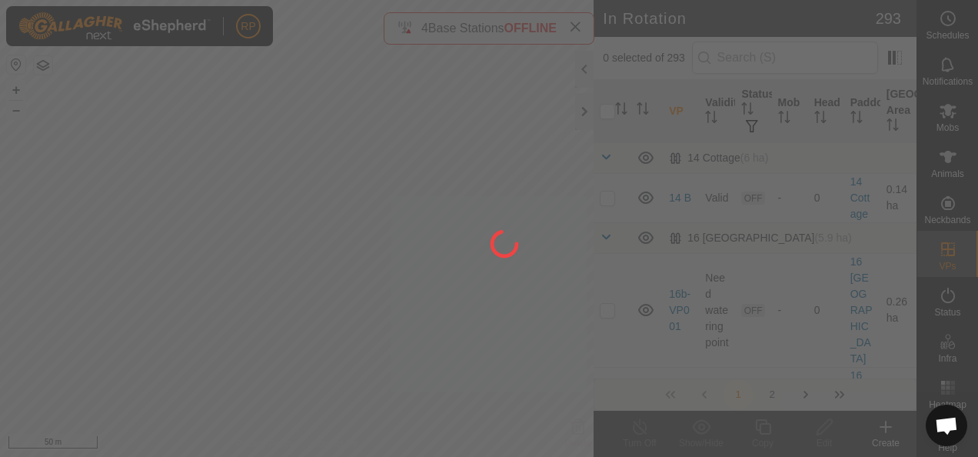
drag, startPoint x: 764, startPoint y: 291, endPoint x: 303, endPoint y: 241, distance: 464.1
click at [303, 241] on div at bounding box center [489, 228] width 978 height 457
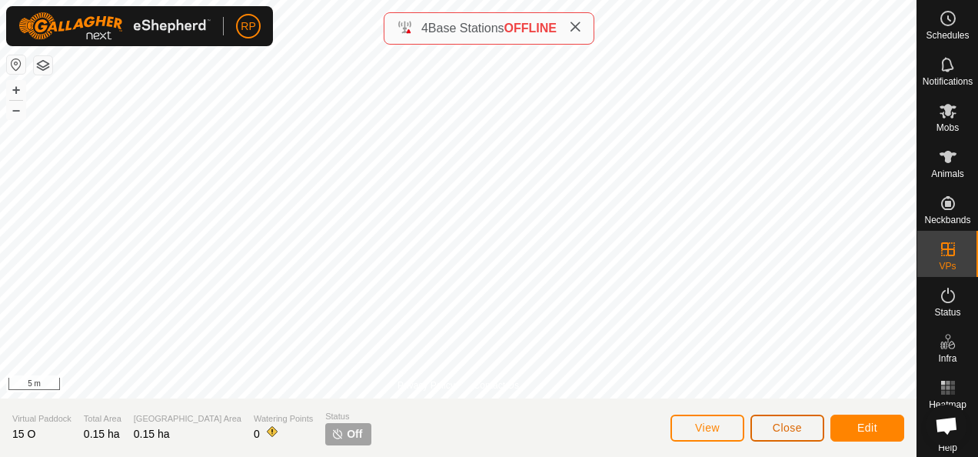
click at [783, 428] on span "Close" at bounding box center [787, 427] width 29 height 12
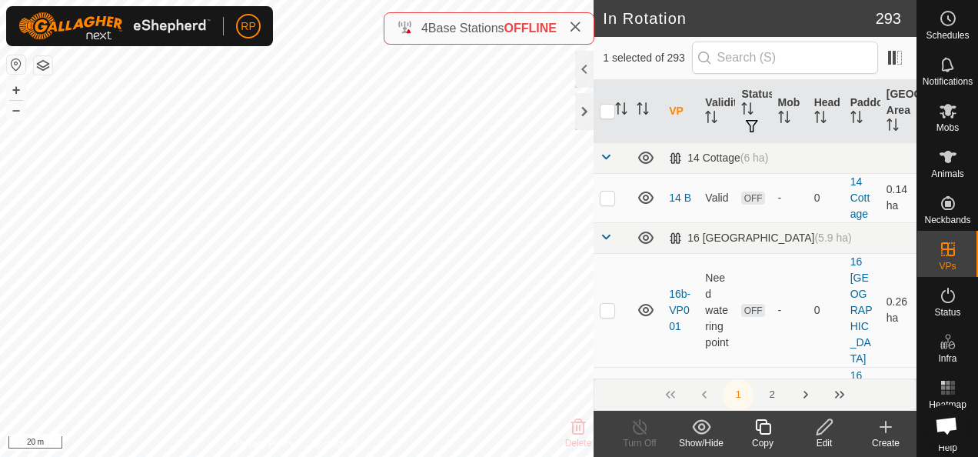
click at [823, 429] on icon at bounding box center [824, 427] width 19 height 18
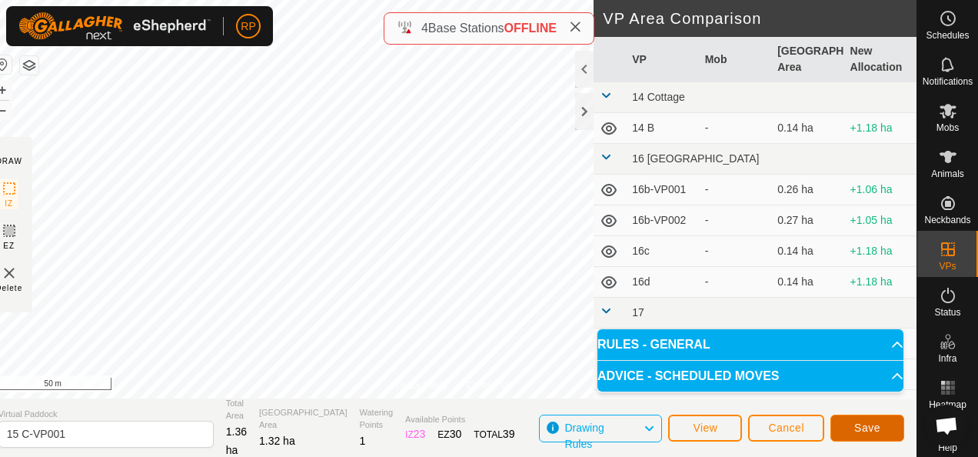
click at [878, 430] on span "Save" at bounding box center [867, 427] width 26 height 12
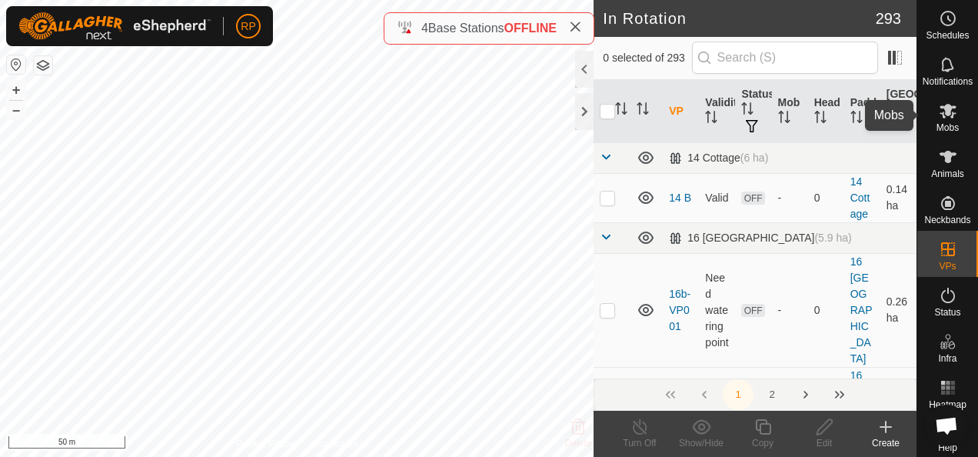
click at [941, 112] on icon at bounding box center [948, 111] width 17 height 15
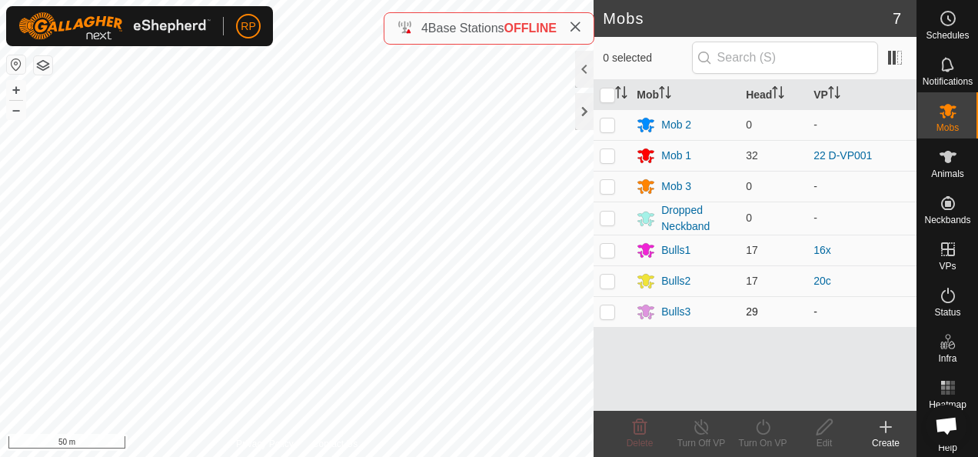
click at [608, 312] on p-checkbox at bounding box center [607, 311] width 15 height 12
click at [761, 428] on icon at bounding box center [763, 427] width 19 height 18
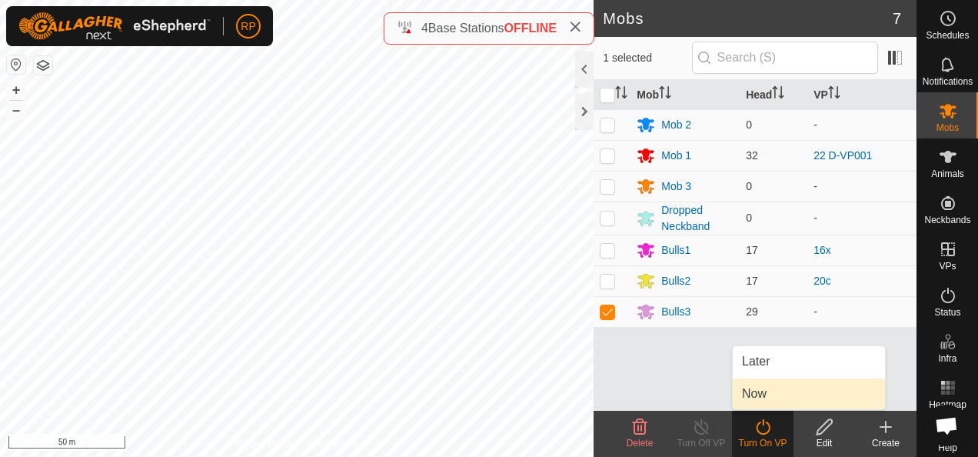
click at [751, 400] on link "Now" at bounding box center [809, 393] width 152 height 31
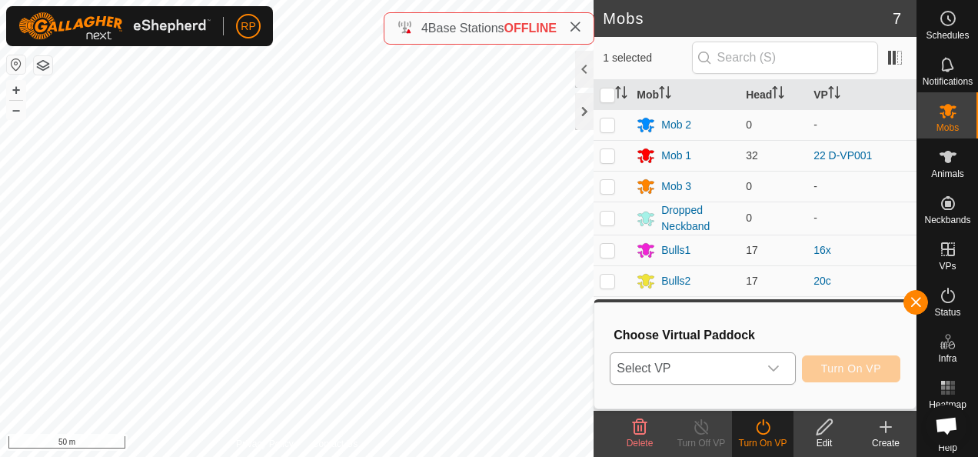
click at [719, 375] on span "Select VP" at bounding box center [684, 368] width 147 height 31
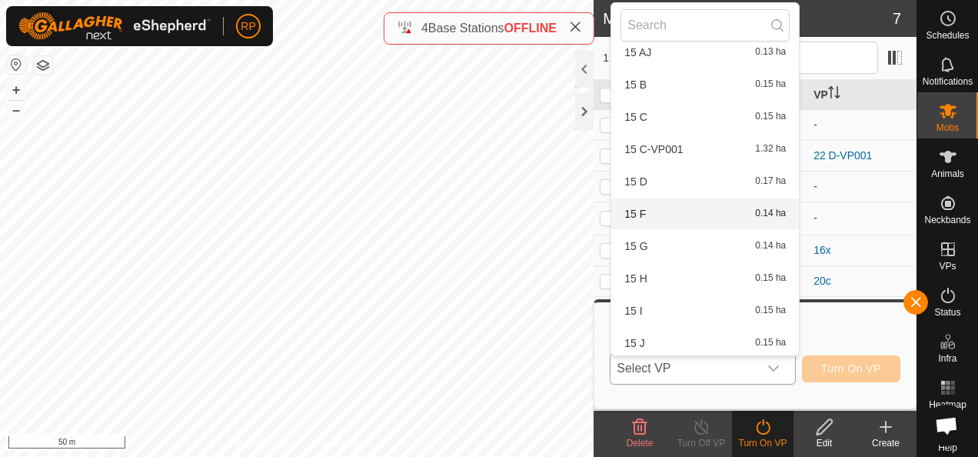
scroll to position [9175, 0]
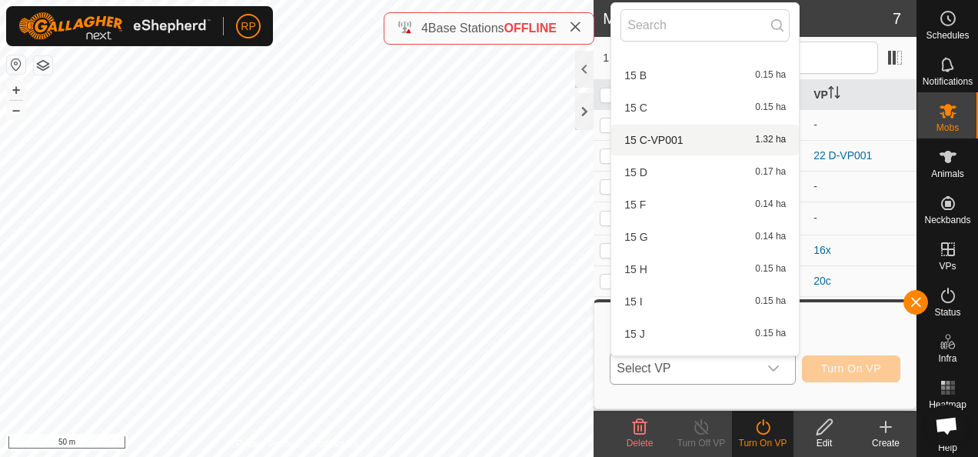
click at [661, 140] on li "15 C-VP001 1.32 ha" at bounding box center [705, 140] width 188 height 31
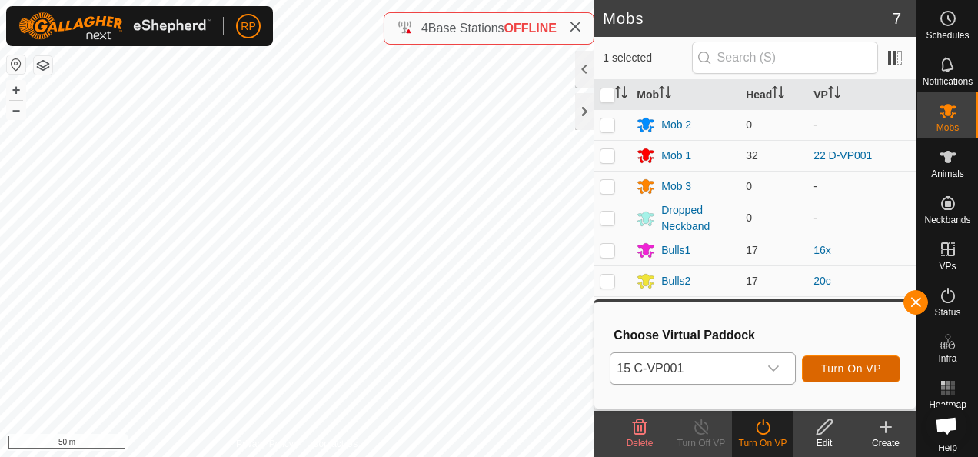
click at [848, 371] on span "Turn On VP" at bounding box center [851, 368] width 60 height 12
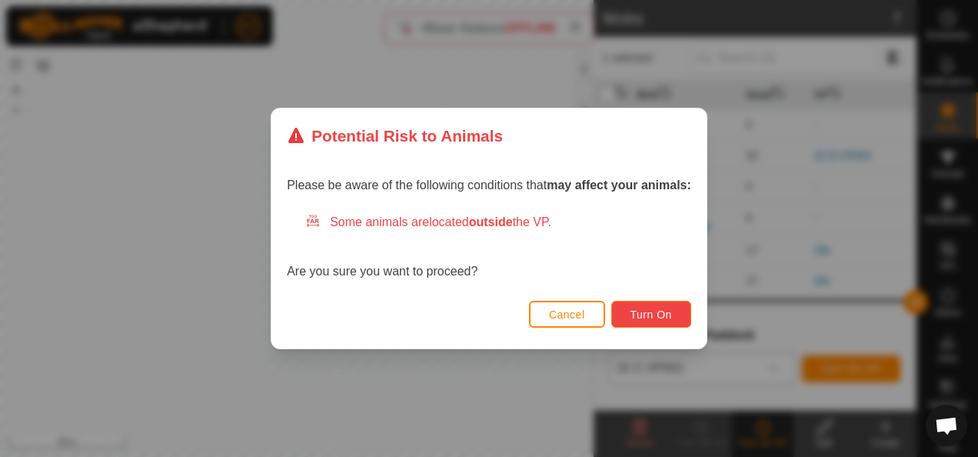
click at [648, 314] on span "Turn On" at bounding box center [652, 314] width 42 height 12
